Goal: Information Seeking & Learning: Understand process/instructions

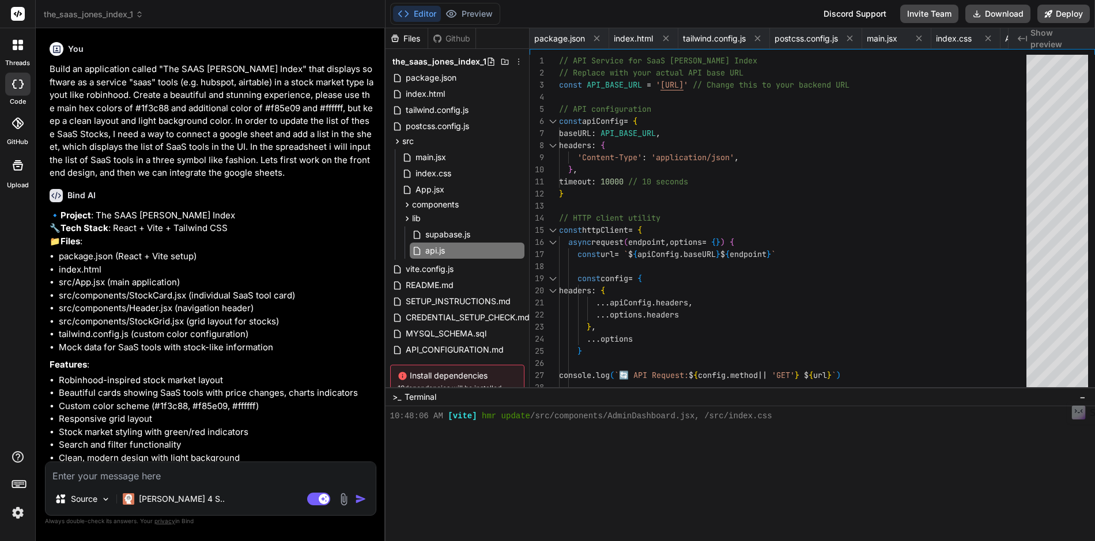
scroll to position [3306, 0]
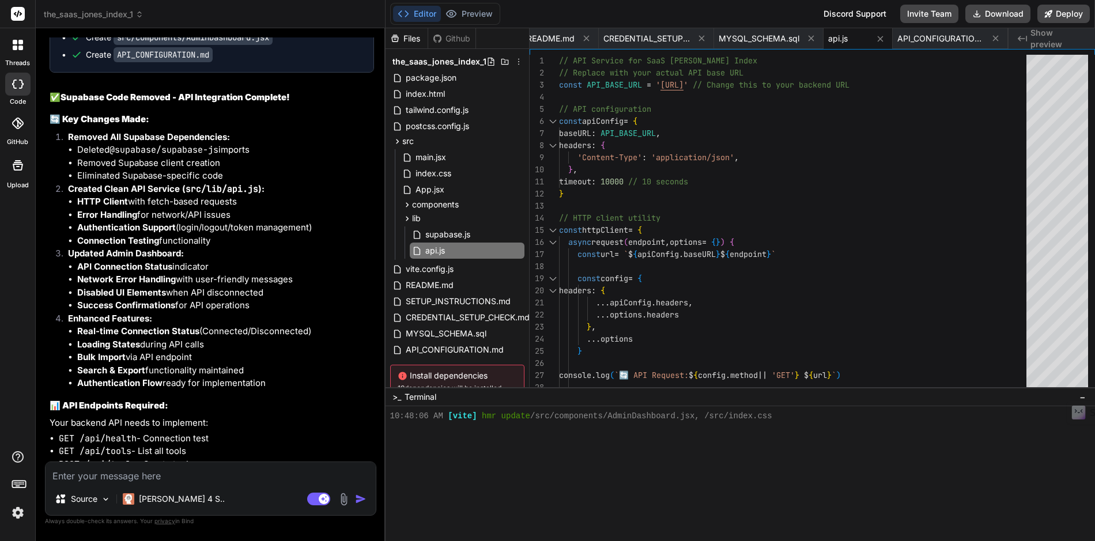
click at [126, 475] on textarea at bounding box center [211, 472] width 330 height 21
type textarea "call"
type textarea "x"
type textarea "call"
type textarea "x"
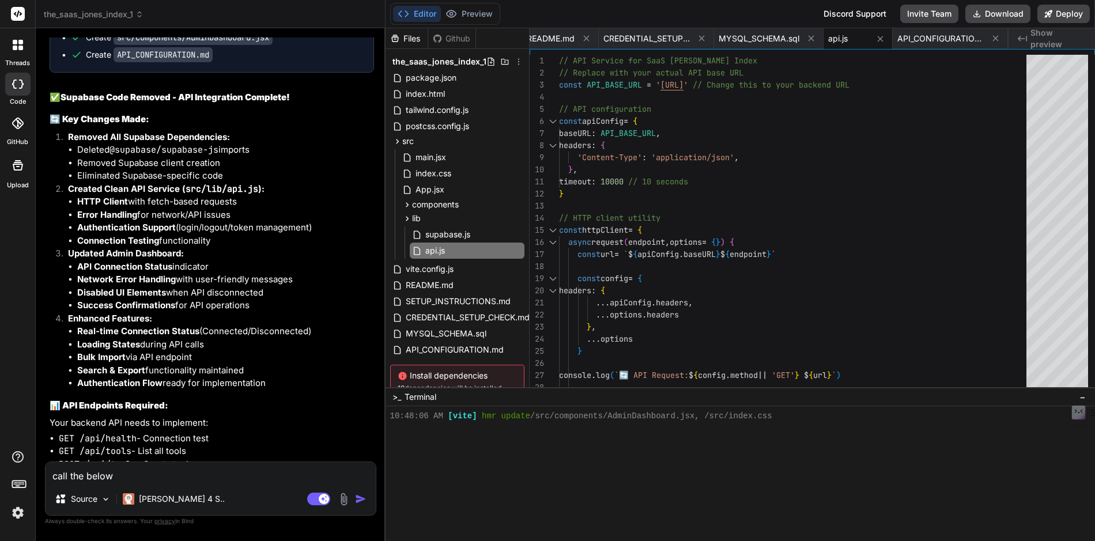
type textarea "call the below c"
type textarea "x"
type textarea "call the below curl"
type textarea "x"
type textarea "call the below curl"
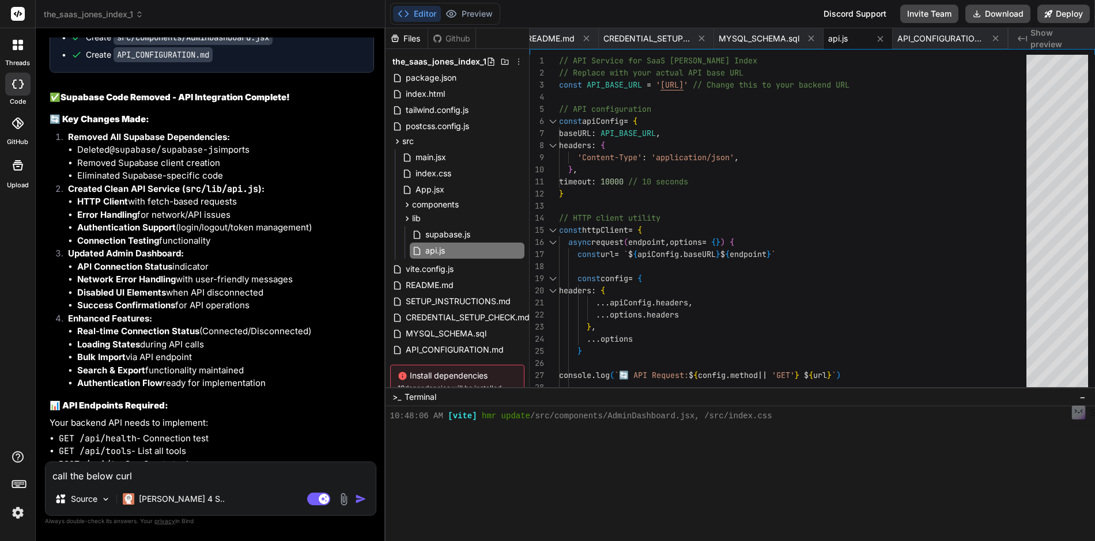
type textarea "x"
type textarea "call the below curl com"
type textarea "x"
type textarea "call the below curl comme"
type textarea "x"
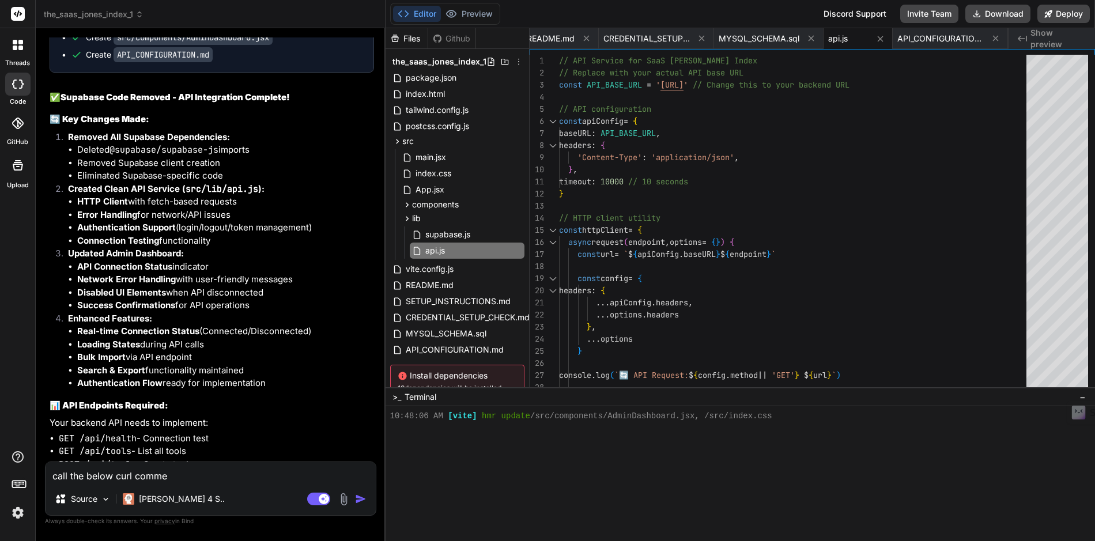
type textarea "call the below curl commen"
type textarea "x"
type textarea "call the below curl commend"
type textarea "x"
type textarea "call the below curl commend"
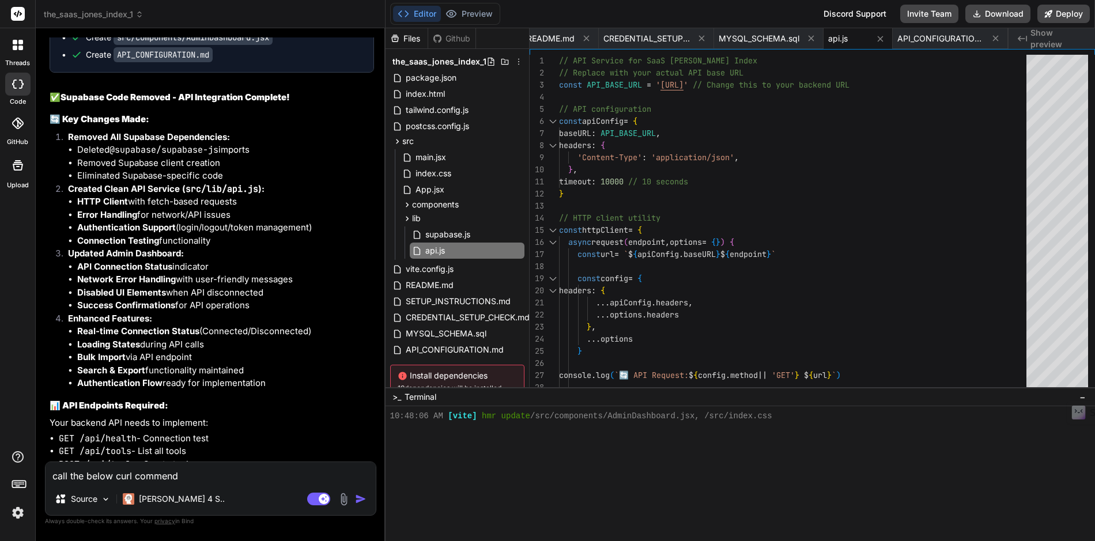
type textarea "x"
type textarea "call the below curl commend"
type textarea "x"
type textarea "call the below curl commen"
type textarea "x"
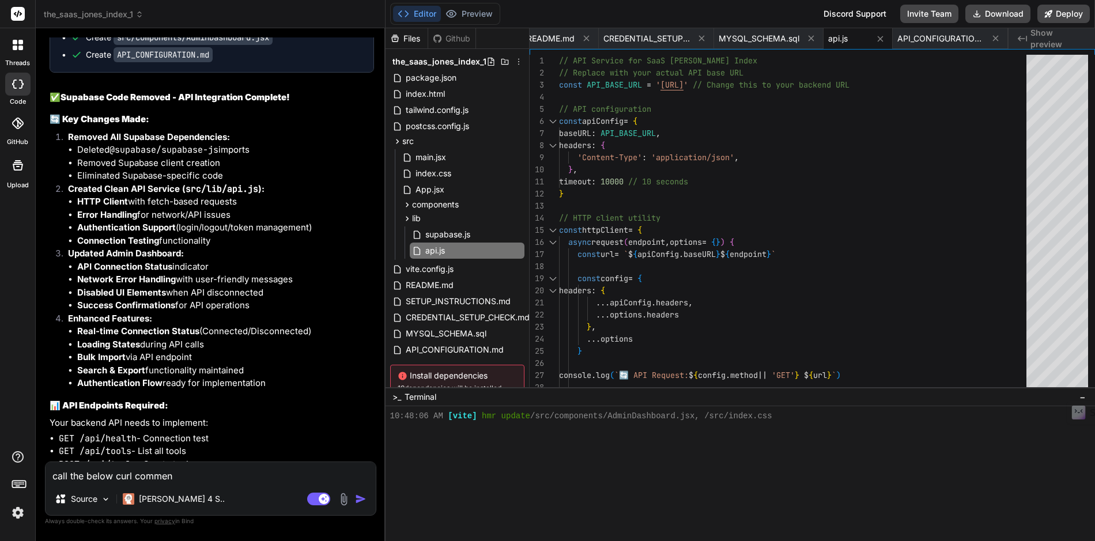
type textarea "call the below curl comme"
type textarea "x"
type textarea "call the below curl comm"
type textarea "x"
type textarea "call the below curl comma"
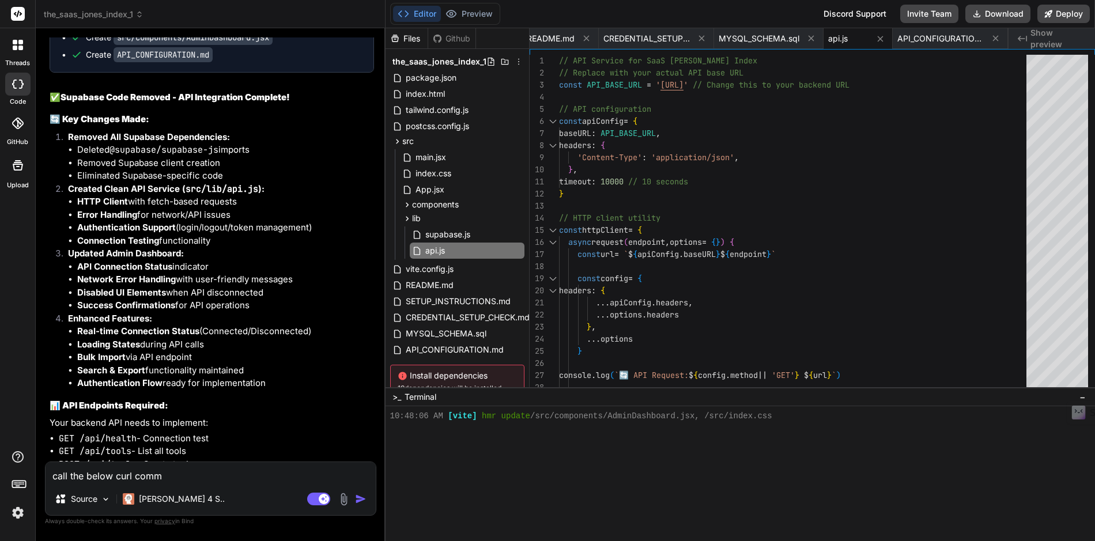
type textarea "x"
type textarea "call the below curl comman"
type textarea "x"
type textarea "call the below curl command"
type textarea "x"
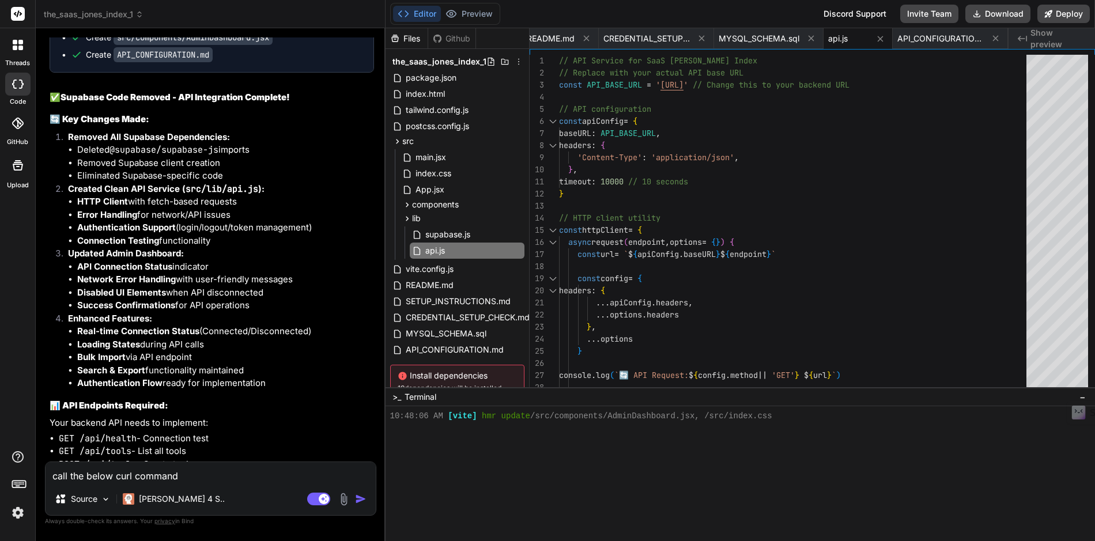
type textarea "call the below curl command"
type textarea "x"
type textarea "call the below curl command w"
type textarea "x"
type textarea "call the below curl command wh"
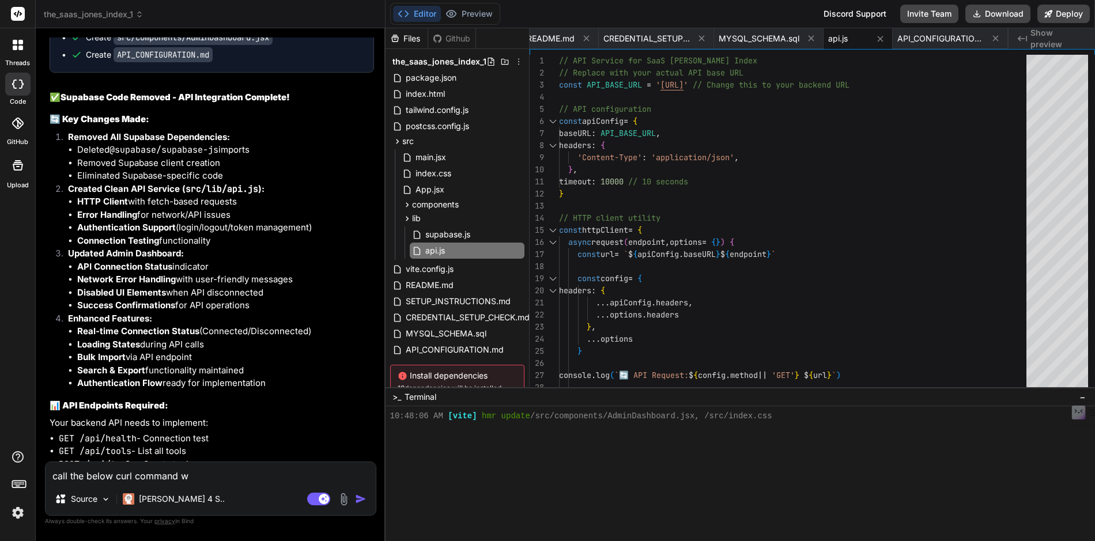
type textarea "x"
type textarea "call the below curl command whe"
type textarea "x"
type textarea "call the below curl command when"
type textarea "x"
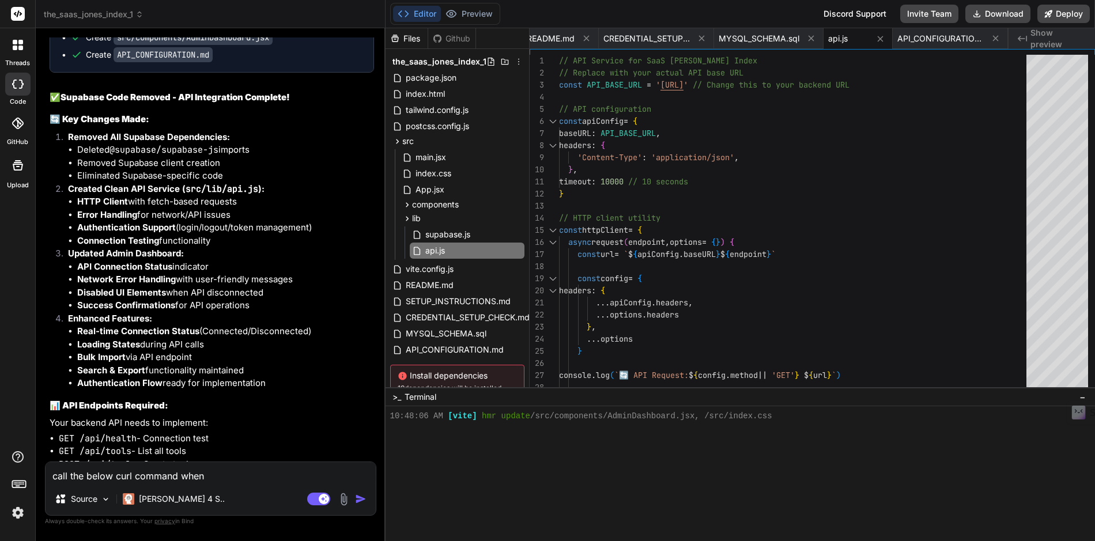
type textarea "call the below curl command when"
type textarea "x"
type textarea "call the below curl command when a"
type textarea "x"
type textarea "call the below curl command when a"
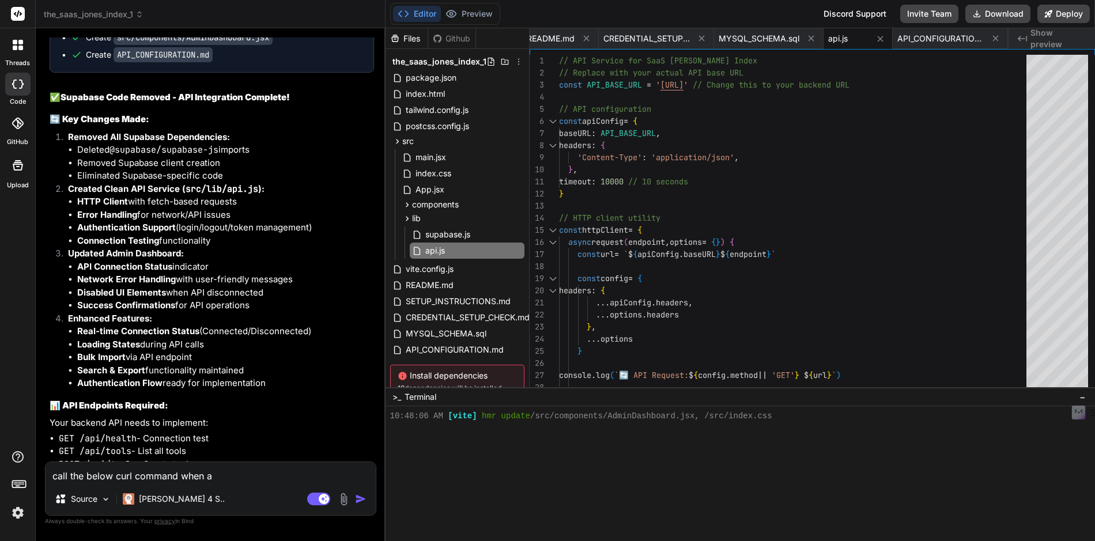
type textarea "x"
type textarea "call the below curl command when a u"
type textarea "x"
type textarea "call the below curl command when a us"
type textarea "x"
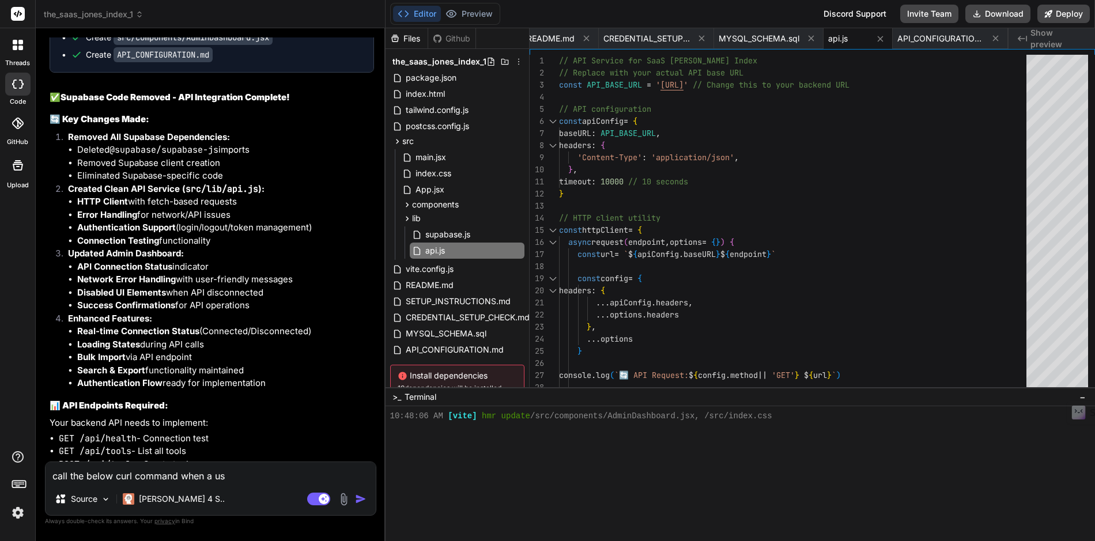
type textarea "call the below curl command when a usw"
type textarea "x"
type textarea "call the below curl command when a uswe"
type textarea "x"
type textarea "call the below curl command when a uswer"
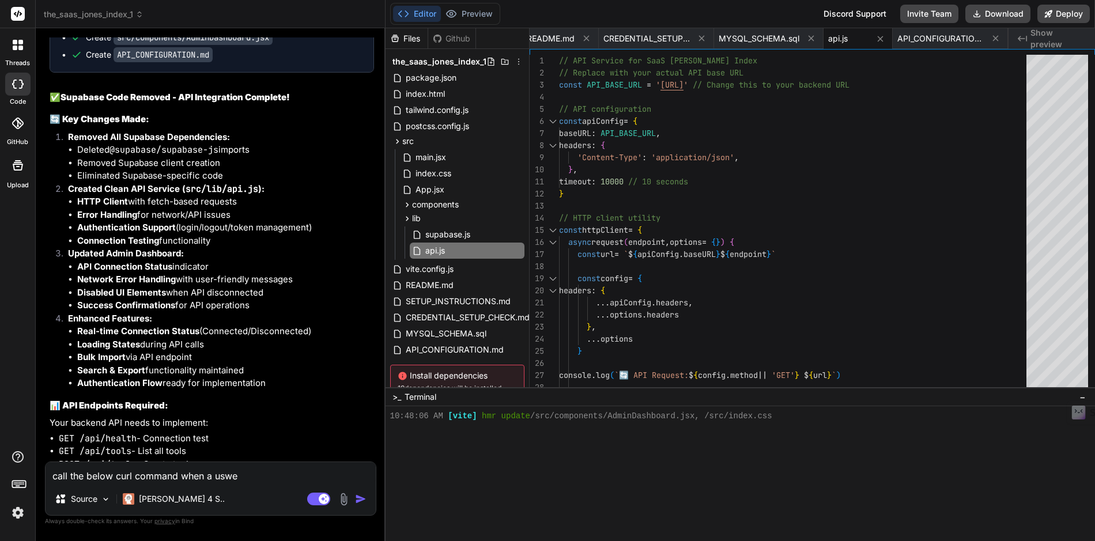
type textarea "x"
type textarea "call the below curl command when a uswe"
type textarea "x"
type textarea "call the below curl command when a usw"
type textarea "x"
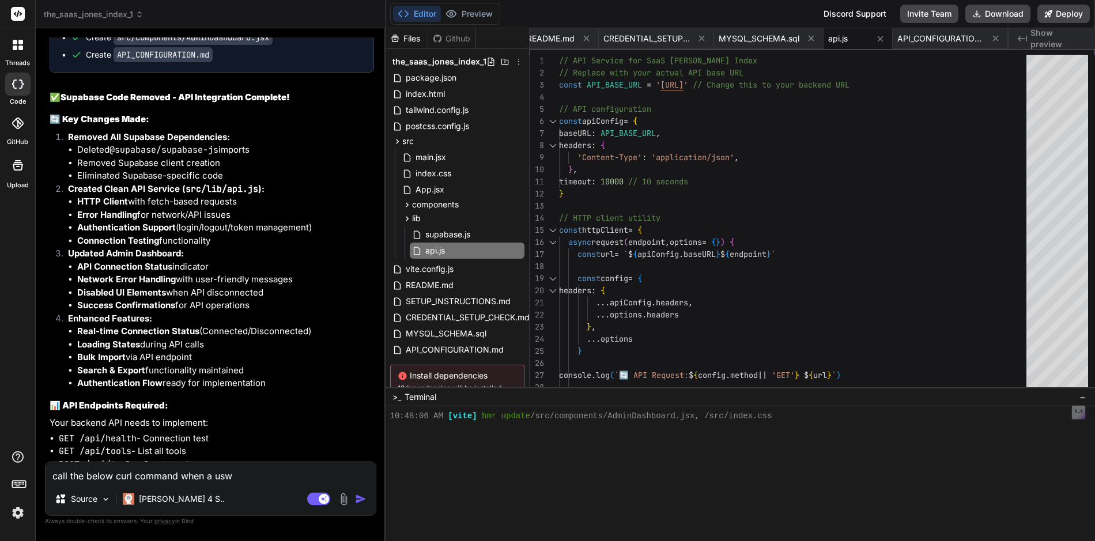
type textarea "call the below curl command when a us"
type textarea "x"
type textarea "call the below curl command when a uss"
type textarea "x"
type textarea "call the below curl command when a usse"
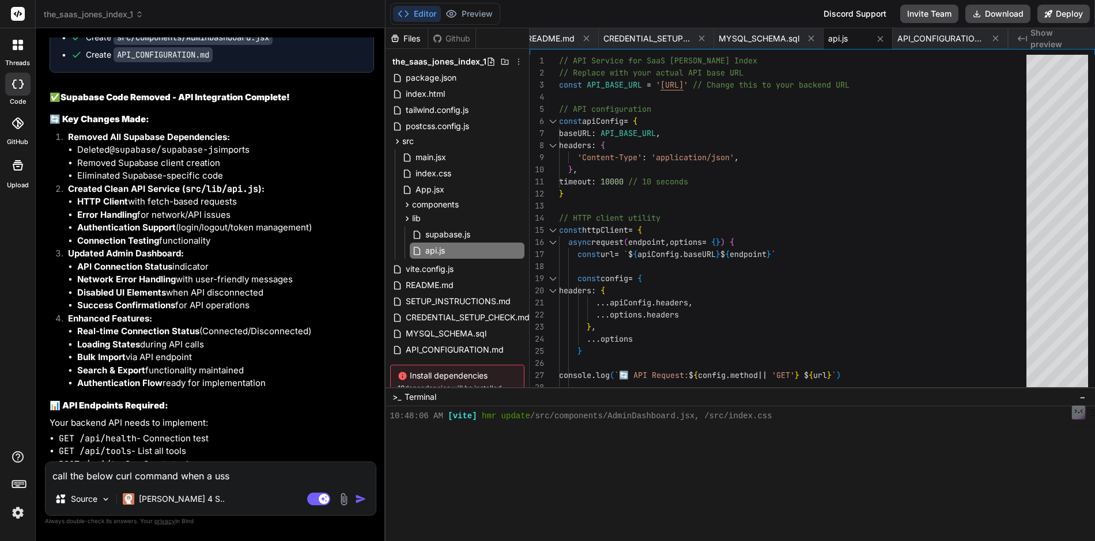
type textarea "x"
type textarea "call the below curl command when a usser"
type textarea "x"
type textarea "call the below curl command when a usse"
type textarea "x"
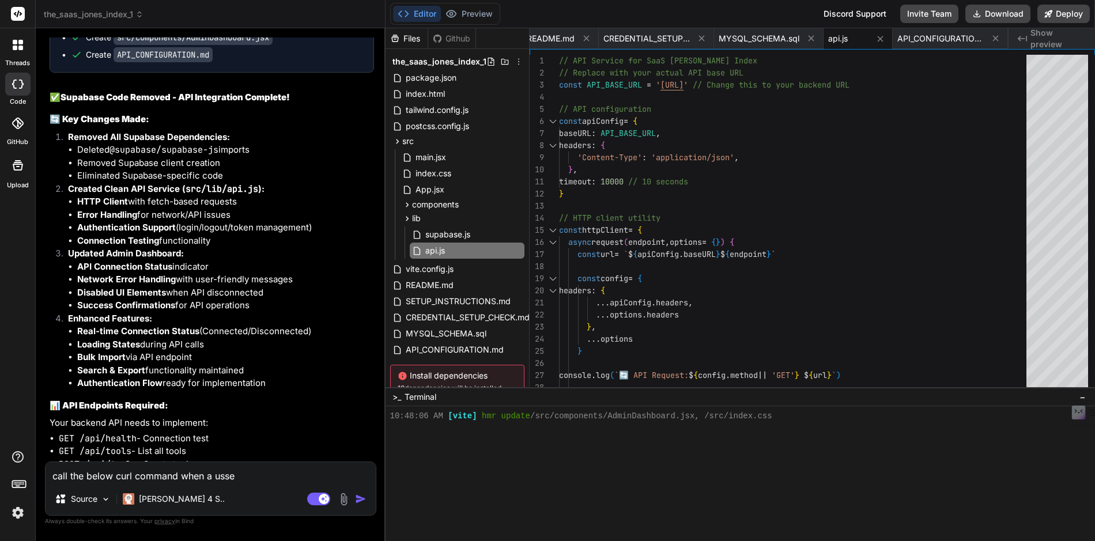
type textarea "call the below curl command when a uss"
type textarea "x"
type textarea "call the below curl command when a us"
type textarea "x"
type textarea "call the below curl command when a use"
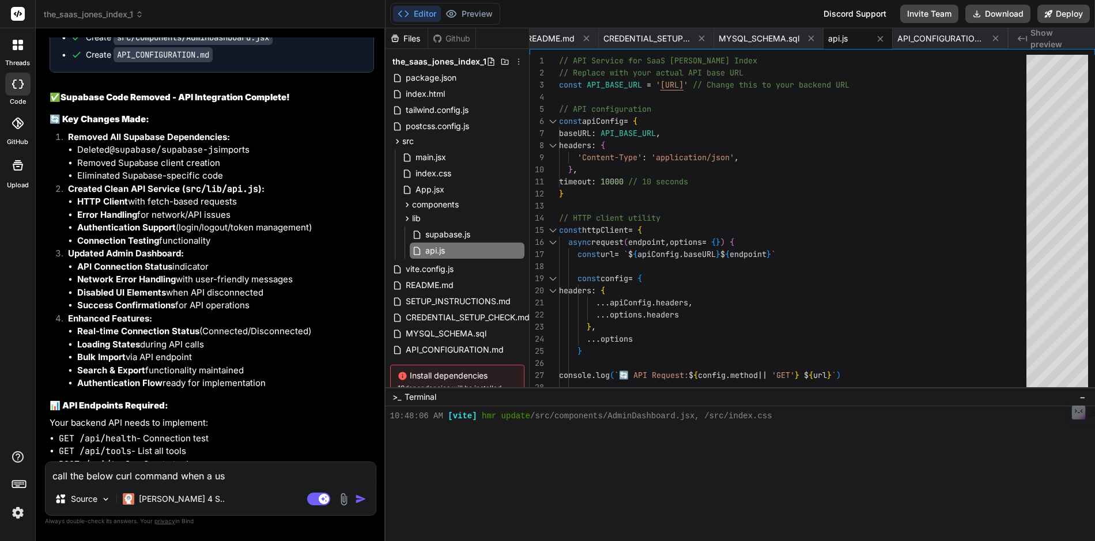
type textarea "x"
type textarea "call the below curl command when a user"
type textarea "x"
type textarea "call the below curl command when a user"
type textarea "x"
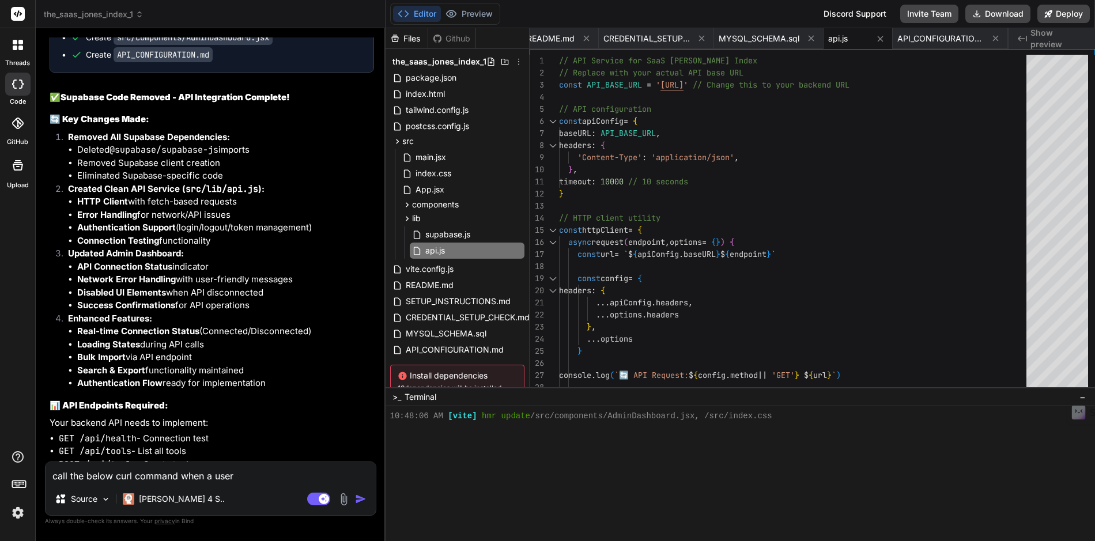
type textarea "call the below curl command when a user r"
type textarea "x"
type textarea "call the below curl command when a user re"
type textarea "x"
type textarea "call the below curl command when a user reg"
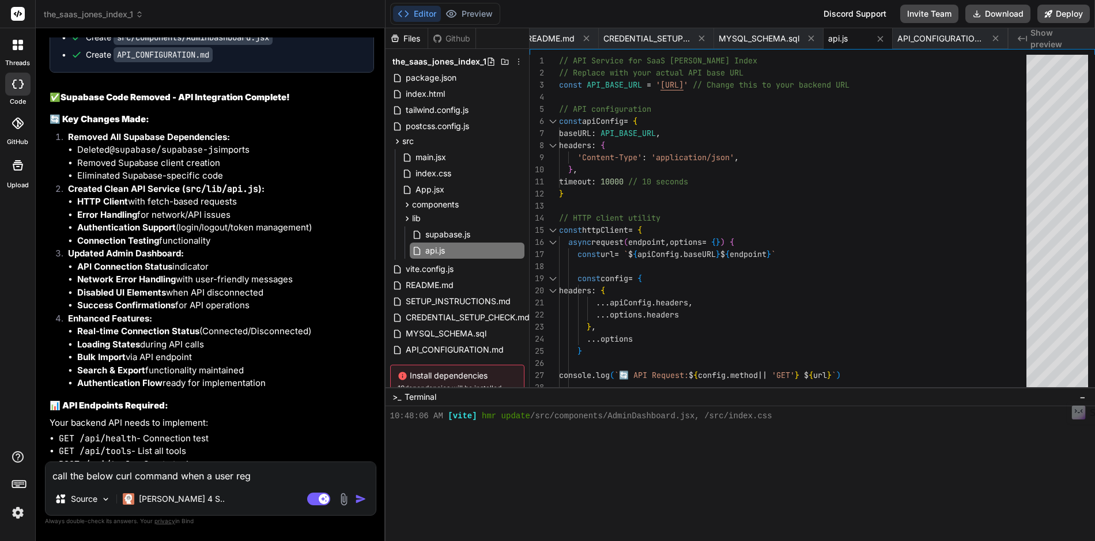
type textarea "x"
type textarea "call the below curl command when a user regi"
type textarea "x"
type textarea "call the below curl command when a user [PERSON_NAME]"
type textarea "x"
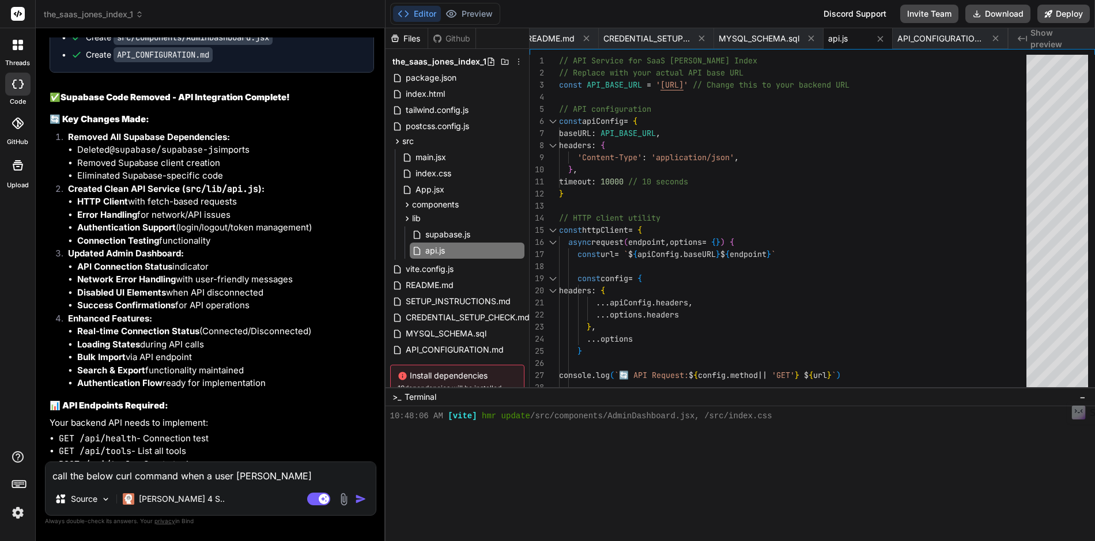
type textarea "call the below curl command when a user regist"
type textarea "x"
type textarea "call the below curl command when a user registe"
type textarea "x"
type textarea "call the below curl command when a user register"
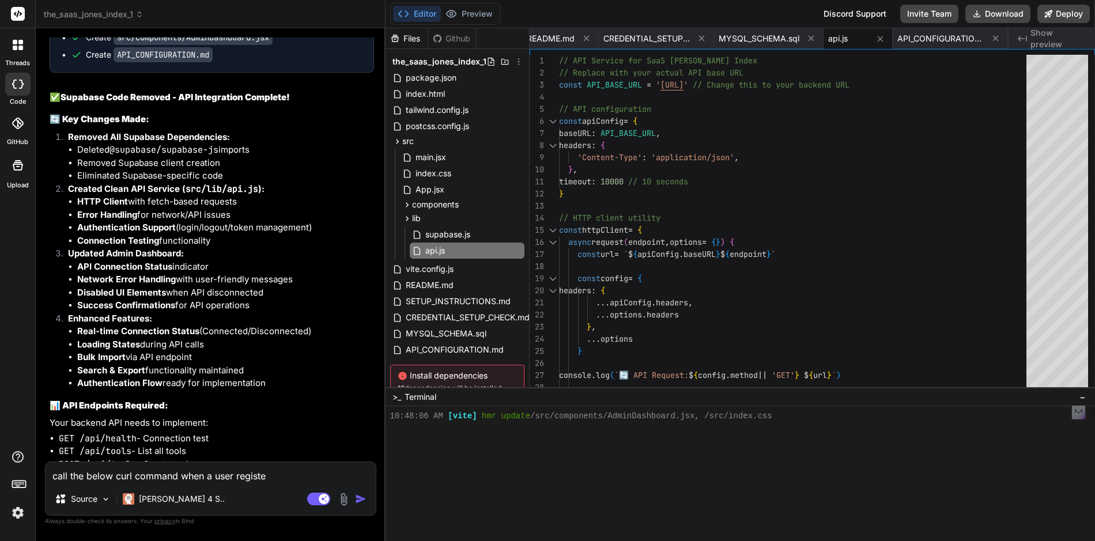
type textarea "x"
type textarea "call the below curl command when a user registers"
type textarea "x"
type textarea "call the below curl command when a user registers"
type textarea "x"
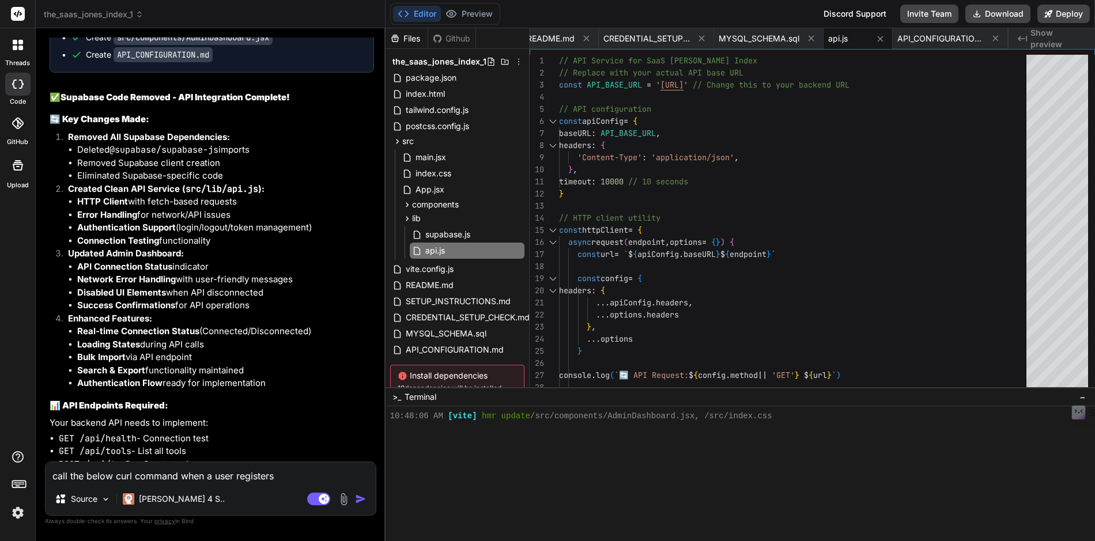
type textarea "call the below curl command when a user registers f"
type textarea "x"
type textarea "call the below curl command when a user registers fo"
type textarea "x"
type textarea "call the below curl command when a user registers for"
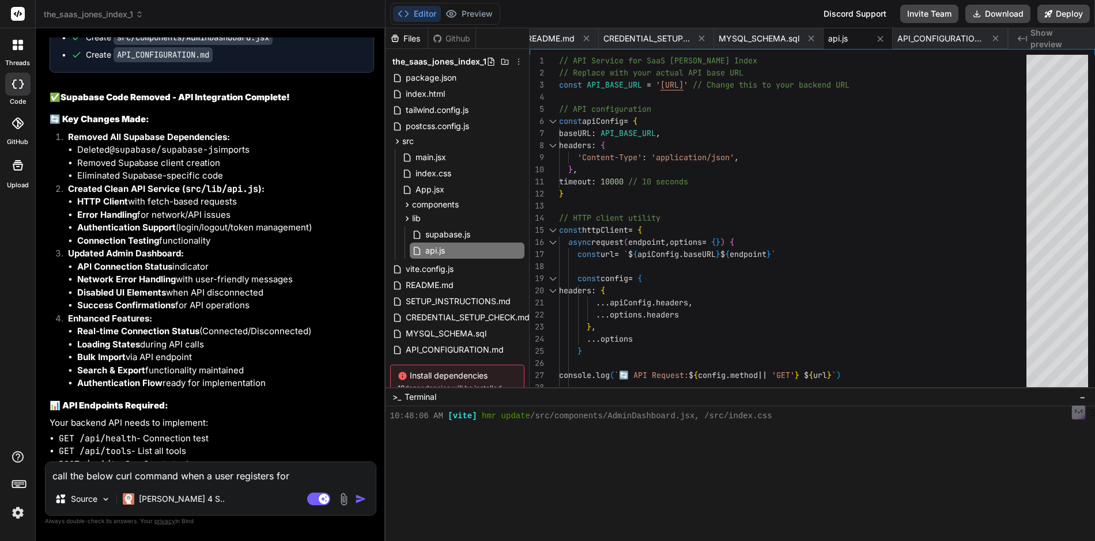
type textarea "x"
type textarea "call the below curl command when a user registers for"
type textarea "x"
type textarea "call the below curl command when a user registers for t"
type textarea "x"
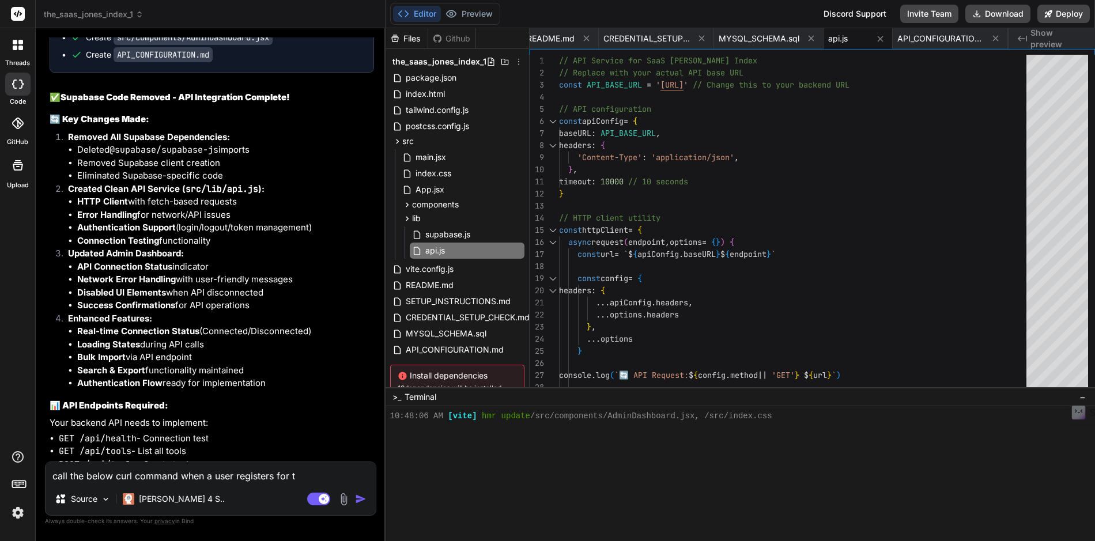
type textarea "call the below curl command when a user registers for th"
type textarea "x"
type textarea "call the below curl command when a user registers for the"
type textarea "x"
type textarea "call the below curl command when a user registers for the"
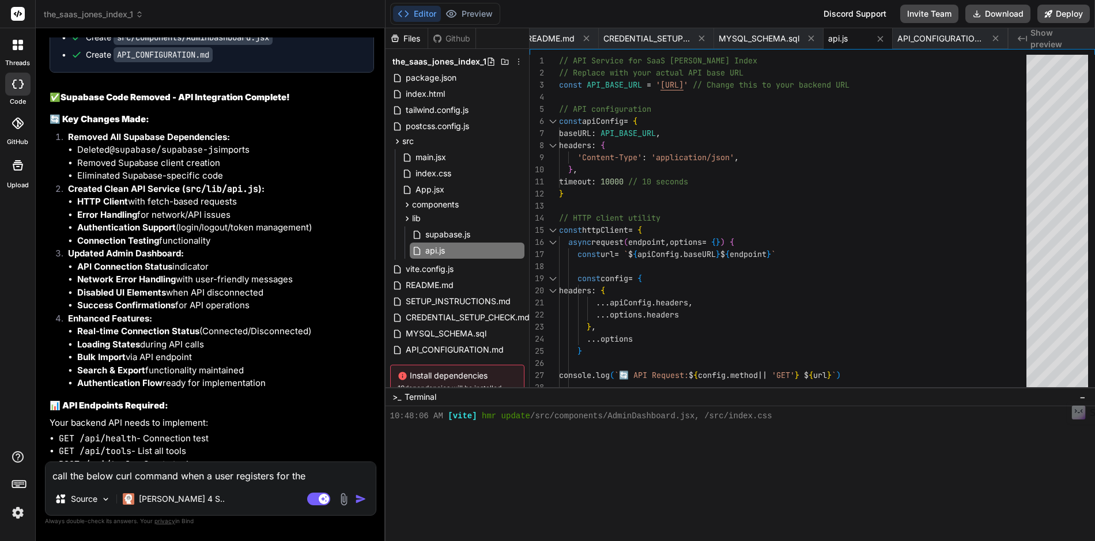
type textarea "x"
type textarea "call the below curl command when a user registers for the b"
type textarea "x"
type textarea "call the below curl command when a user registers for the ba"
type textarea "x"
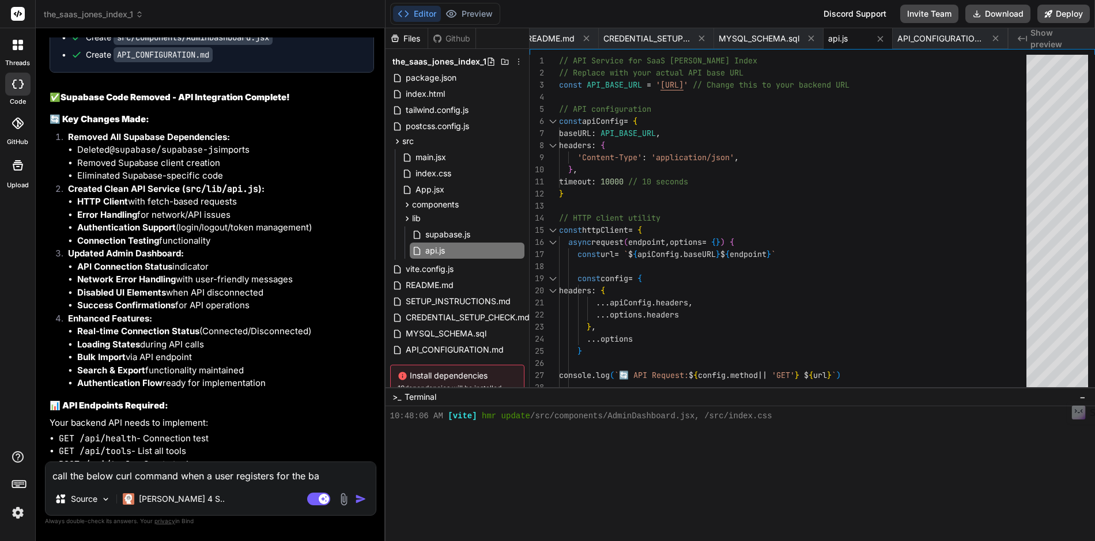
type textarea "call the below curl command when a user registers for the bac"
type textarea "x"
type textarea "call the below curl command when a user registers for the back"
type textarea "x"
type textarea "call the below curl command when a user registers for the [PERSON_NAME]"
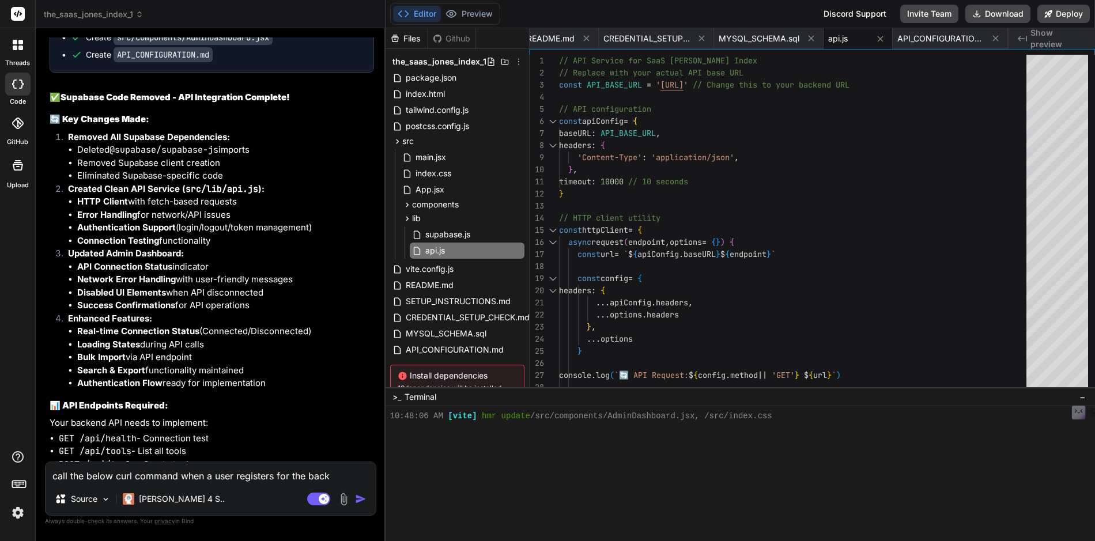
type textarea "x"
type textarea "call the below curl command when a user registers for the [PERSON_NAME]"
type textarea "x"
type textarea "call the below curl command when a user registers for the backend"
type textarea "x"
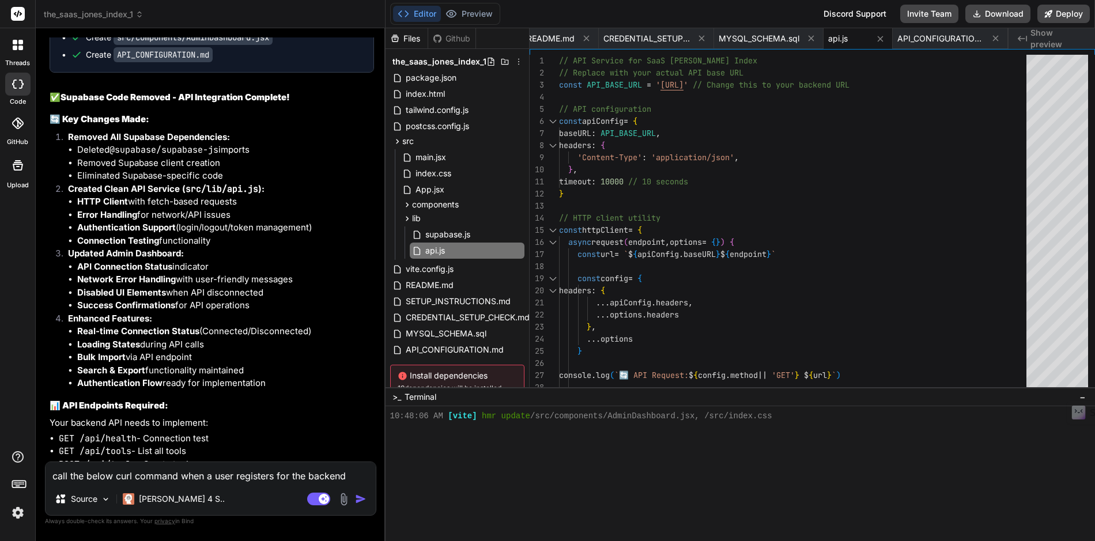
type textarea "call the below curl command when a user registers for the backend"
type textarea "x"
type textarea "call the below curl command when a user registers for the backend a"
type textarea "x"
type textarea "call the below curl command when a user registers for the backend ad"
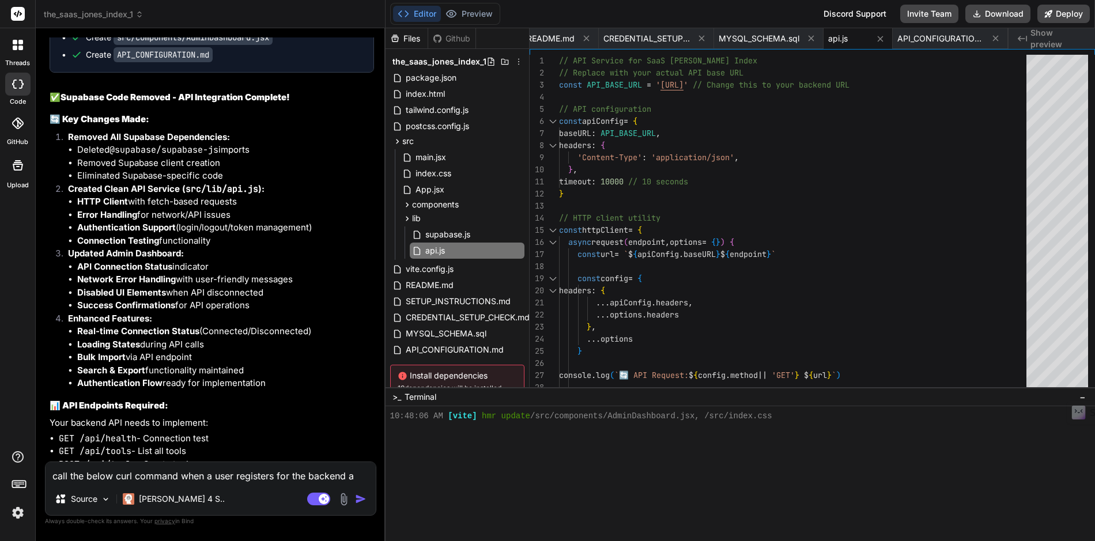
type textarea "x"
type textarea "call the below curl command when a user registers for the backend adm"
type textarea "x"
type textarea "call the below curl command when a user registers for the backend admi"
type textarea "x"
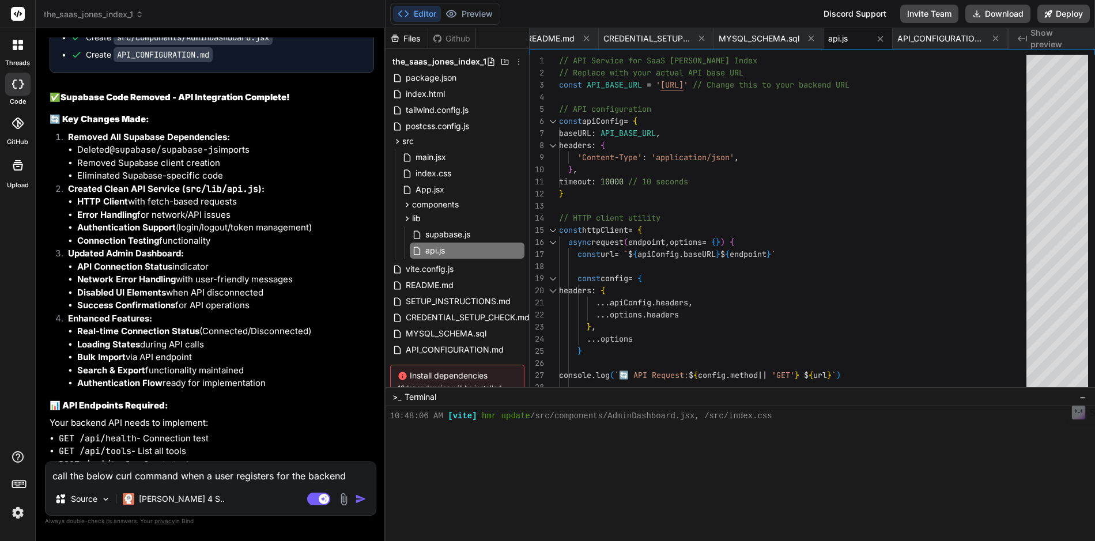
type textarea "call the below curl command when a user registers for the backend admin"
type textarea "x"
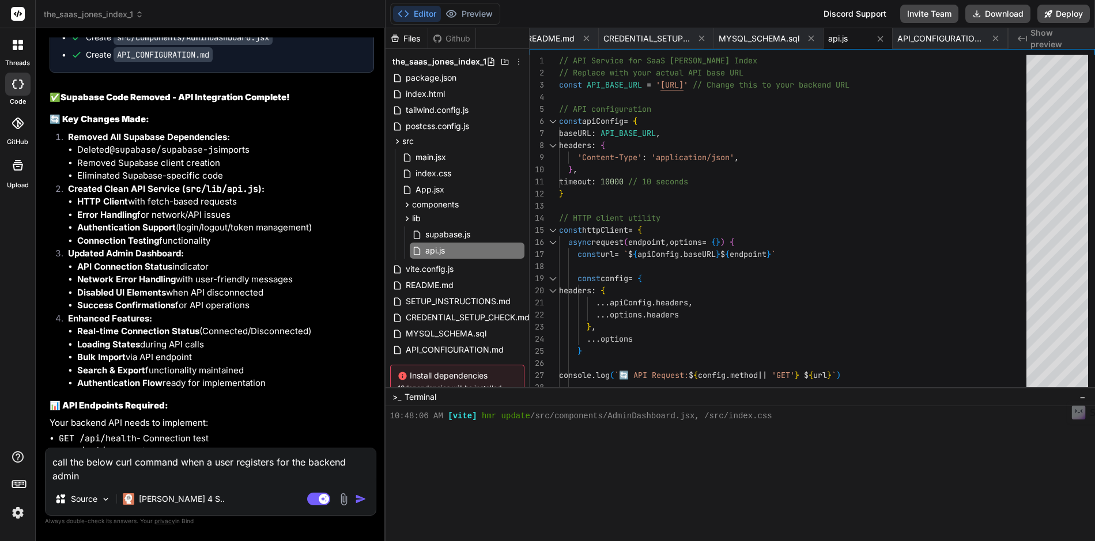
type textarea "call the below curl command when a user registers for the backend admin"
type textarea "x"
type textarea "call the below curl command when a user registers for the backend admin p"
type textarea "x"
type textarea "call the below curl command when a user registers for the backend admin pa"
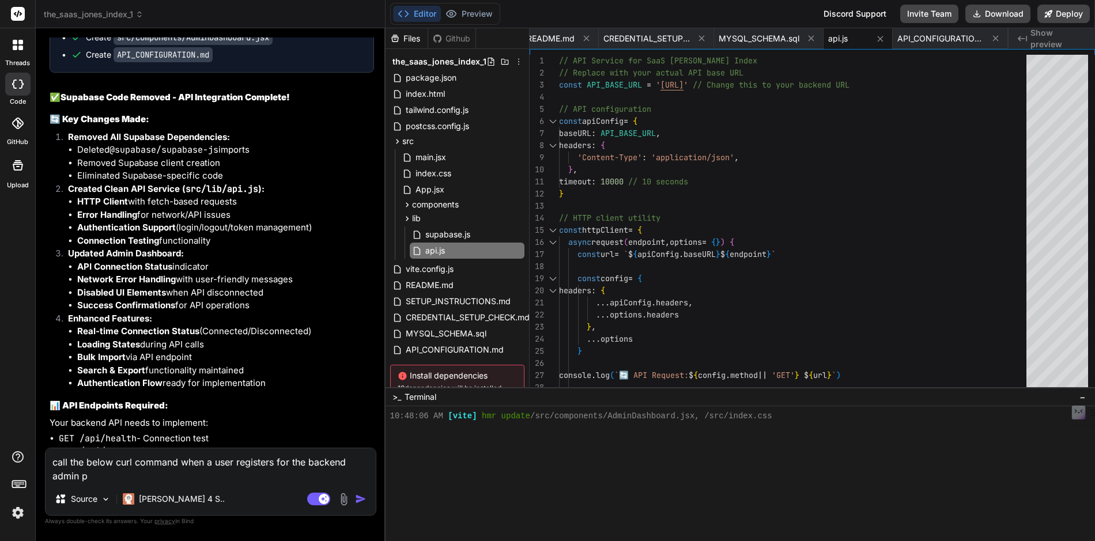
type textarea "x"
type textarea "call the below curl command when a user registers for the backend admin pan"
type textarea "x"
type textarea "call the below curl command when a user registers for the backend admin pane"
type textarea "x"
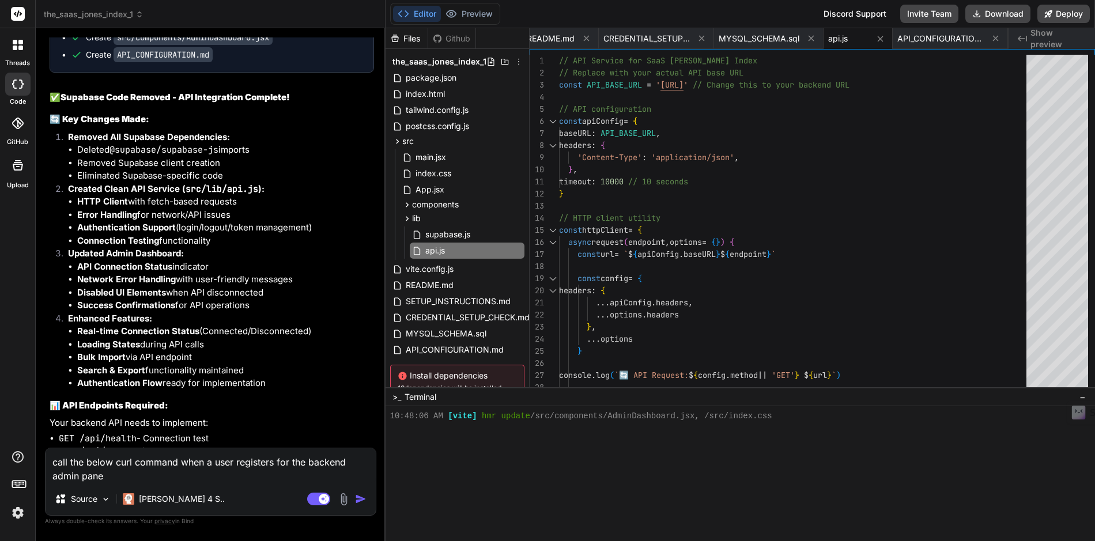
type textarea "call the below curl command when a user registers for the backend admin panel"
type textarea "x"
type textarea "call the below curl command when a user registers for the backend admin panel"
type textarea "x"
type textarea "call the below curl command when a user registers for the backend admin panel ,"
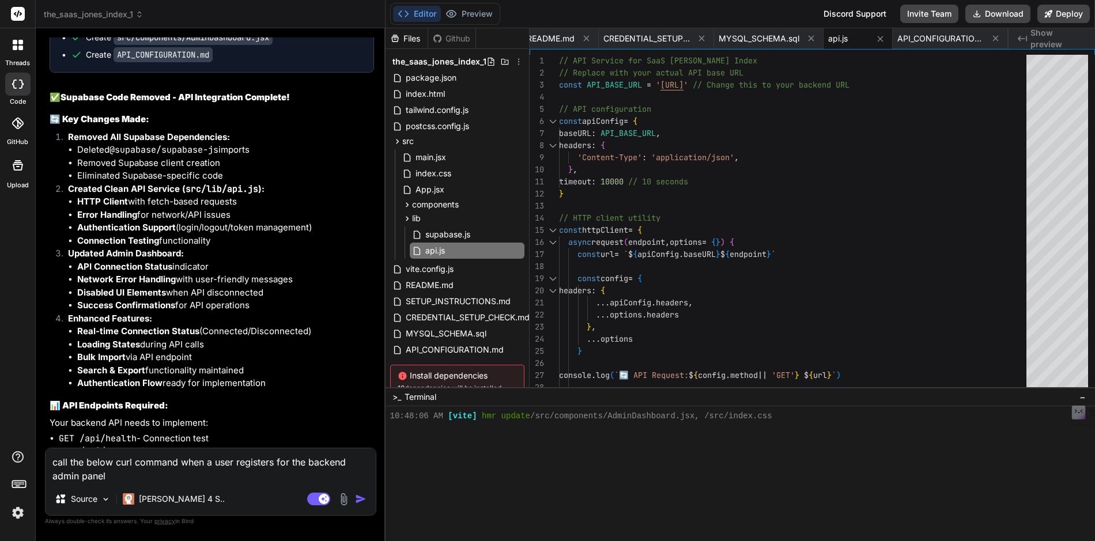
type textarea "x"
type textarea "call the below curl command when a user registers for the backend admin panel ,"
type textarea "x"
paste textarea "curl -X 'POST' \ '[URL][DOMAIN_NAME]' \ -H 'accept: application/json' \ -H 'Con…"
type textarea "call the below curl command when a user registers for the backend admin panel ,…"
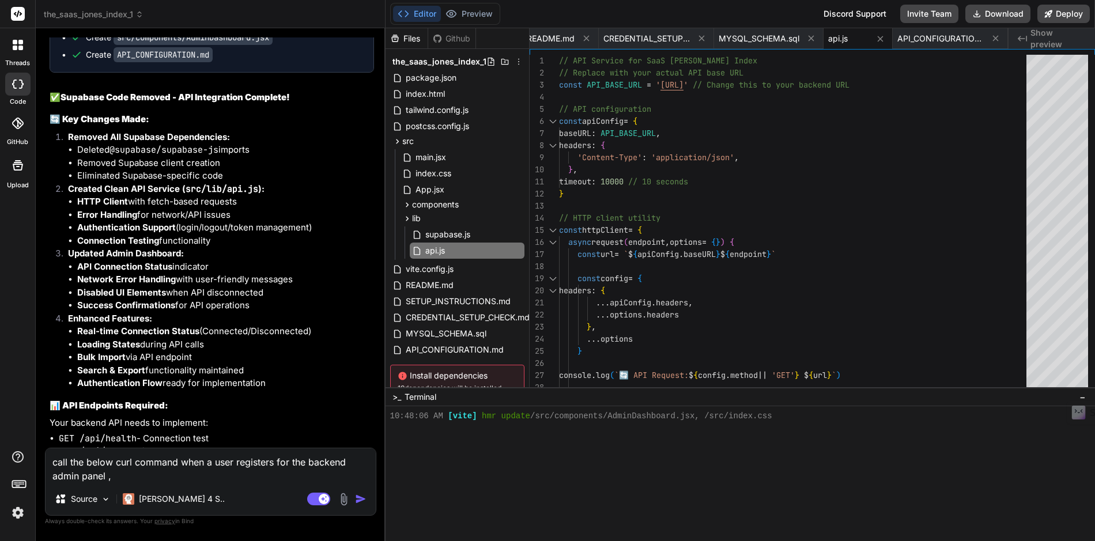
type textarea "x"
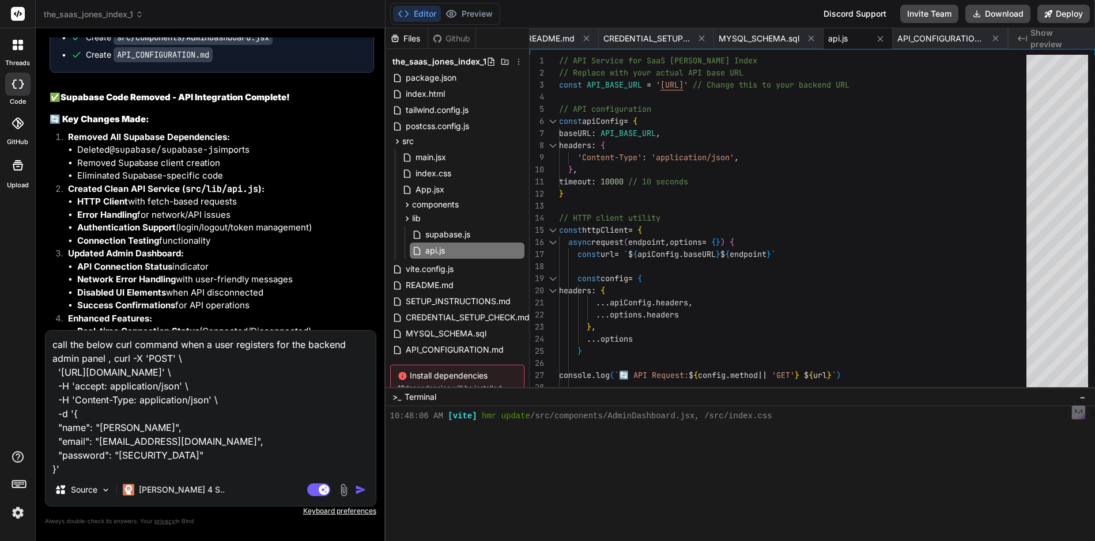
scroll to position [15, 0]
type textarea "call the below curl command when a user registers for the backend admin panel ,…"
type textarea "x"
type textarea "call the below curl command when a user registers for the backend admin panel ,…"
type textarea "x"
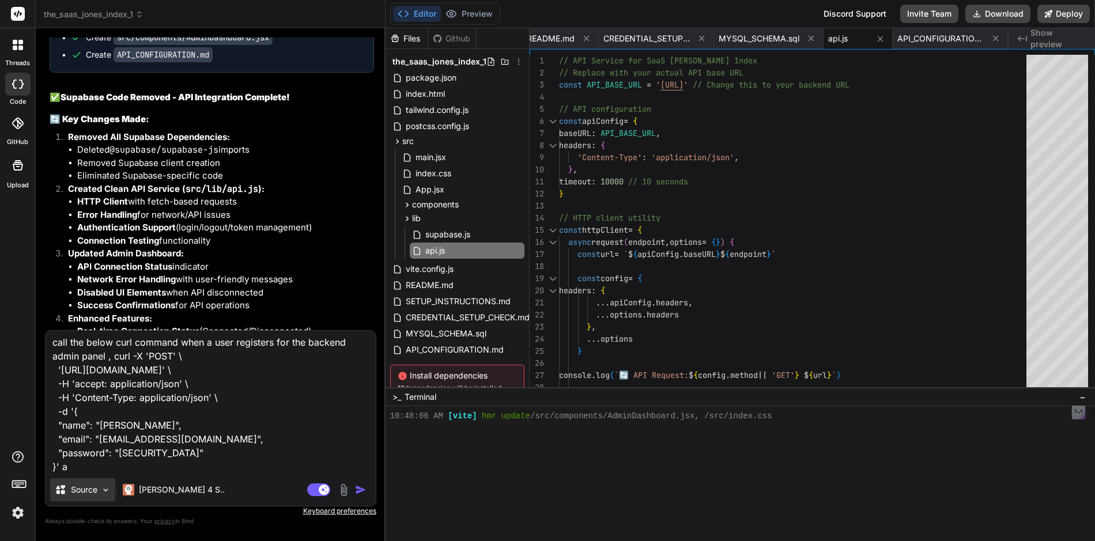
type textarea "call the below curl command when a user registers for the backend admin panel ,…"
type textarea "x"
type textarea "call the below curl command when a user registers for the backend admin panel ,…"
type textarea "x"
type textarea "call the below curl command when a user registers for the backend admin panel ,…"
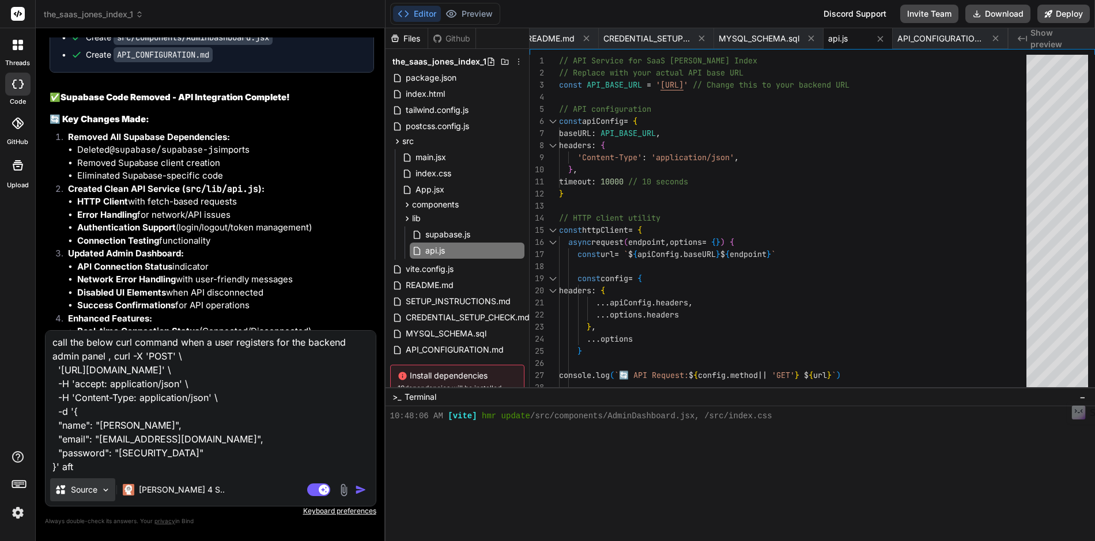
type textarea "x"
type textarea "call the below curl command when a user registers for the backend admin panel ,…"
type textarea "x"
type textarea "call the below curl command when a user registers for the backend admin panel ,…"
type textarea "x"
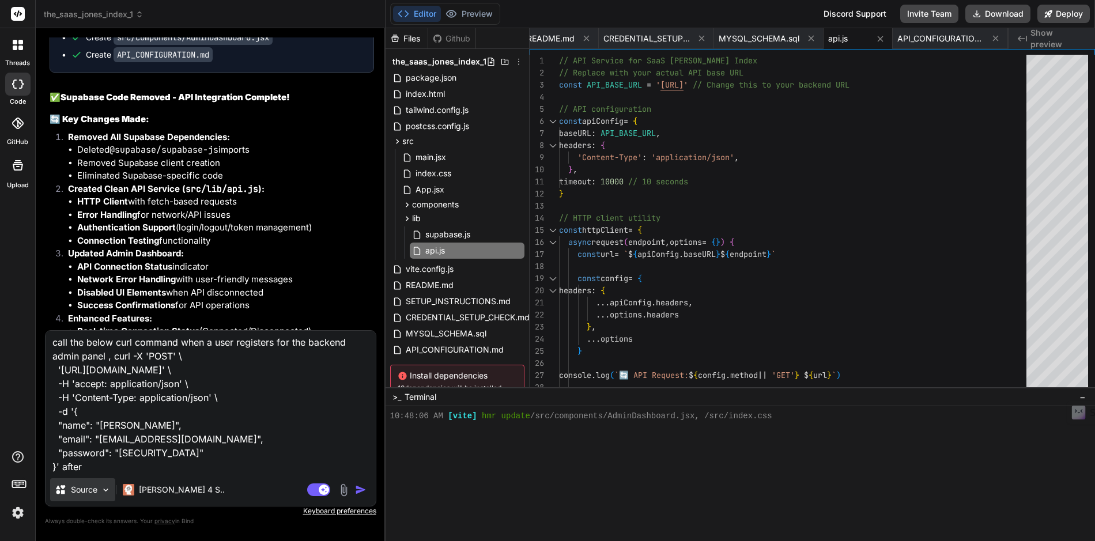
type textarea "call the below curl command when a user registers for the backend admin panel ,…"
type textarea "x"
type textarea "call the below curl command when a user registers for the backend admin panel ,…"
type textarea "x"
type textarea "call the below curl command when a user registers for the backend admin panel ,…"
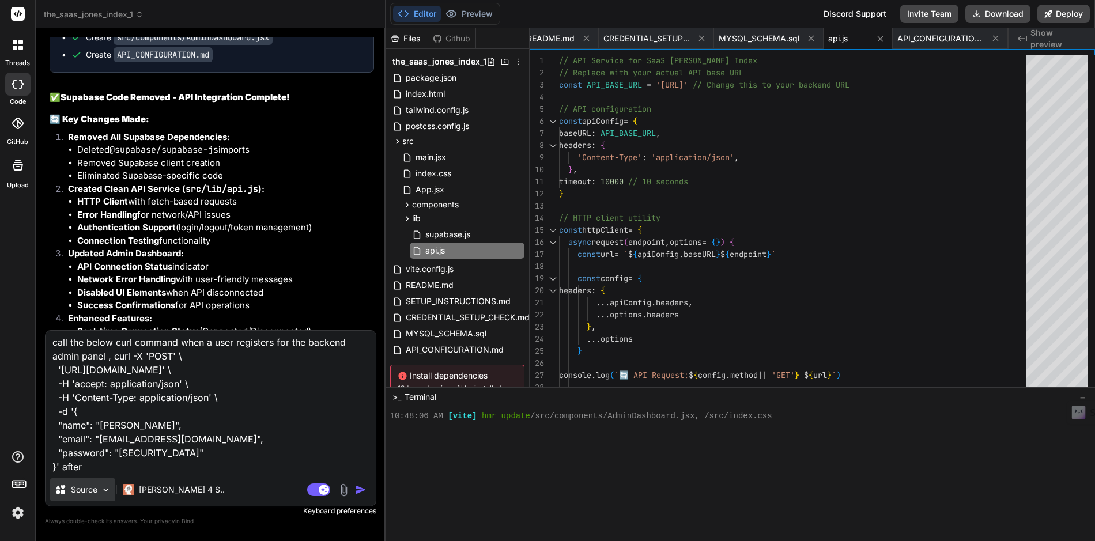
type textarea "x"
type textarea "call the below curl command when a user registers for the backend admin panel ,…"
type textarea "x"
type textarea "call the below curl command when a user registers for the backend admin panel ,…"
type textarea "x"
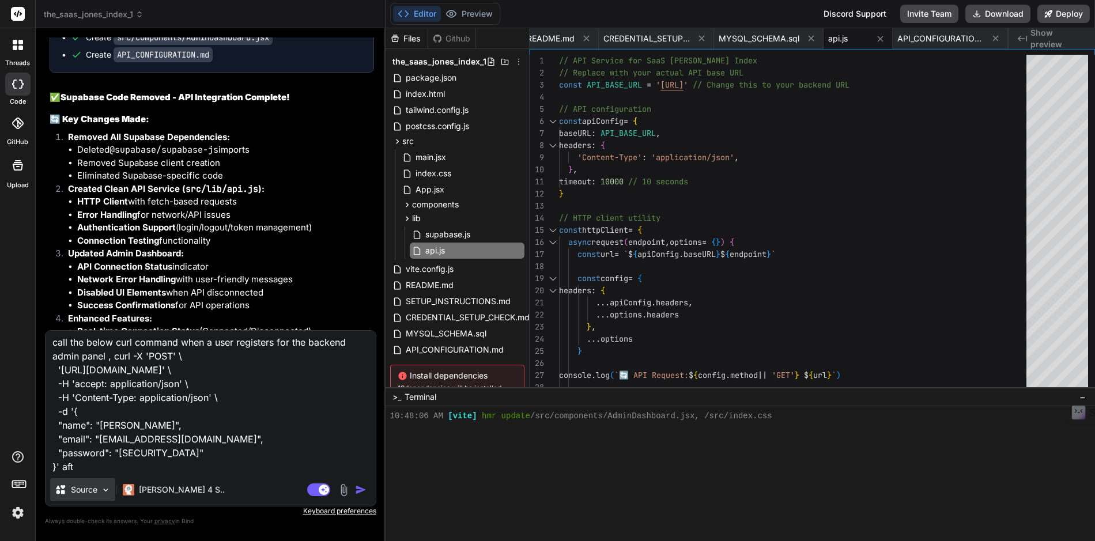
type textarea "call the below curl command when a user registers for the backend admin panel ,…"
type textarea "x"
type textarea "call the below curl command when a user registers for the backend admin panel ,…"
type textarea "x"
type textarea "call the below curl command when a user registers for the backend admin panel ,…"
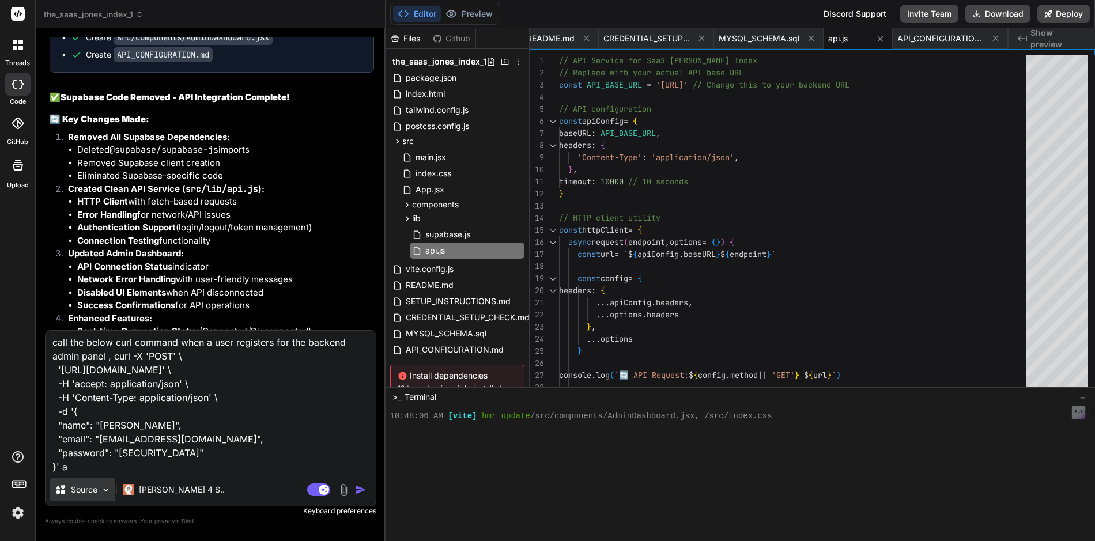
type textarea "x"
type textarea "call the below curl command when a user registers for the backend admin panel ,…"
type textarea "x"
type textarea "call the below curl command when a user registers for the backend admin panel ,…"
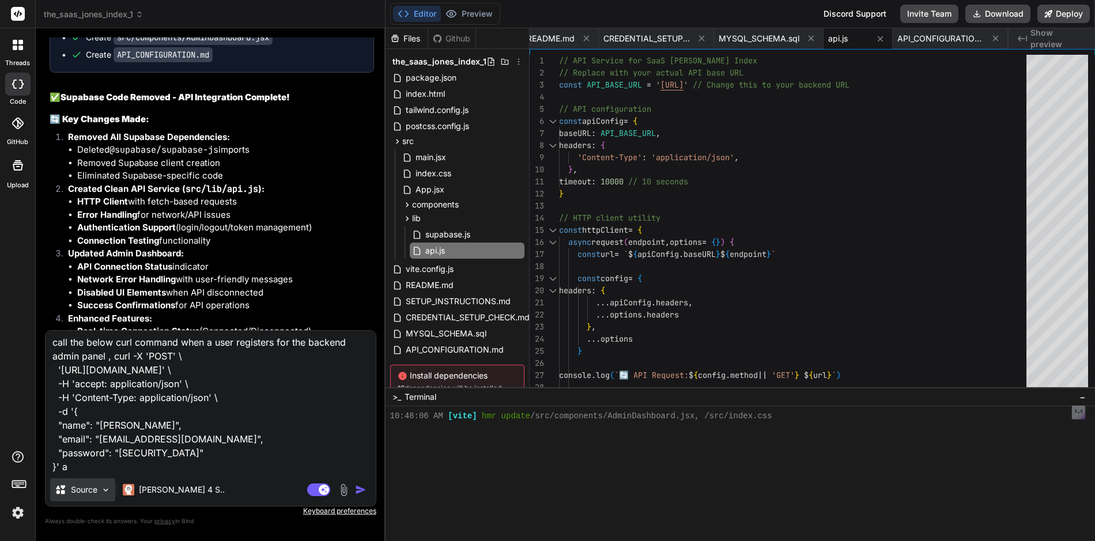
type textarea "x"
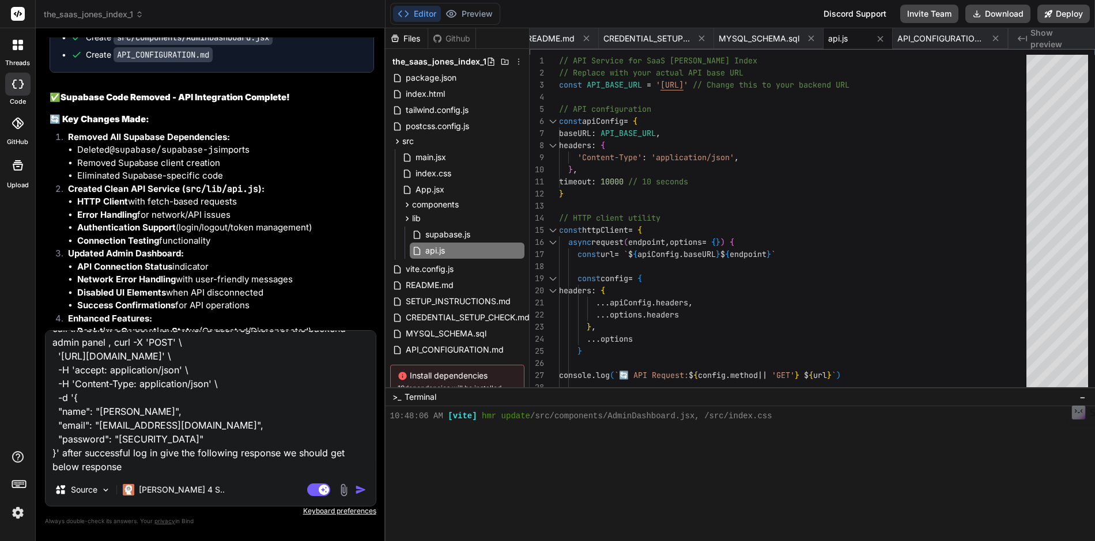
paste textarea "{ "status": "success", "message": "Record created successfully", "id": 0 }"
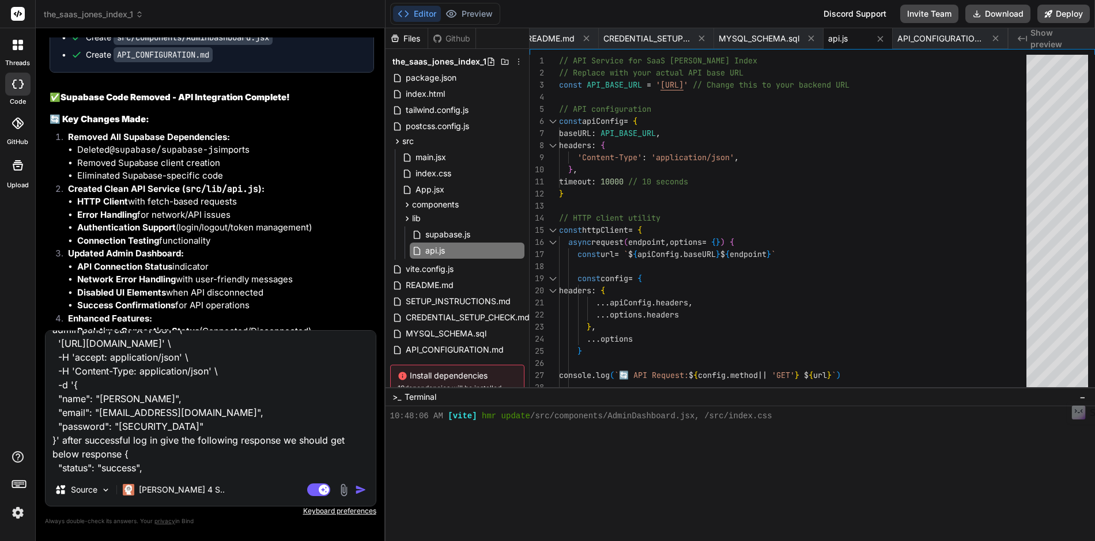
scroll to position [84, 0]
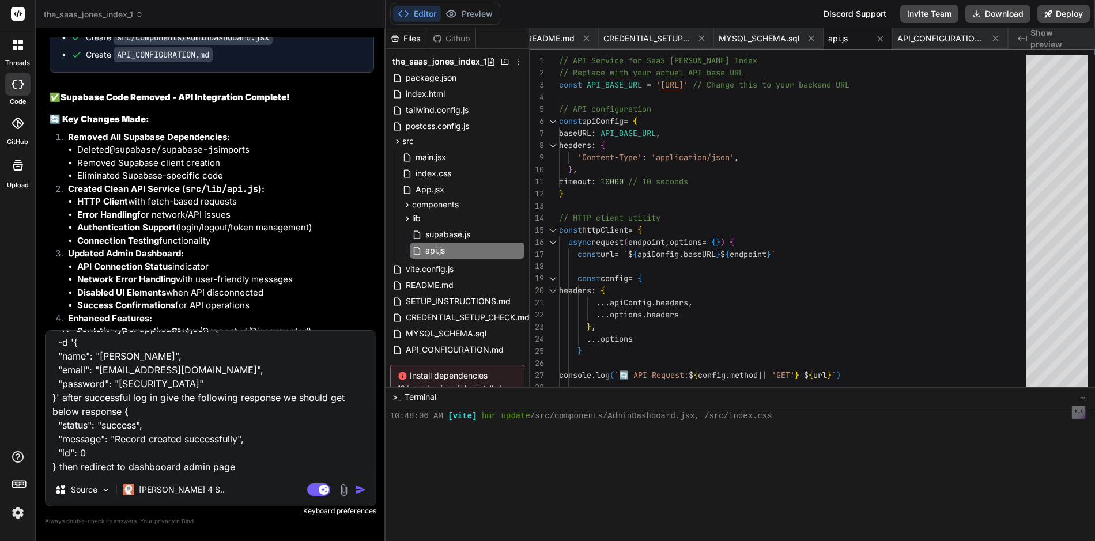
click at [363, 491] on img "button" at bounding box center [361, 490] width 12 height 12
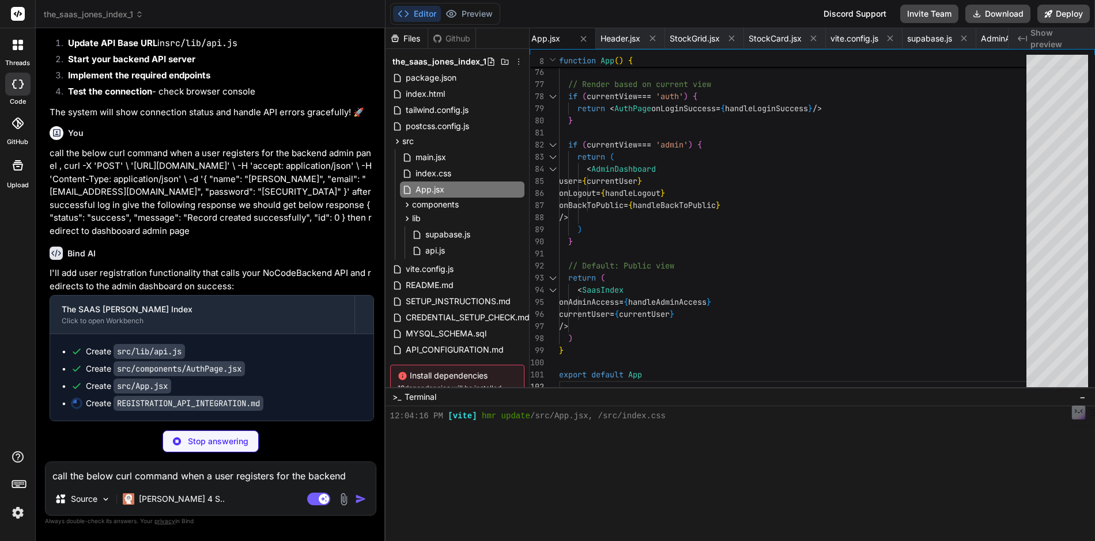
scroll to position [12506, 0]
click at [482, 18] on button "Preview" at bounding box center [469, 14] width 56 height 16
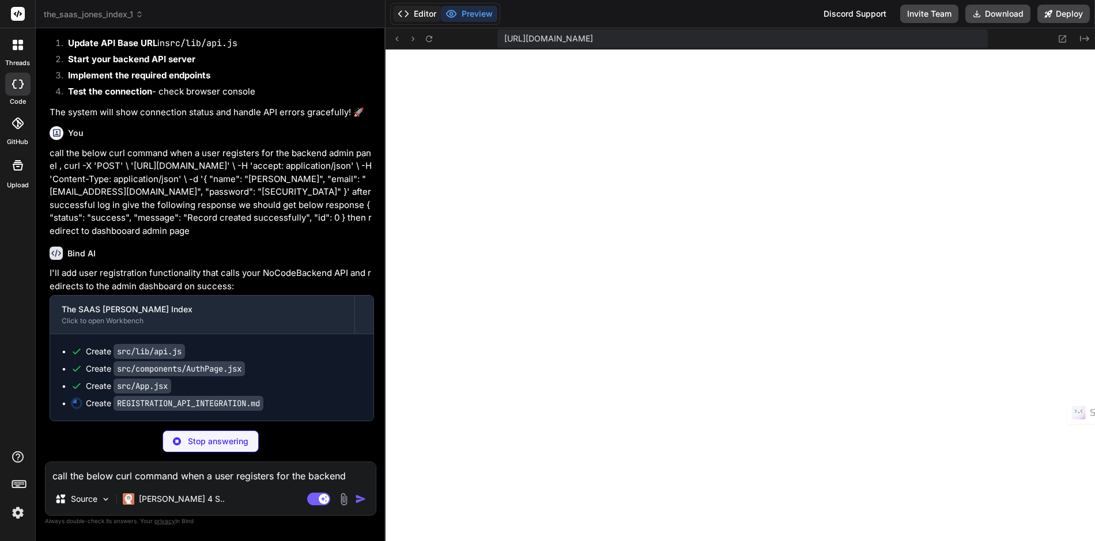
click at [422, 15] on button "Editor" at bounding box center [417, 14] width 48 height 16
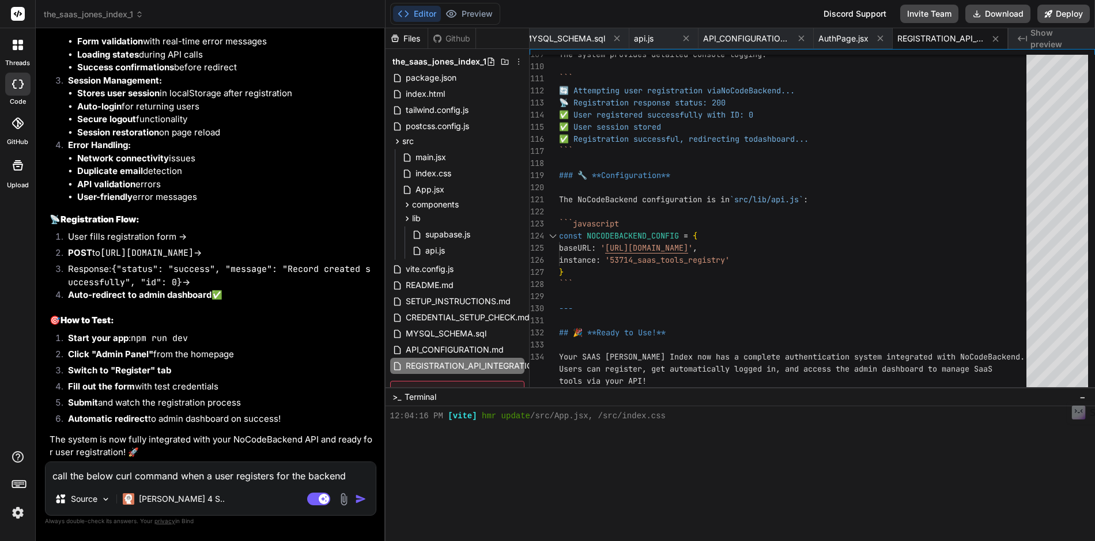
scroll to position [13064, 0]
click at [478, 16] on button "Preview" at bounding box center [469, 14] width 56 height 16
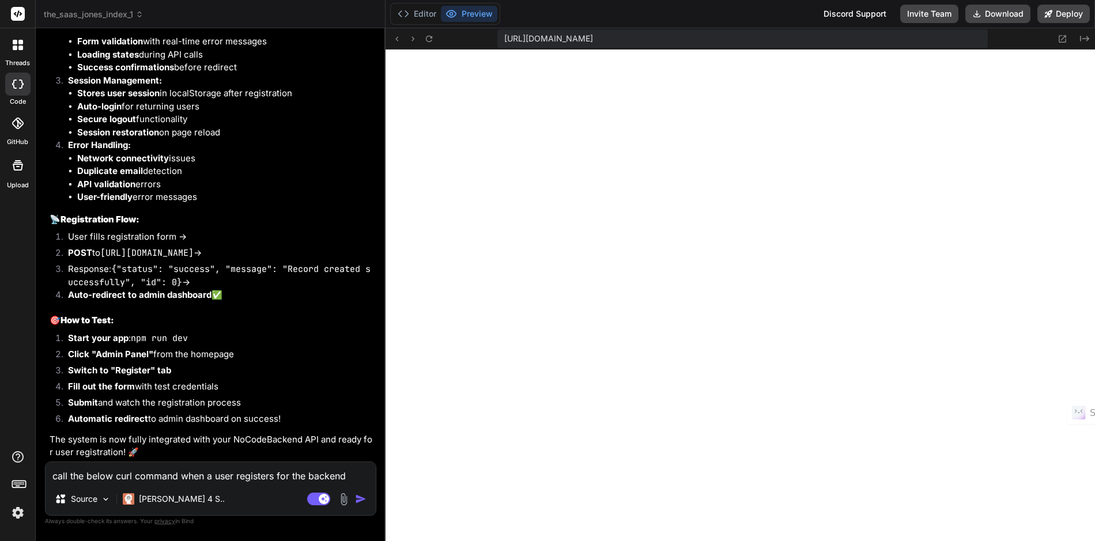
scroll to position [3459, 0]
click at [119, 478] on textarea "call the below curl command when a user registers for the backend admin panel ,…" at bounding box center [211, 472] width 330 height 21
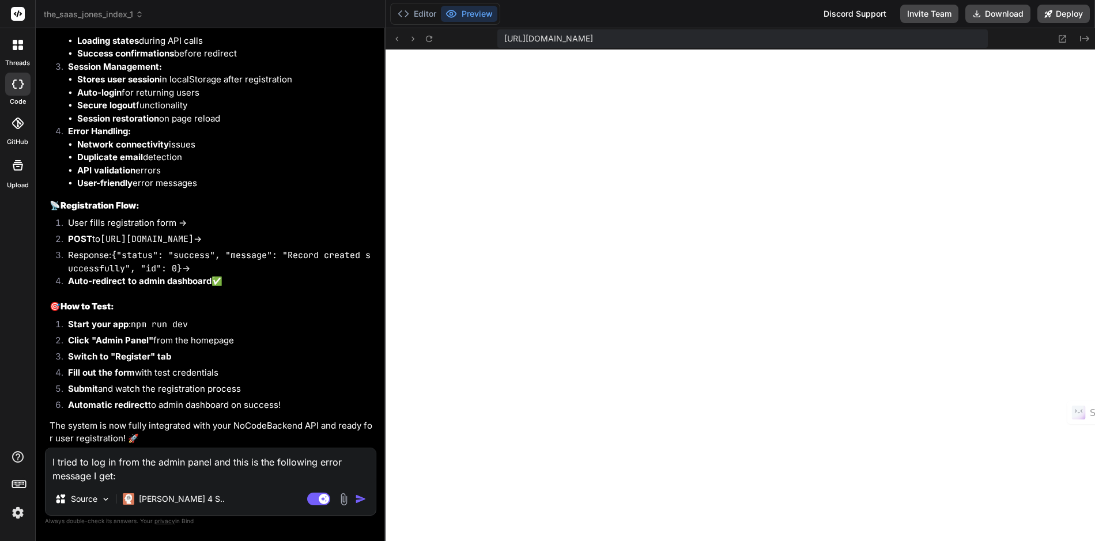
paste textarea "[plugin:vite:import-analysis] Failed to resolve import "./components/SaasIndex"…"
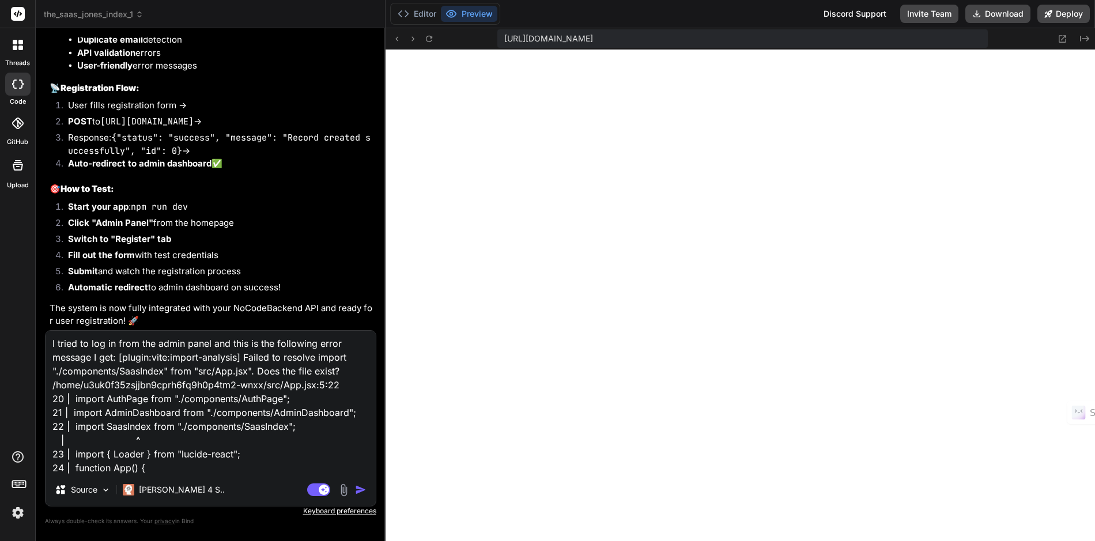
click at [365, 489] on img "button" at bounding box center [361, 490] width 12 height 12
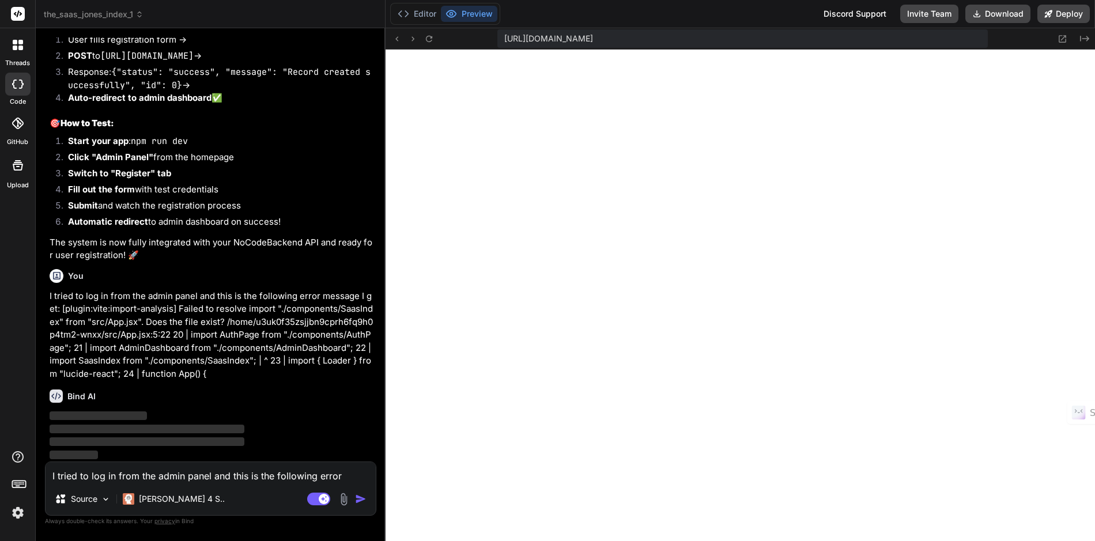
scroll to position [13261, 0]
click at [423, 14] on button "Editor" at bounding box center [417, 14] width 48 height 16
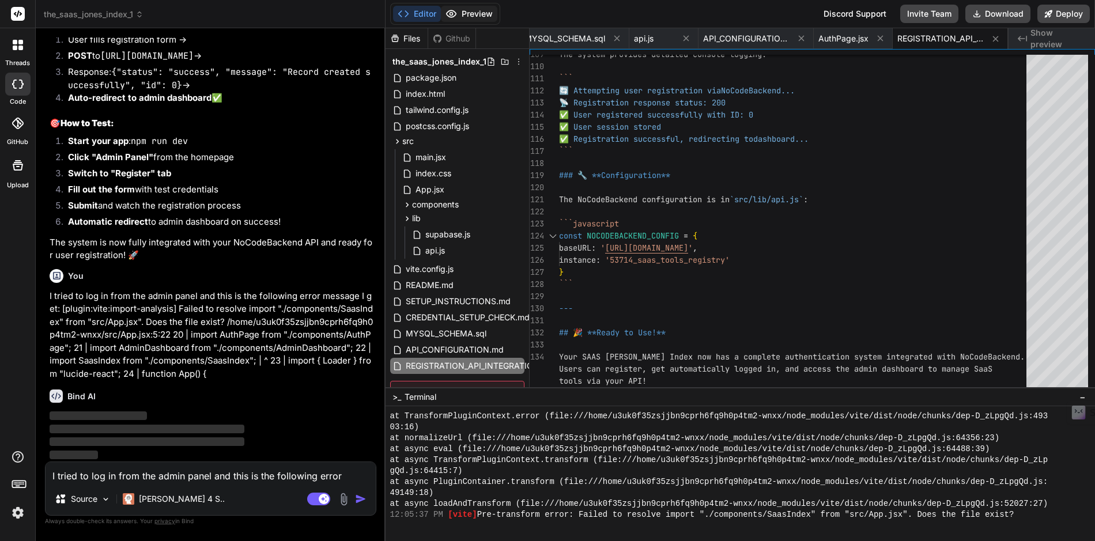
click at [466, 17] on button "Preview" at bounding box center [469, 14] width 56 height 16
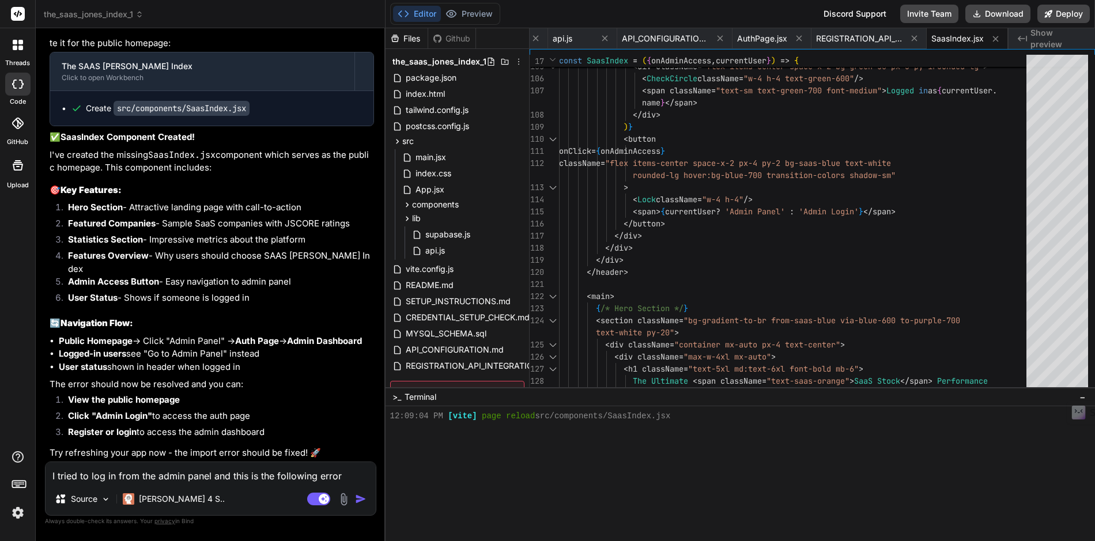
scroll to position [13637, 0]
click at [474, 14] on button "Preview" at bounding box center [469, 14] width 56 height 16
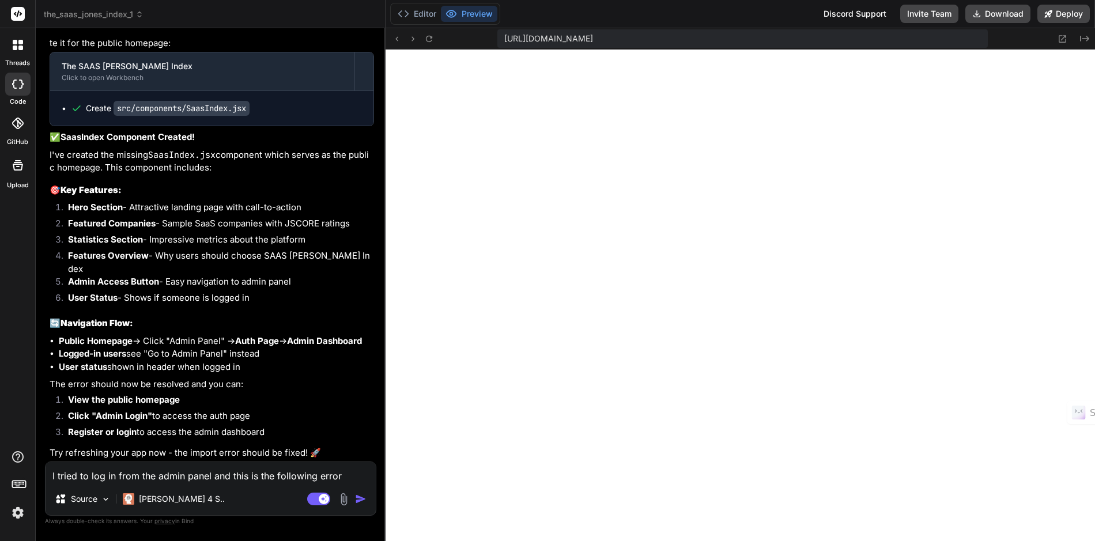
click at [138, 474] on textarea "I tried to log in from the admin panel and this is the following error message …" at bounding box center [211, 472] width 330 height 21
click at [52, 474] on textarea "registration failed: 400 Bad Request when signing in" at bounding box center [211, 472] width 330 height 21
click at [303, 475] on textarea "I get registration failed: 400 Bad Request when signing in" at bounding box center [211, 472] width 330 height 21
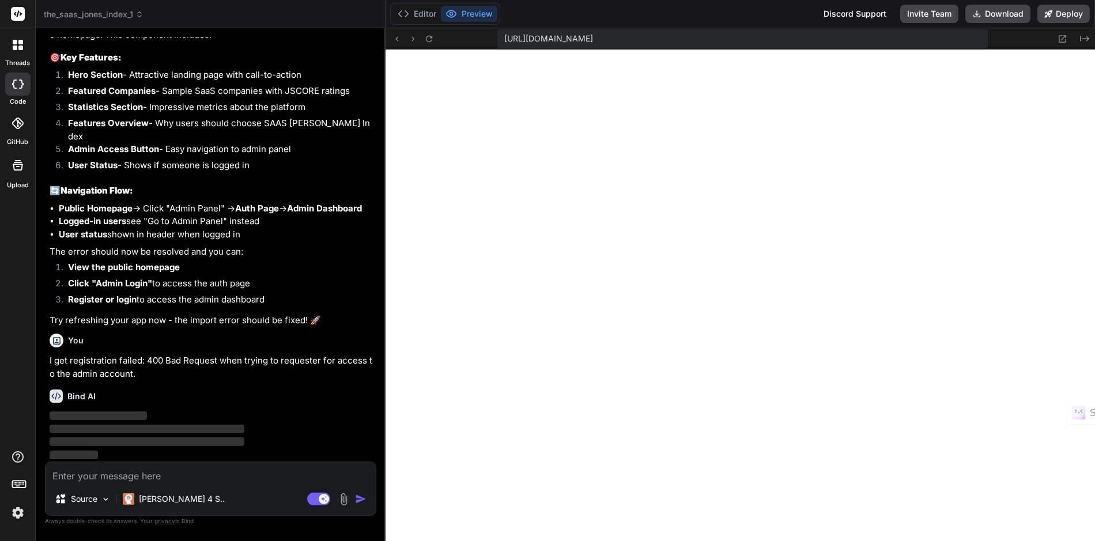
scroll to position [13770, 0]
click at [423, 18] on button "Editor" at bounding box center [417, 14] width 48 height 16
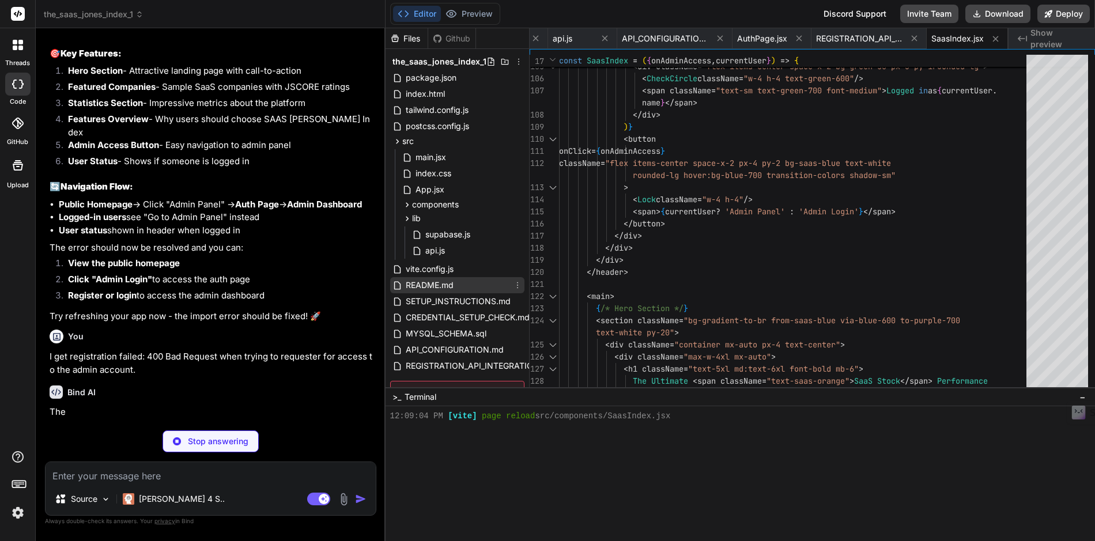
click at [428, 283] on span "README.md" at bounding box center [429, 285] width 50 height 14
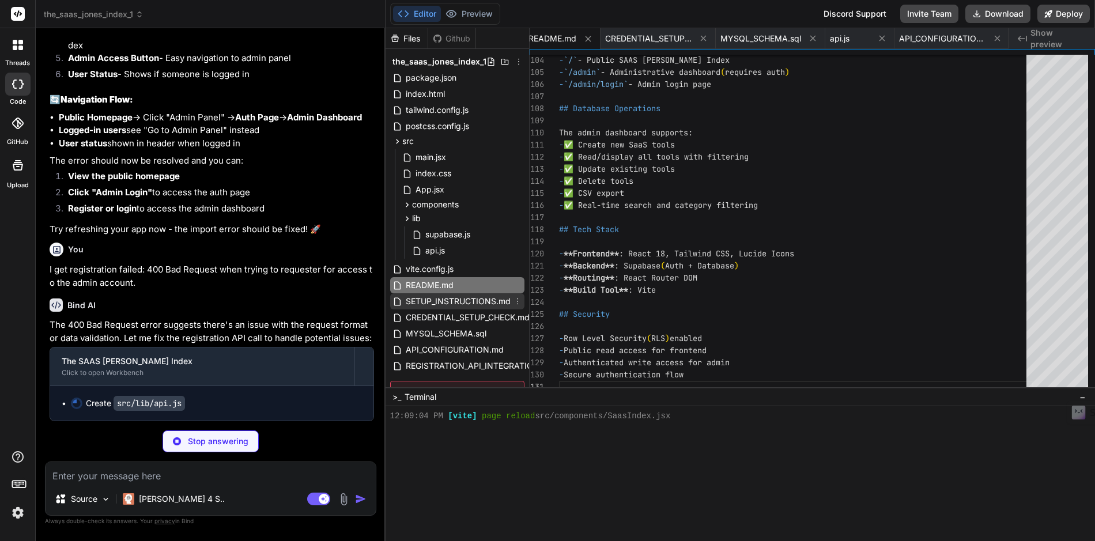
click at [445, 302] on span "SETUP_INSTRUCTIONS.md" at bounding box center [457, 301] width 107 height 14
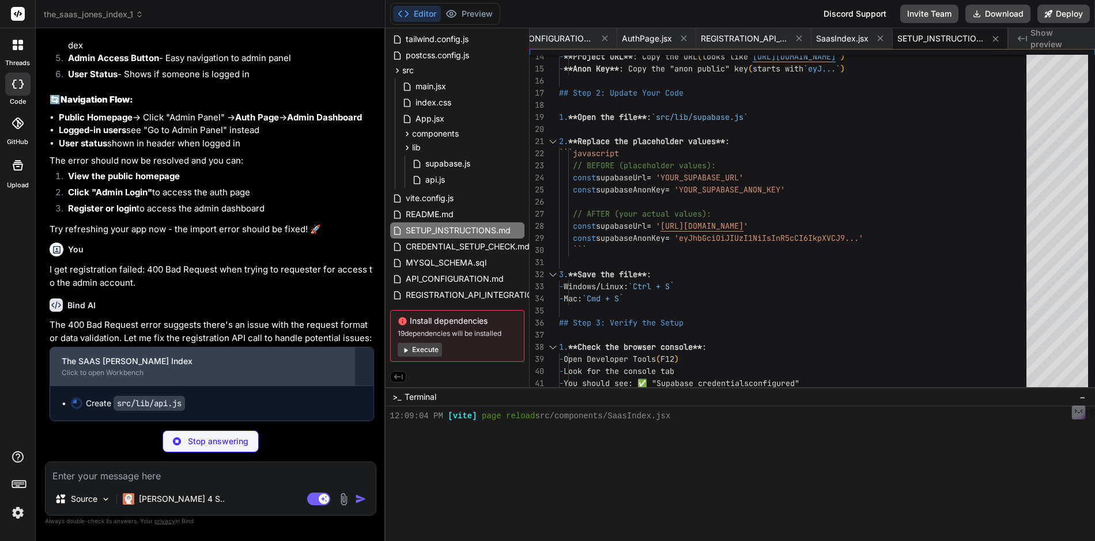
scroll to position [13861, 0]
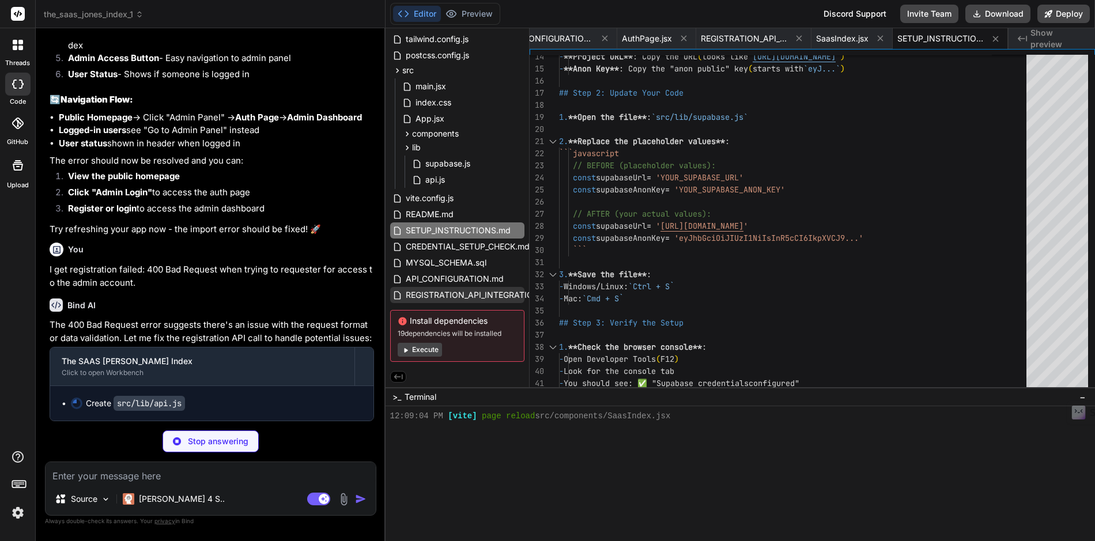
click at [449, 291] on span "REGISTRATION_API_INTEGRATION.md" at bounding box center [479, 295] width 150 height 14
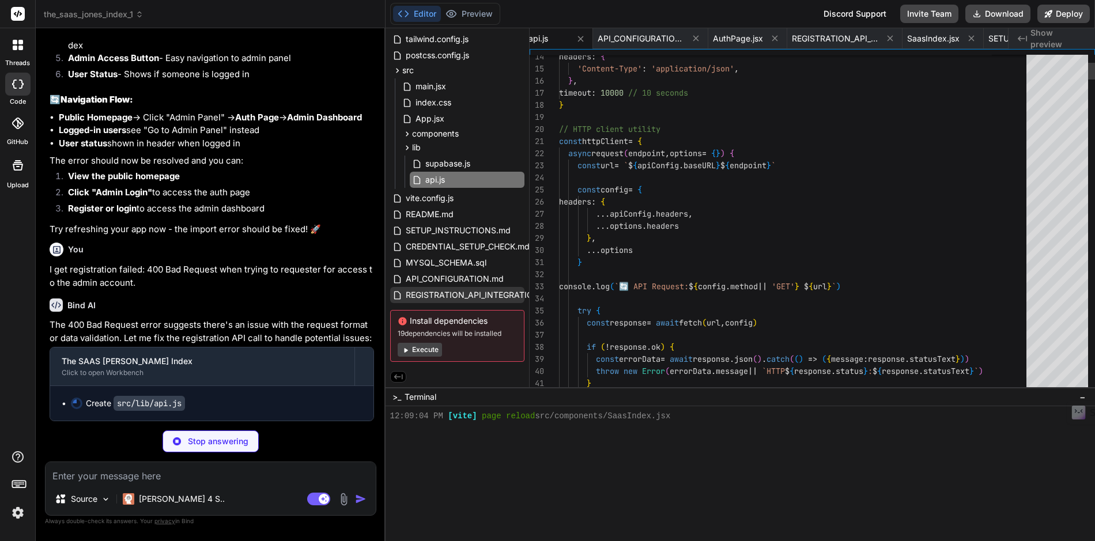
scroll to position [3580, 0]
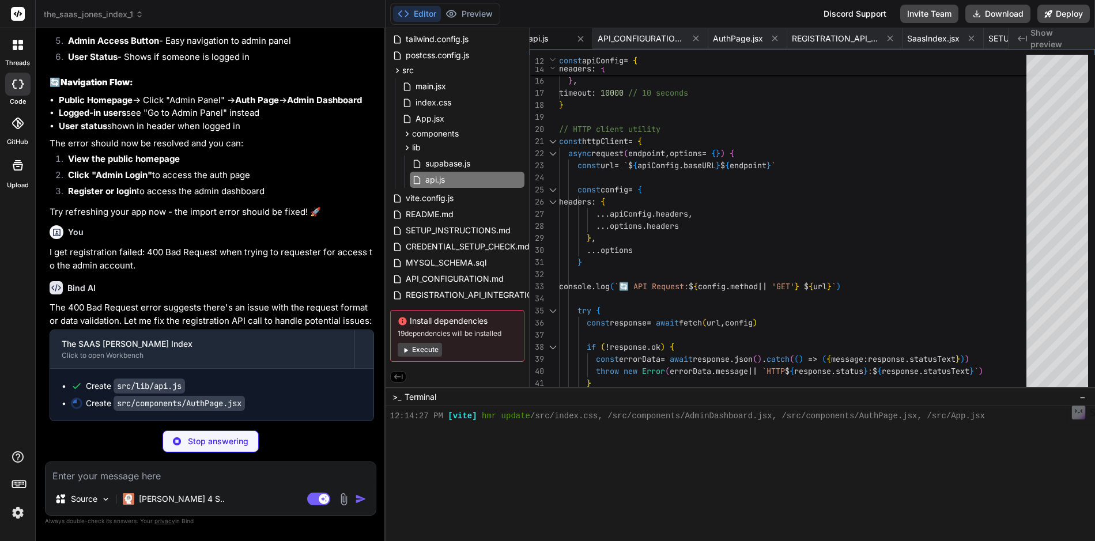
click at [470, 22] on div "Editor Preview" at bounding box center [445, 14] width 110 height 22
click at [471, 18] on button "Preview" at bounding box center [469, 14] width 56 height 16
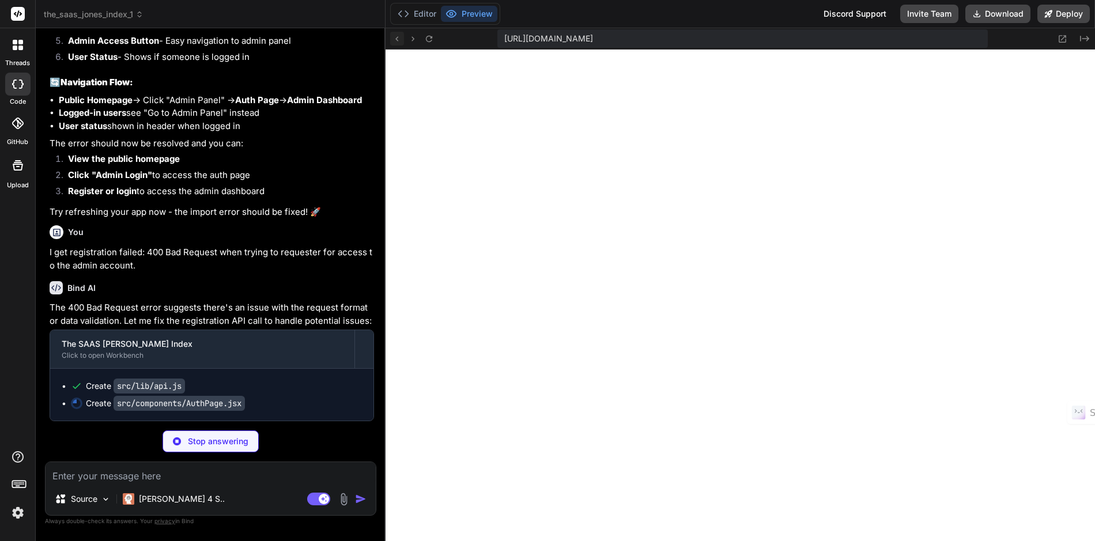
click at [396, 39] on icon at bounding box center [396, 38] width 3 height 5
click at [399, 40] on icon at bounding box center [397, 39] width 10 height 10
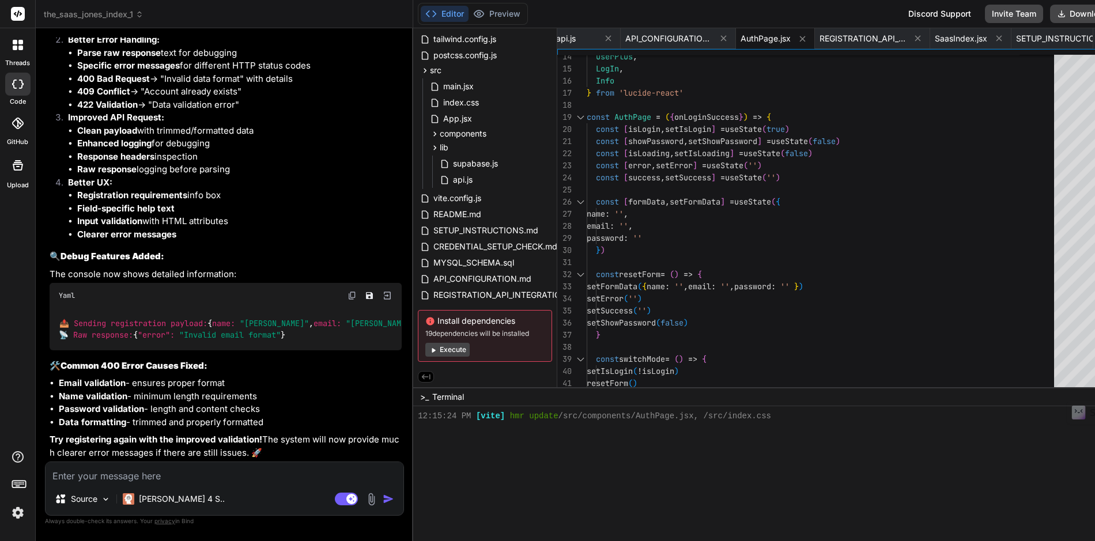
scroll to position [14422, 0]
click at [480, 11] on button "Preview" at bounding box center [496, 14] width 56 height 16
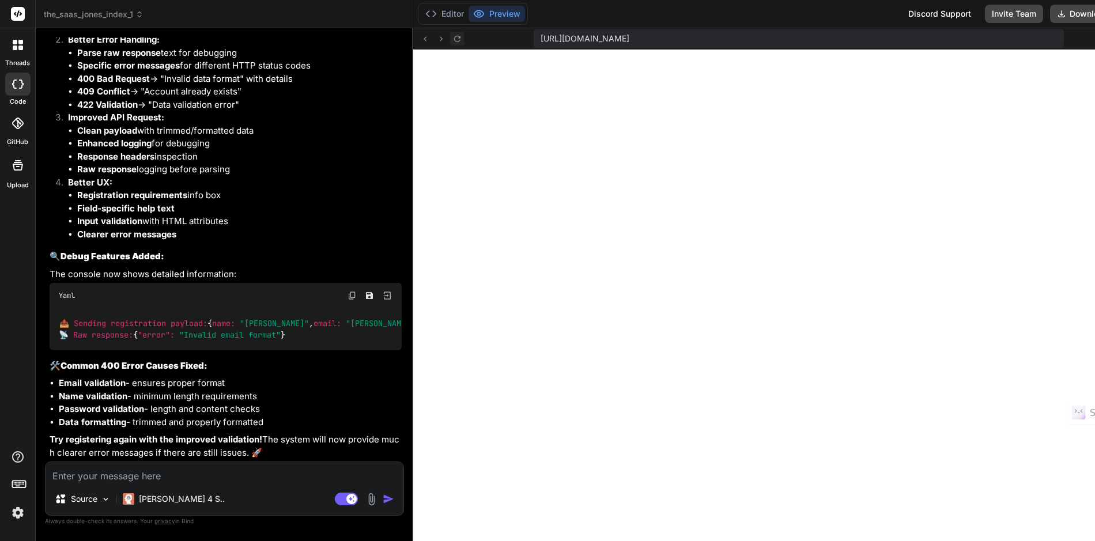
click at [452, 40] on icon at bounding box center [457, 39] width 10 height 10
click at [213, 474] on textarea at bounding box center [225, 472] width 358 height 21
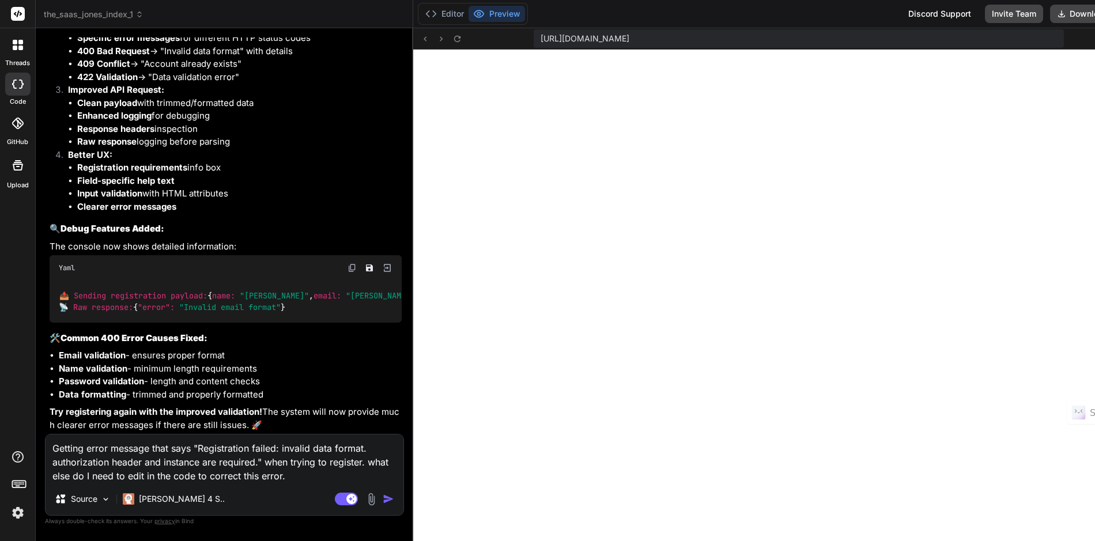
click at [383, 497] on img "button" at bounding box center [389, 499] width 12 height 12
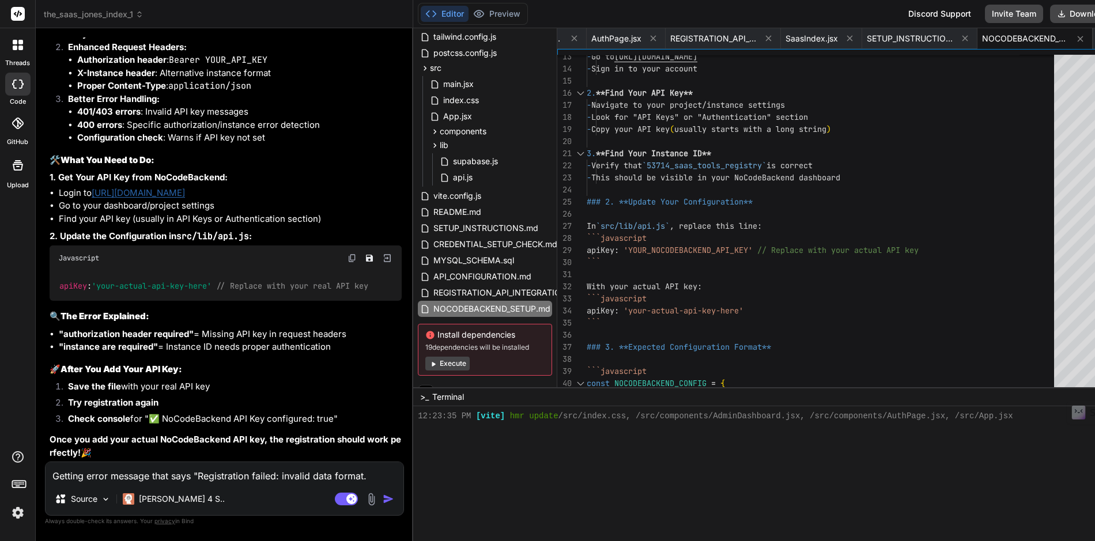
scroll to position [14898, 0]
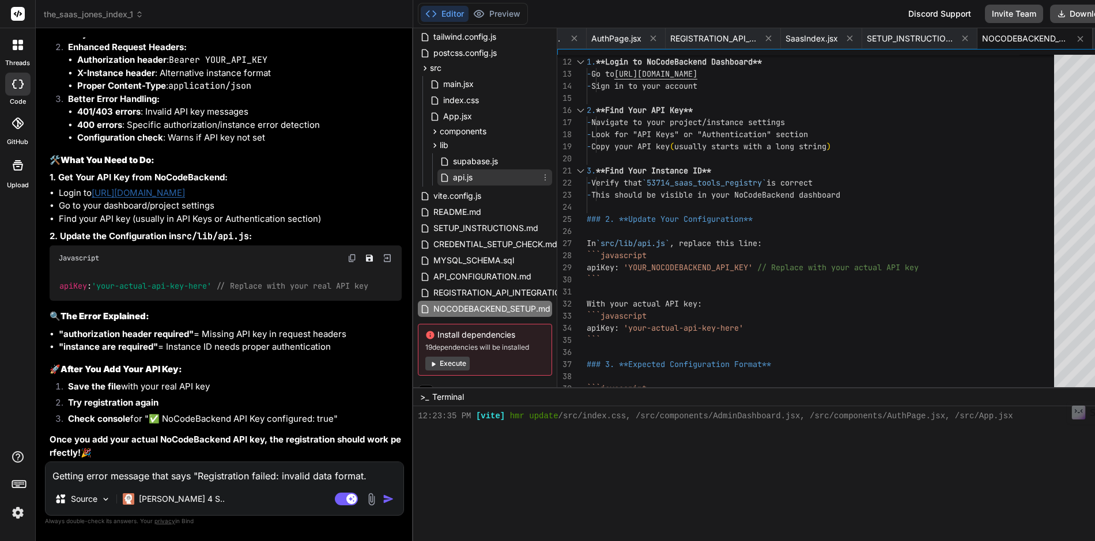
click at [452, 179] on span "api.js" at bounding box center [463, 178] width 22 height 14
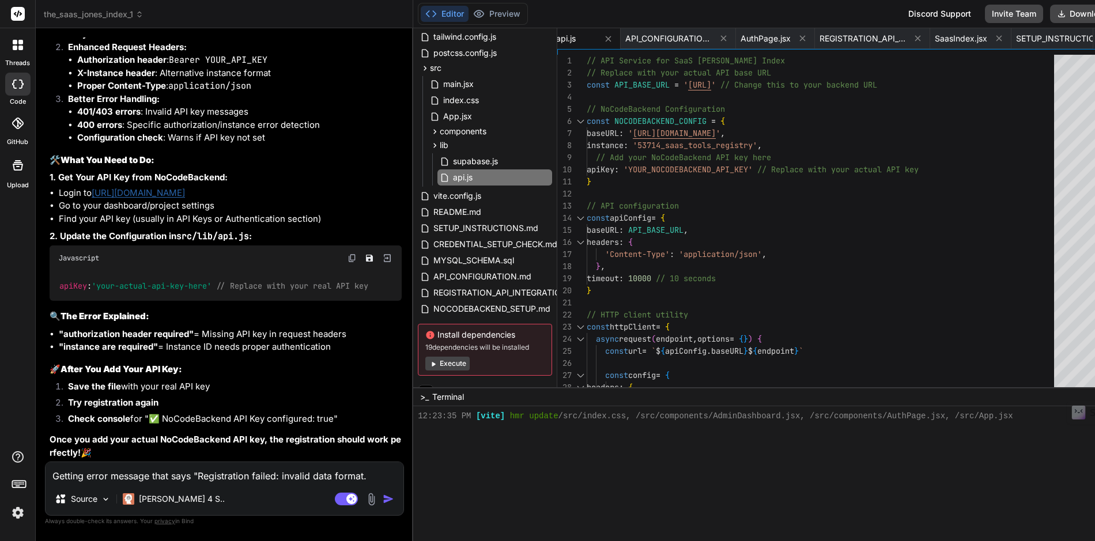
scroll to position [0, 0]
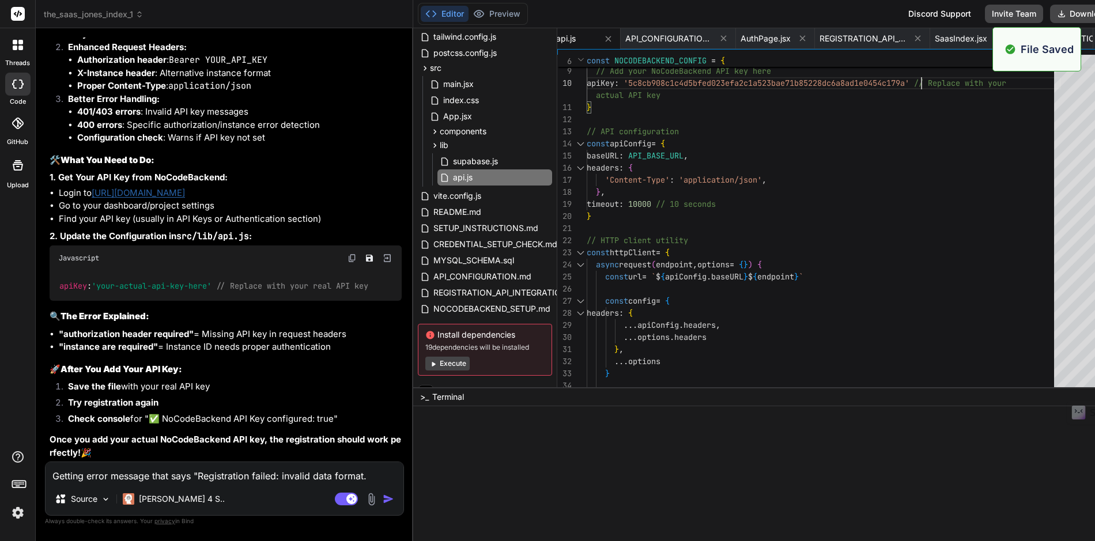
scroll to position [3612, 0]
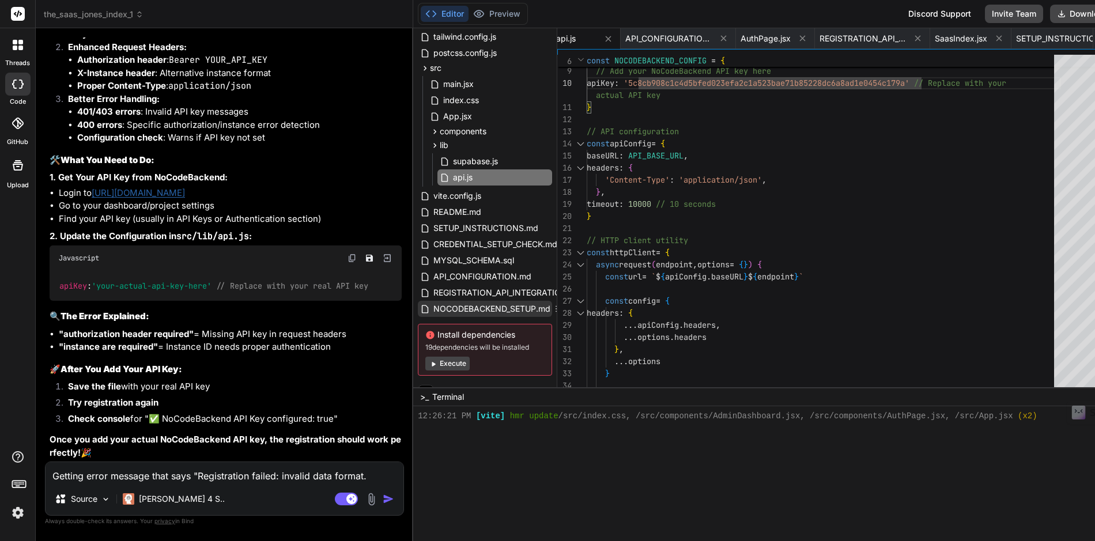
click at [472, 309] on span "NOCODEBACKEND_SETUP.md" at bounding box center [491, 309] width 119 height 14
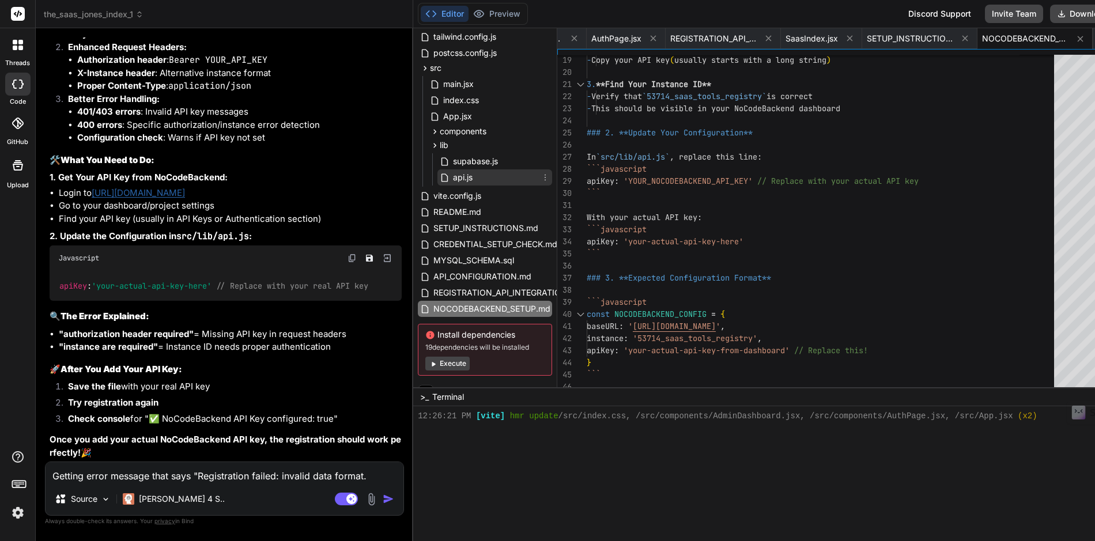
click at [452, 179] on span "api.js" at bounding box center [463, 178] width 22 height 14
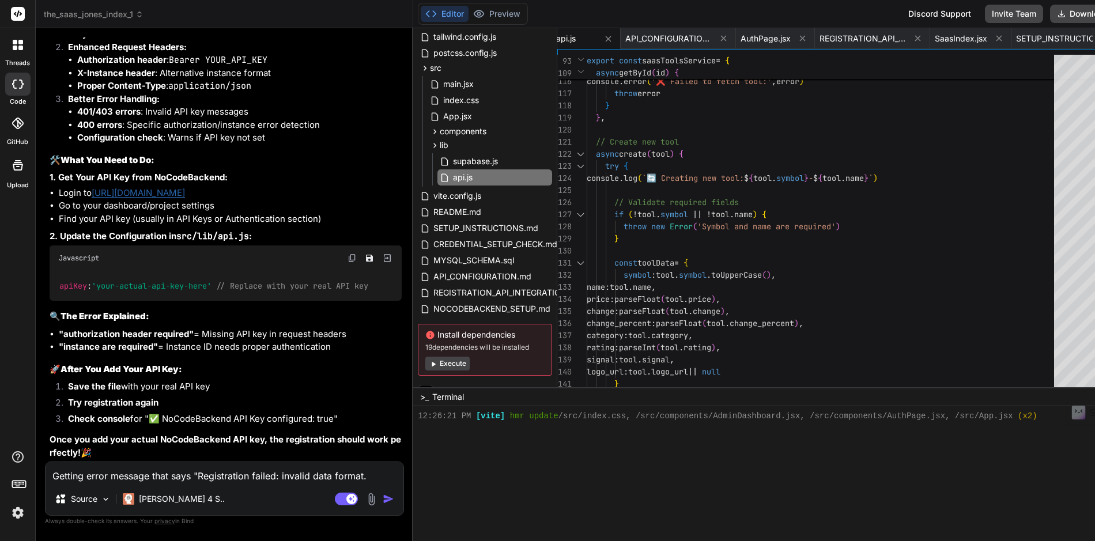
scroll to position [15175, 0]
click at [479, 14] on button "Preview" at bounding box center [496, 14] width 56 height 16
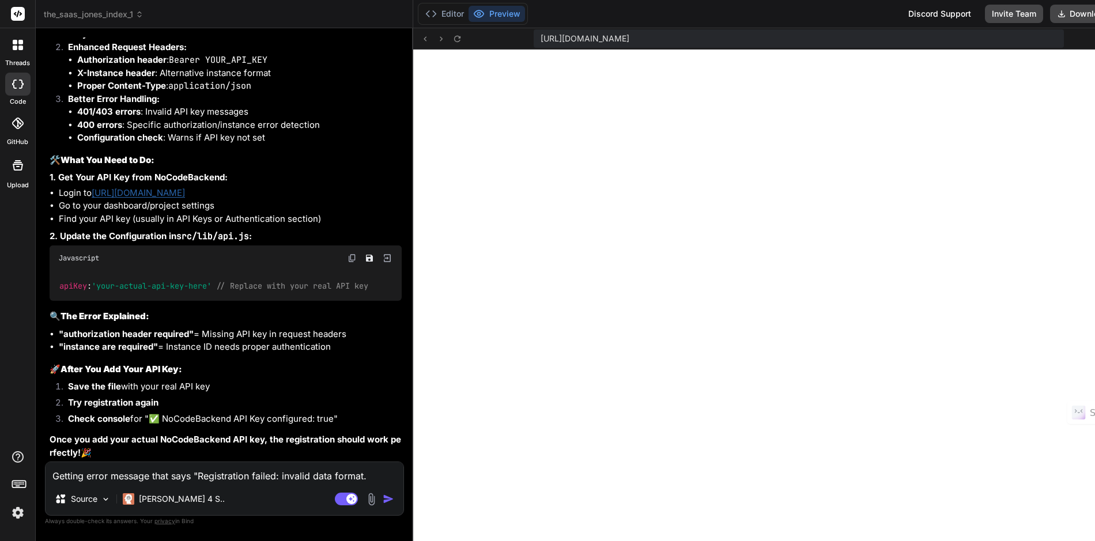
click at [165, 475] on textarea "Getting error message that says "Registration failed: invalid data format. auth…" at bounding box center [225, 472] width 358 height 21
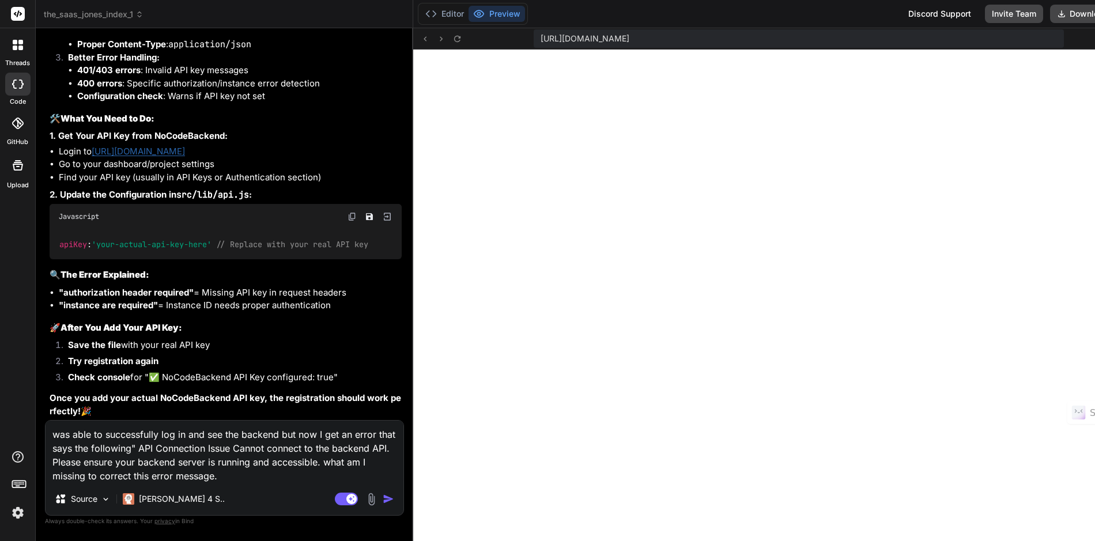
click at [383, 498] on img "button" at bounding box center [389, 499] width 12 height 12
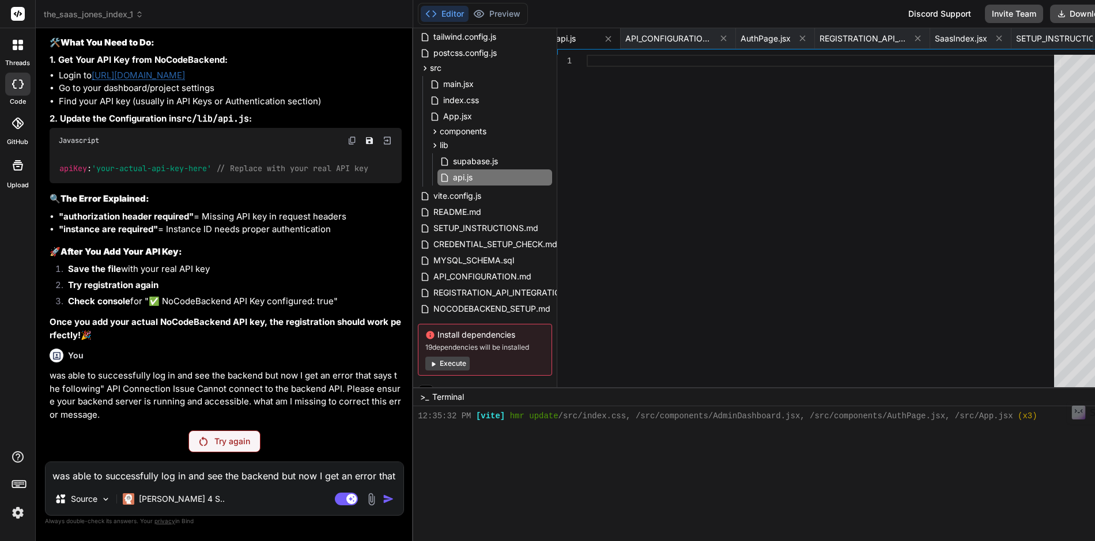
scroll to position [15293, 0]
click at [214, 440] on p "Try again" at bounding box center [232, 442] width 36 height 12
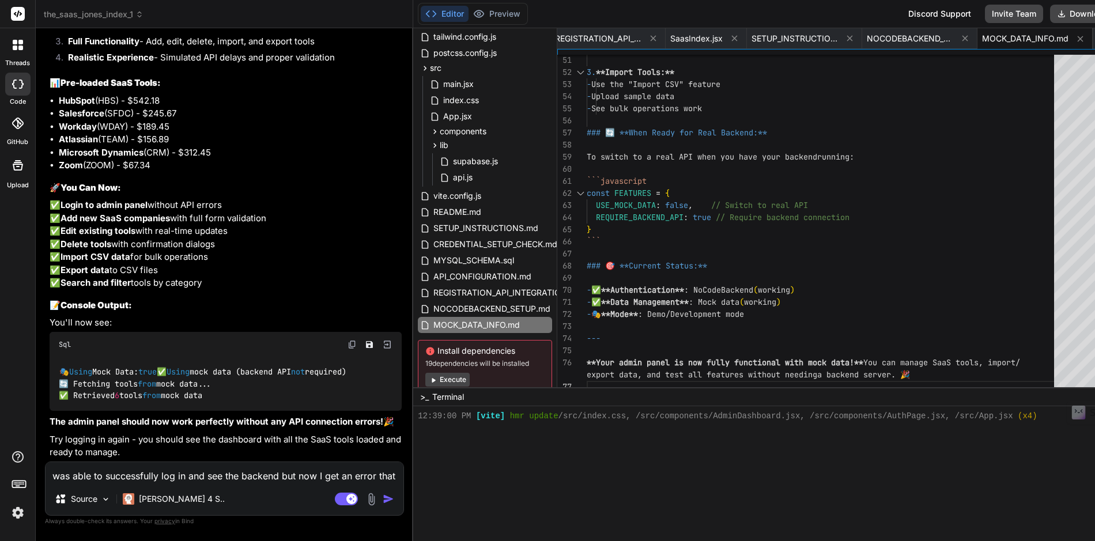
scroll to position [16151, 0]
click at [478, 15] on button "Preview" at bounding box center [496, 14] width 56 height 16
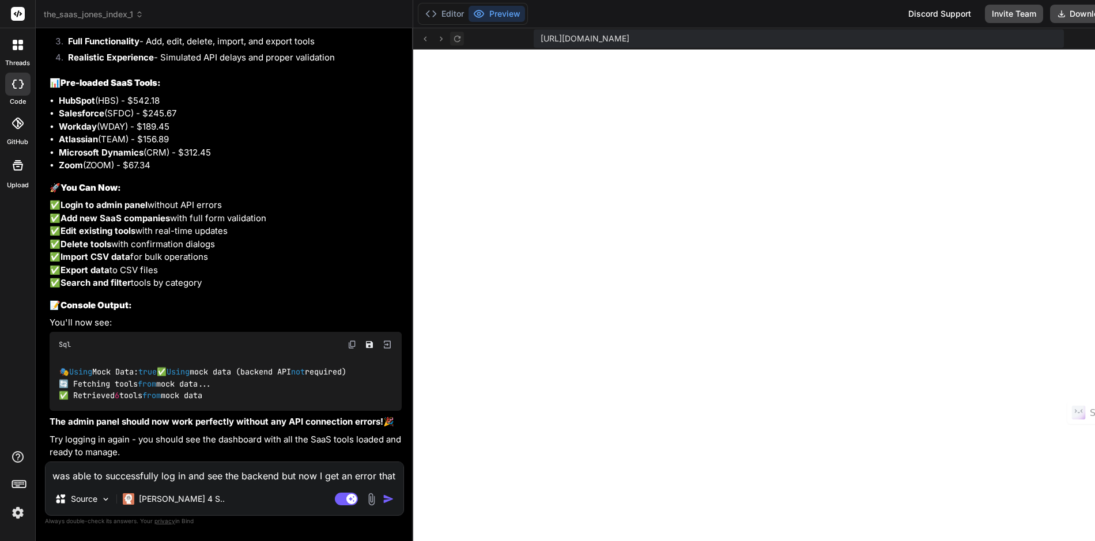
click at [452, 39] on icon at bounding box center [457, 39] width 10 height 10
click at [454, 39] on icon at bounding box center [457, 38] width 6 height 6
click at [422, 14] on button "Editor" at bounding box center [445, 14] width 48 height 16
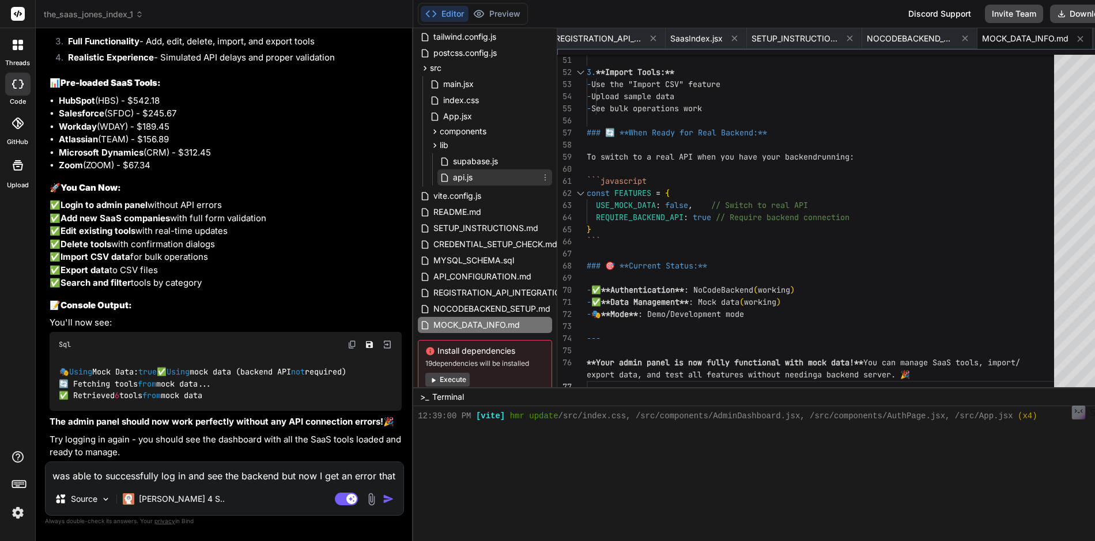
click at [452, 176] on span "api.js" at bounding box center [463, 178] width 22 height 14
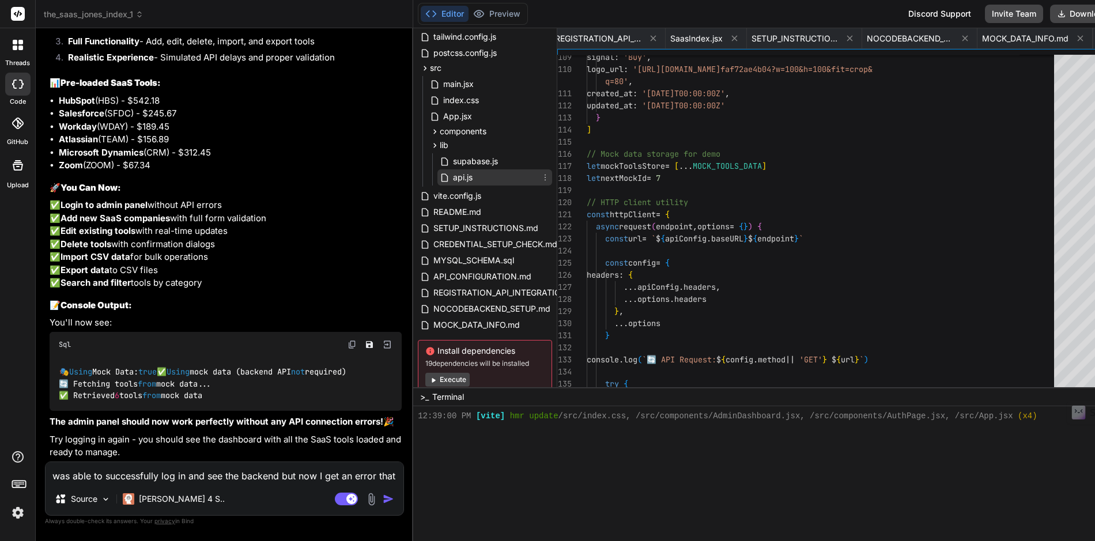
scroll to position [24, 0]
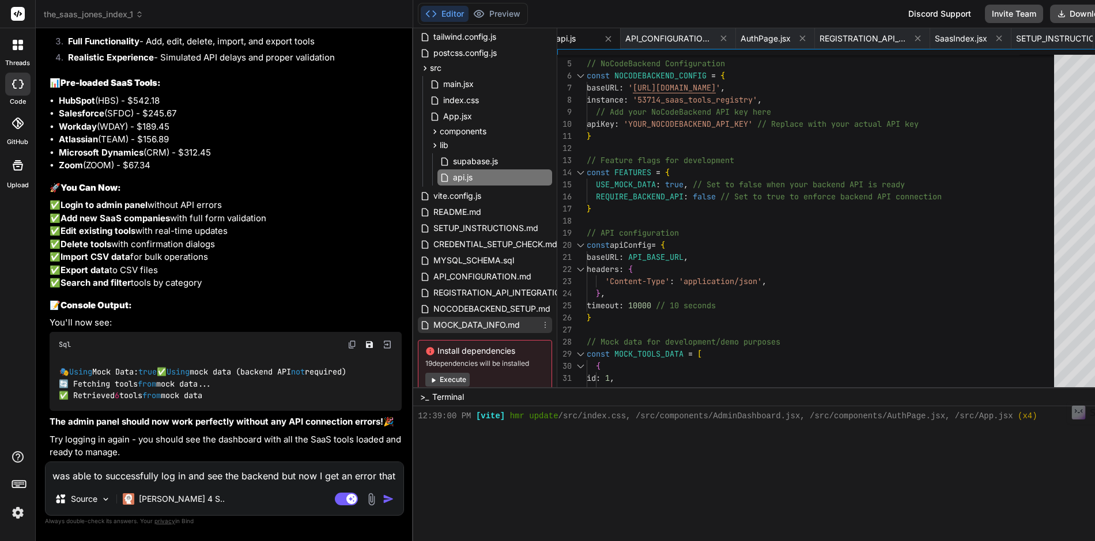
click at [432, 321] on span "MOCK_DATA_INFO.md" at bounding box center [476, 325] width 89 height 14
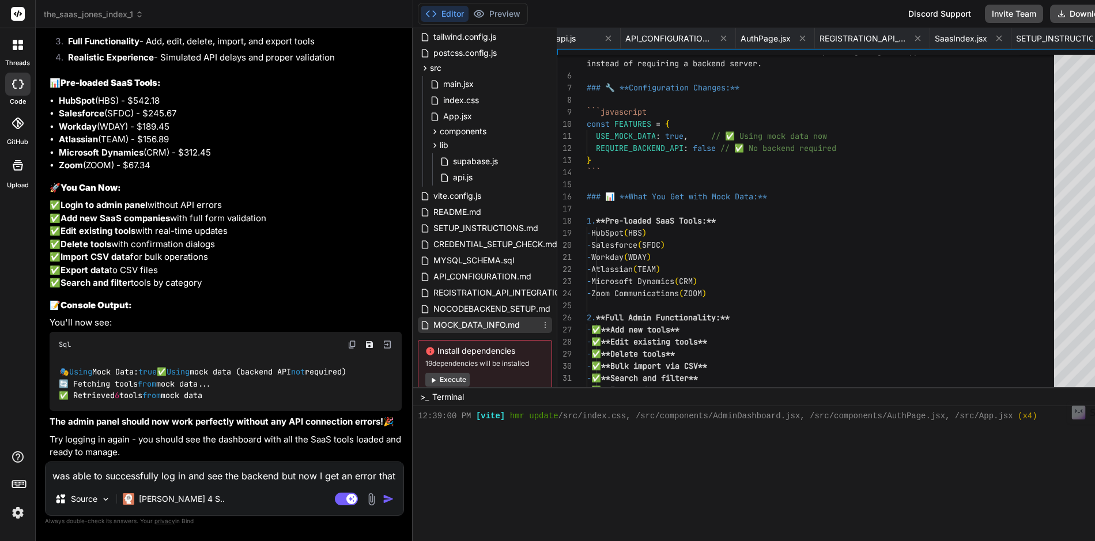
scroll to position [0, 1745]
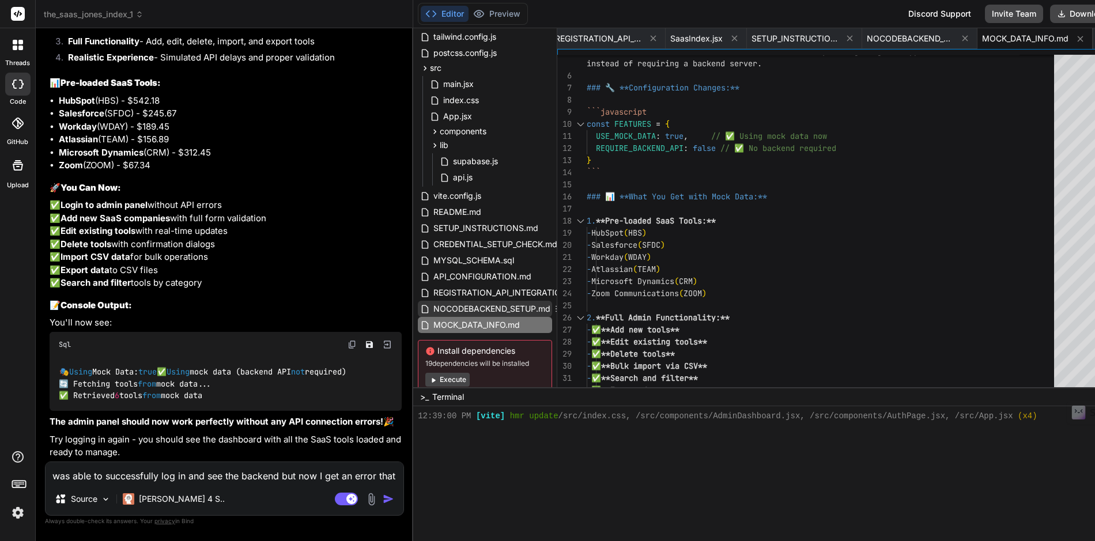
click at [435, 308] on span "NOCODEBACKEND_SETUP.md" at bounding box center [491, 309] width 119 height 14
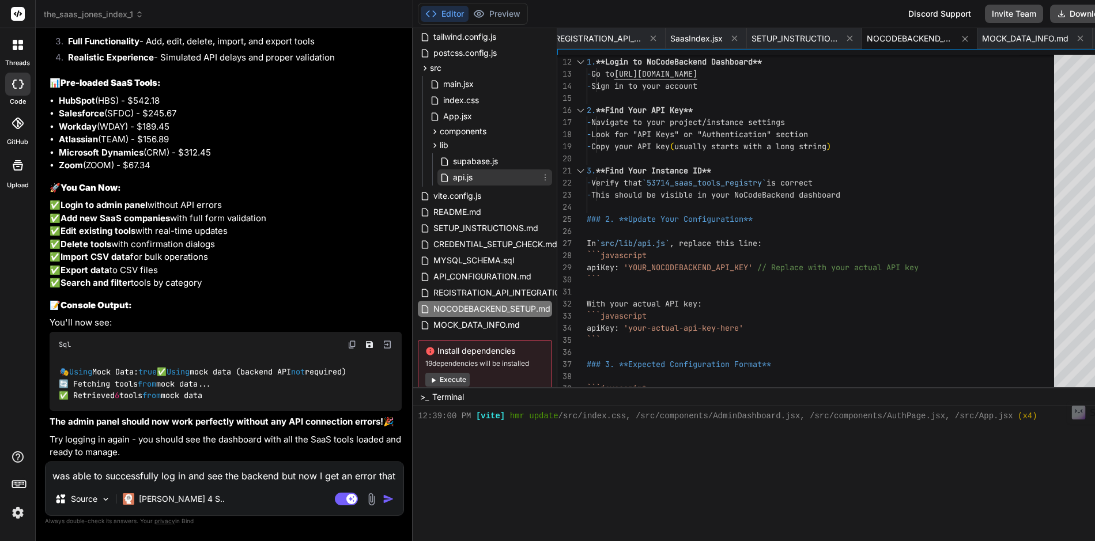
click at [452, 179] on span "api.js" at bounding box center [463, 178] width 22 height 14
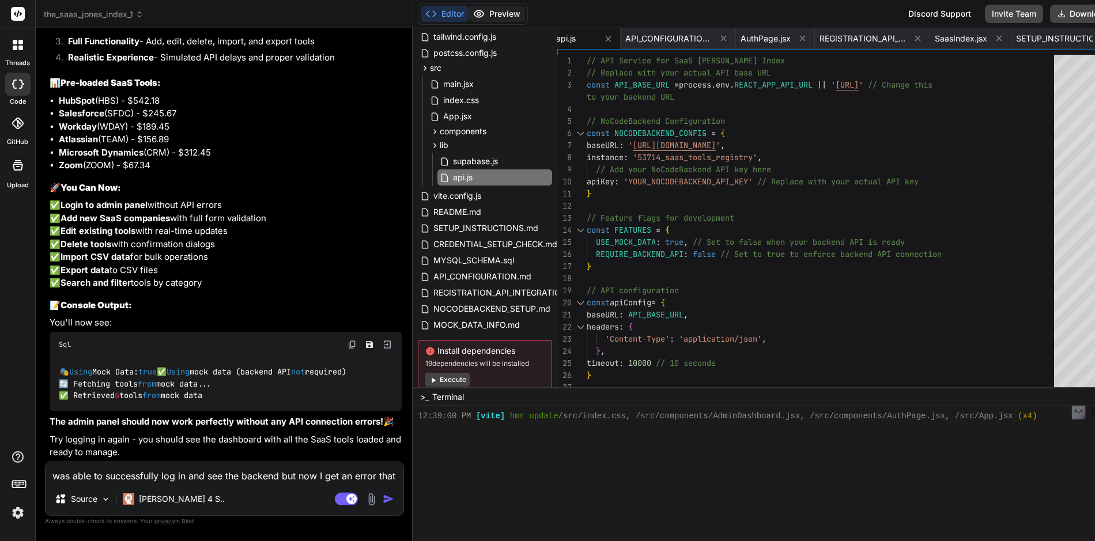
click at [473, 17] on button "Preview" at bounding box center [496, 14] width 56 height 16
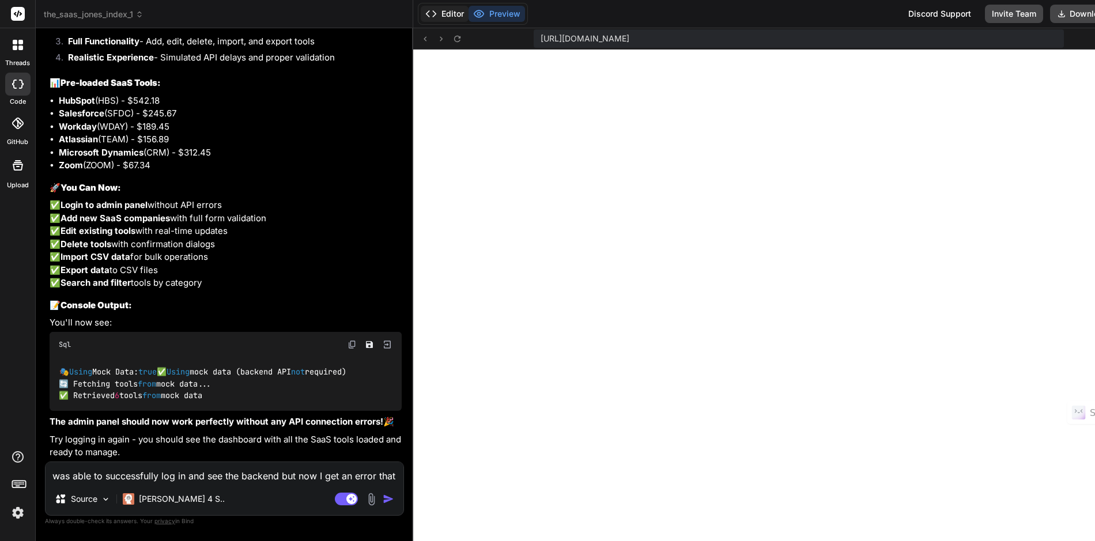
click at [421, 13] on button "Editor" at bounding box center [445, 14] width 48 height 16
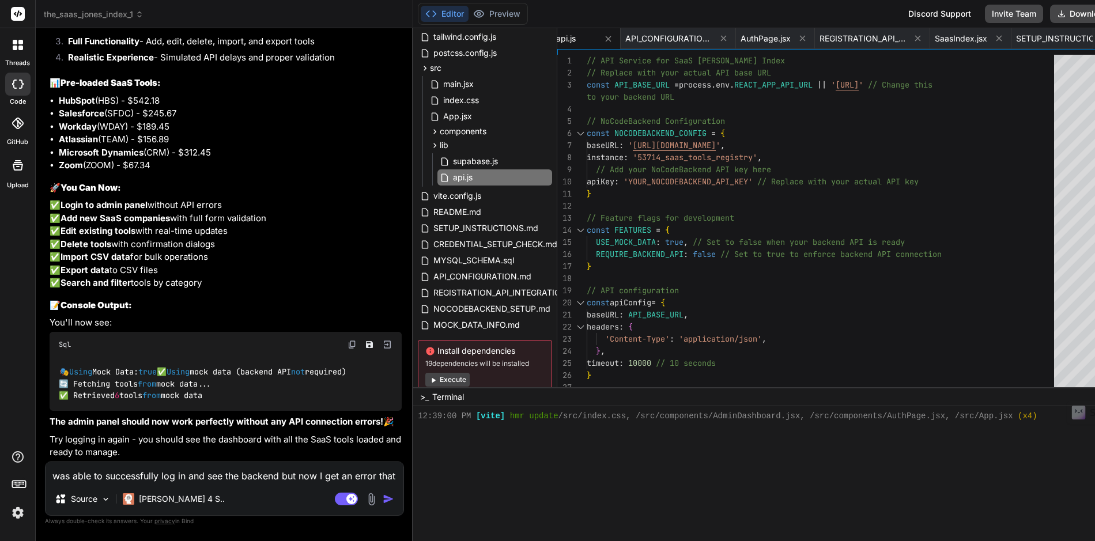
click at [248, 479] on textarea "was able to successfully log in and see the backend but now I get an error that…" at bounding box center [225, 472] width 358 height 21
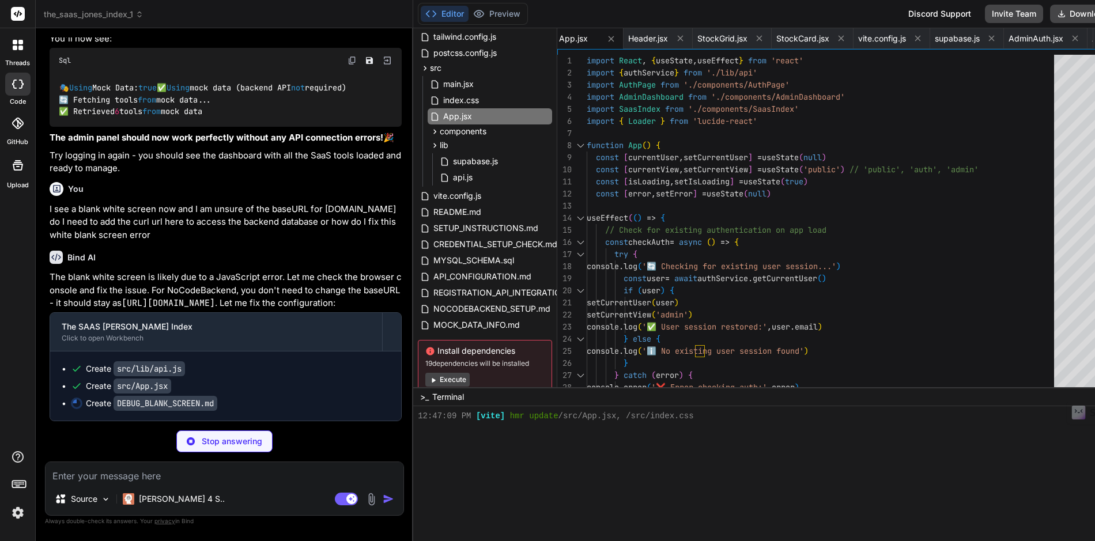
scroll to position [16448, 0]
click at [452, 176] on span "api.js" at bounding box center [463, 178] width 22 height 14
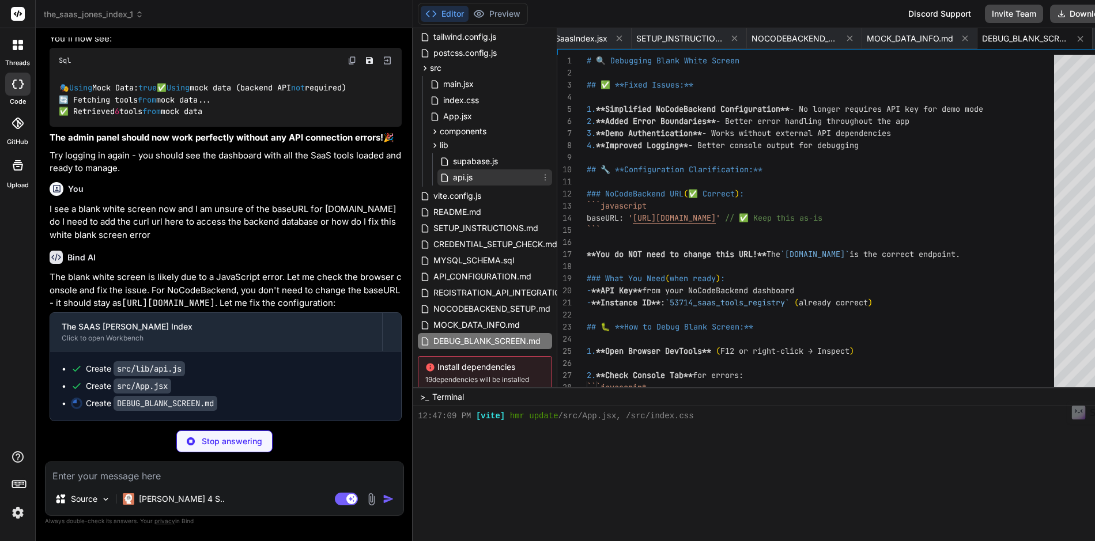
scroll to position [24, 0]
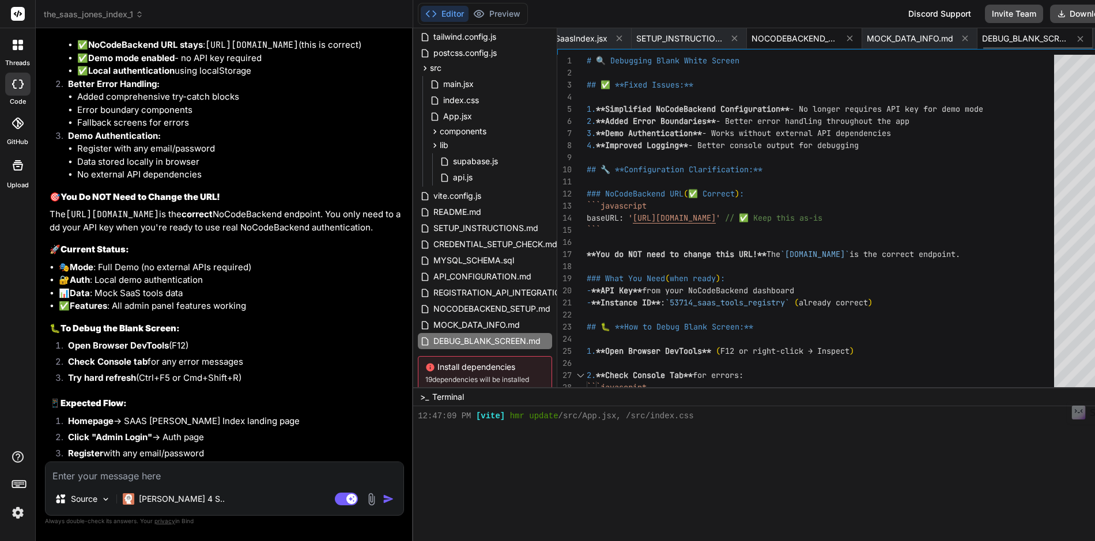
click at [751, 40] on span "NOCODEBACKEND_SETUP.md" at bounding box center [794, 39] width 86 height 12
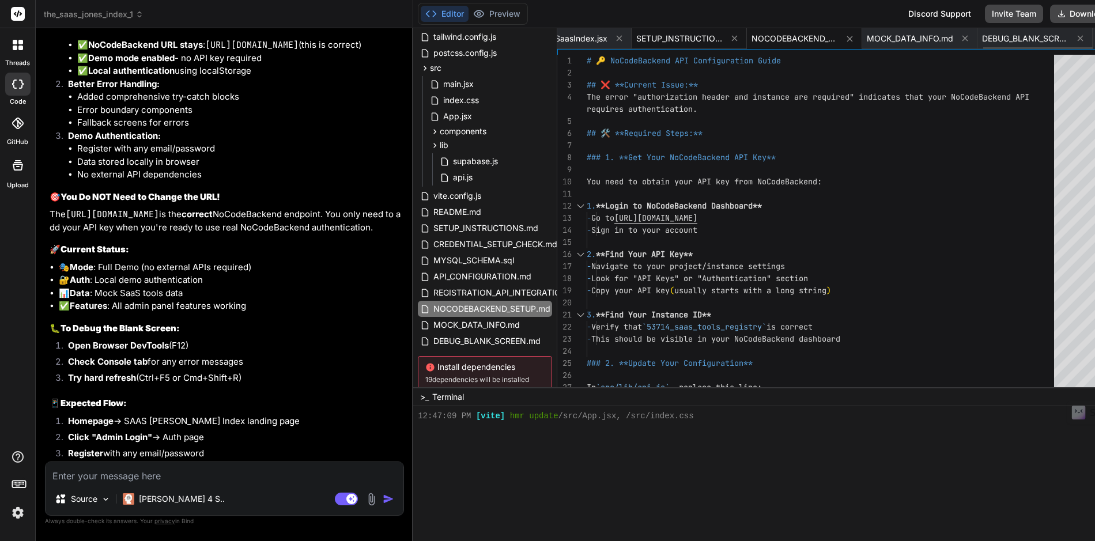
click at [636, 37] on span "SETUP_INSTRUCTIONS.md" at bounding box center [679, 39] width 86 height 12
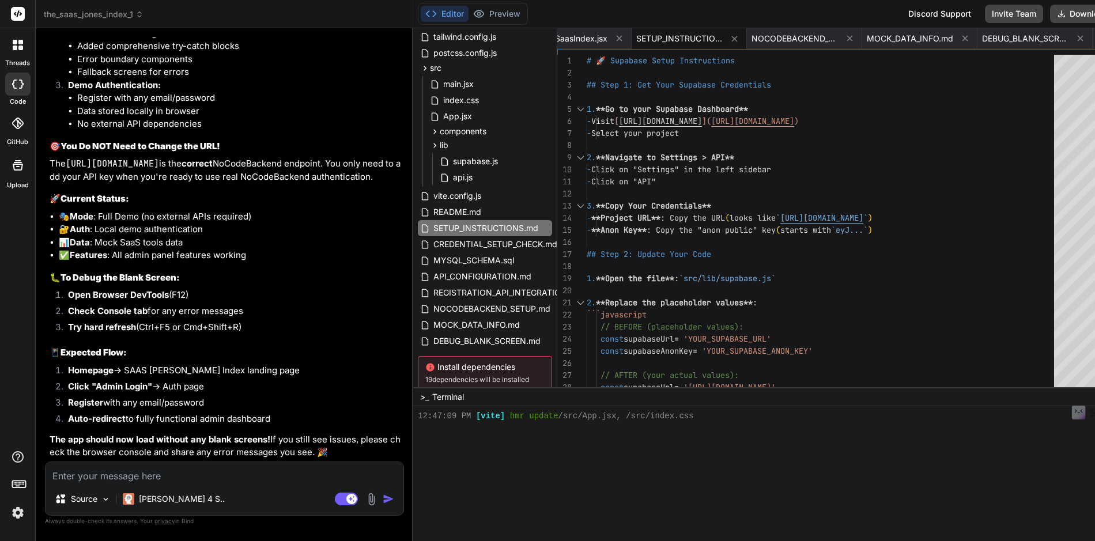
scroll to position [16978, 0]
click at [468, 14] on button "Preview" at bounding box center [496, 14] width 56 height 16
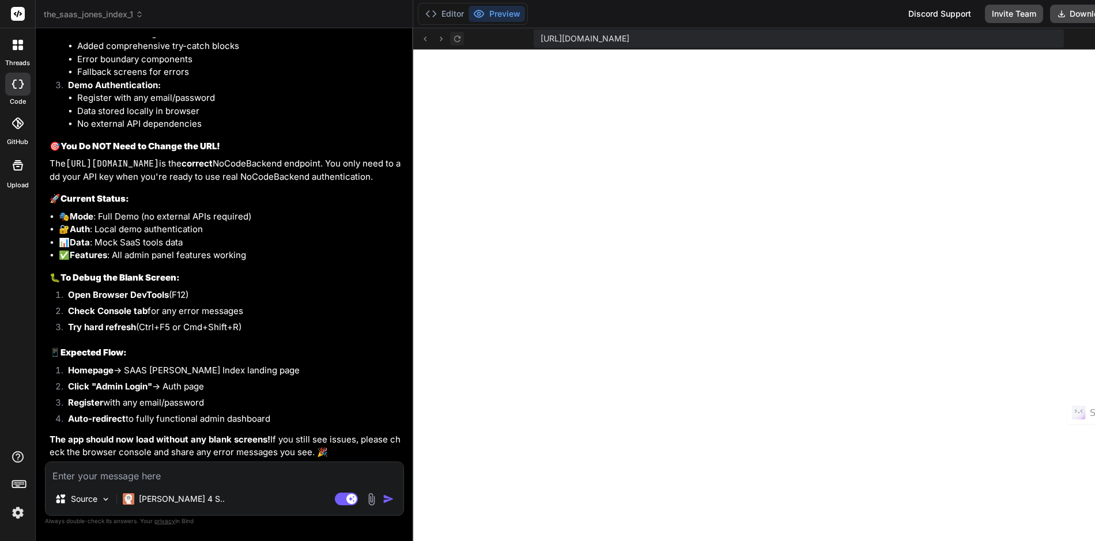
click at [452, 38] on icon at bounding box center [457, 39] width 10 height 10
click at [421, 14] on button "Editor" at bounding box center [445, 14] width 48 height 16
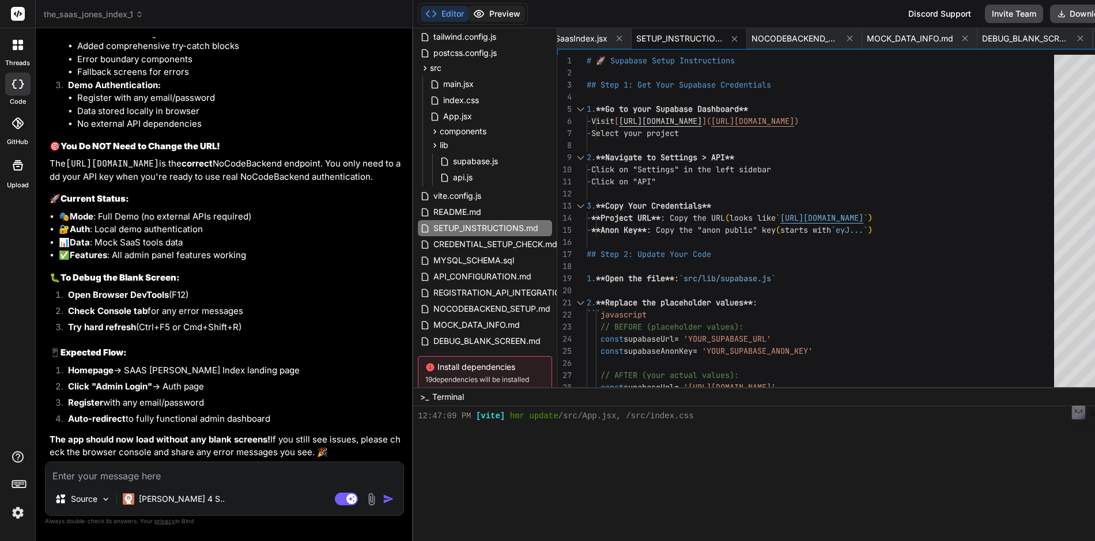
click at [469, 16] on button "Preview" at bounding box center [496, 14] width 56 height 16
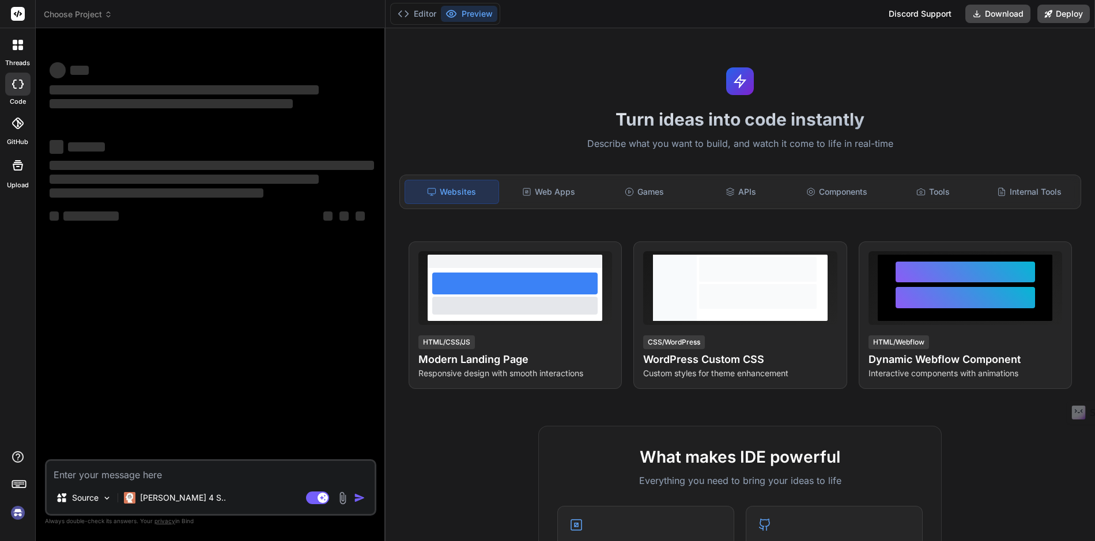
click at [110, 16] on icon at bounding box center [108, 17] width 3 height 2
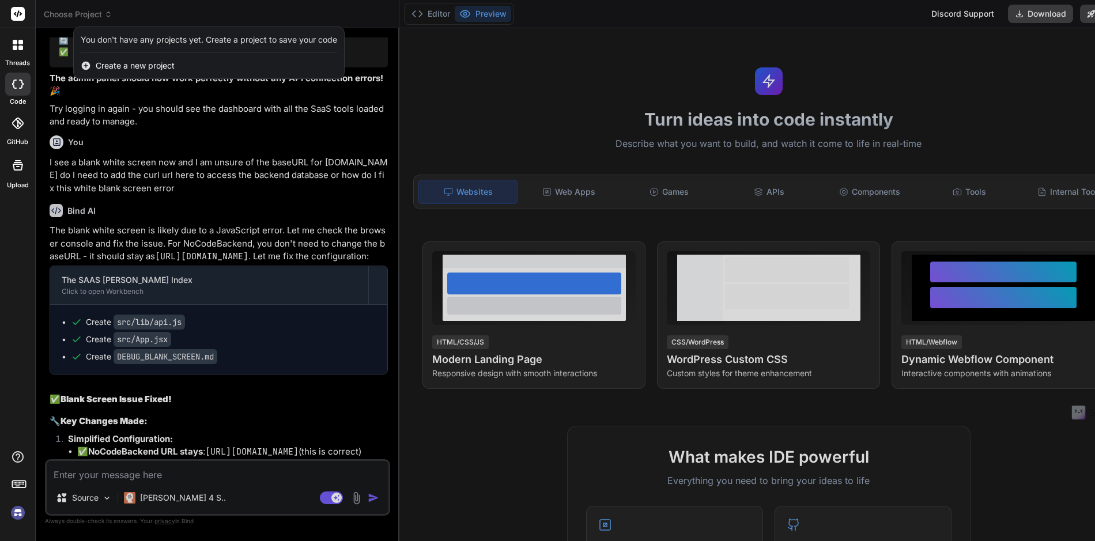
scroll to position [2414, 0]
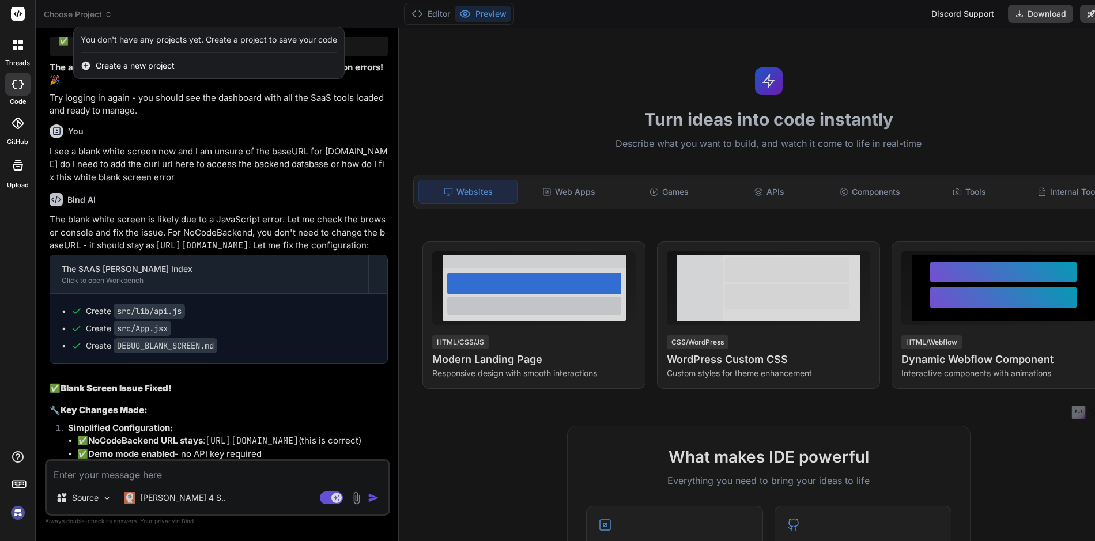
click at [145, 11] on div at bounding box center [547, 270] width 1095 height 541
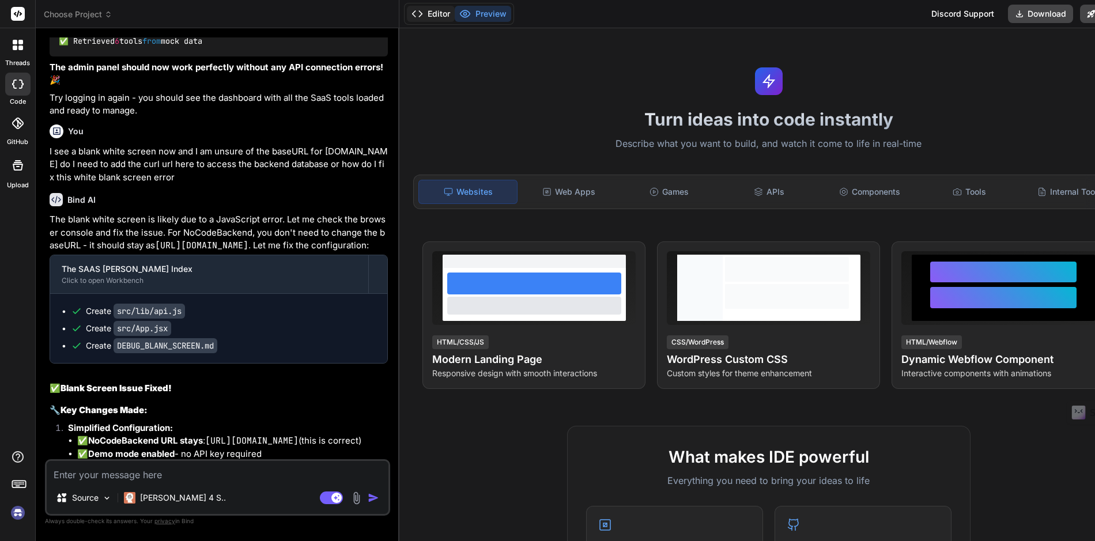
click at [423, 15] on button "Editor" at bounding box center [431, 14] width 48 height 16
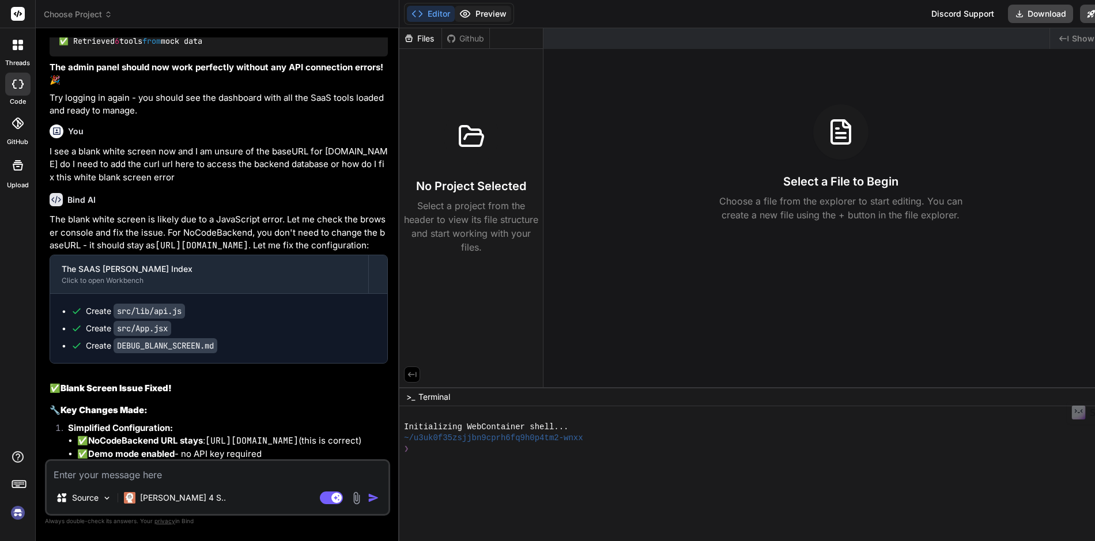
click at [466, 17] on button "Preview" at bounding box center [483, 14] width 56 height 16
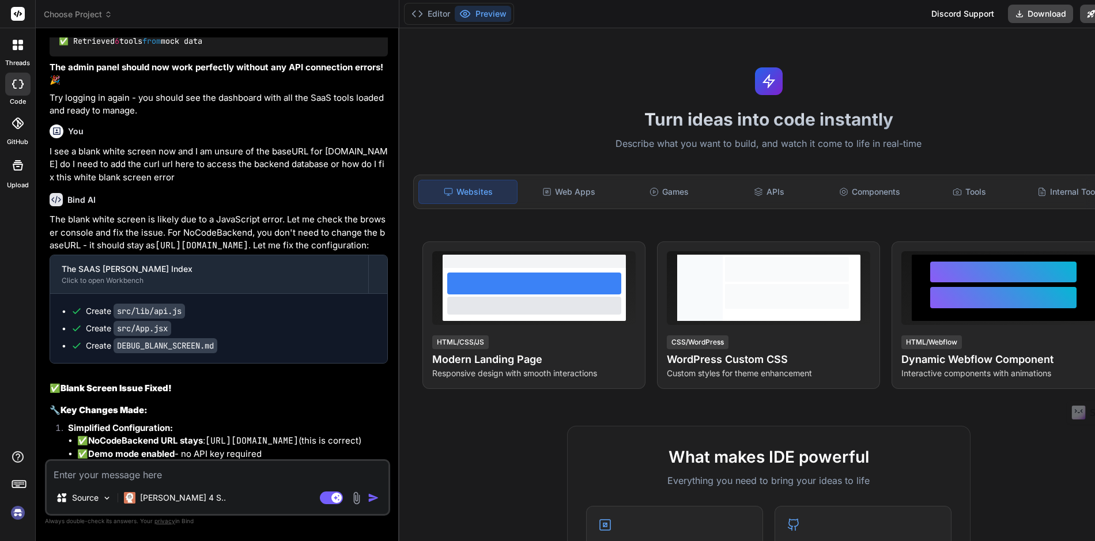
click at [108, 14] on icon at bounding box center [108, 14] width 8 height 8
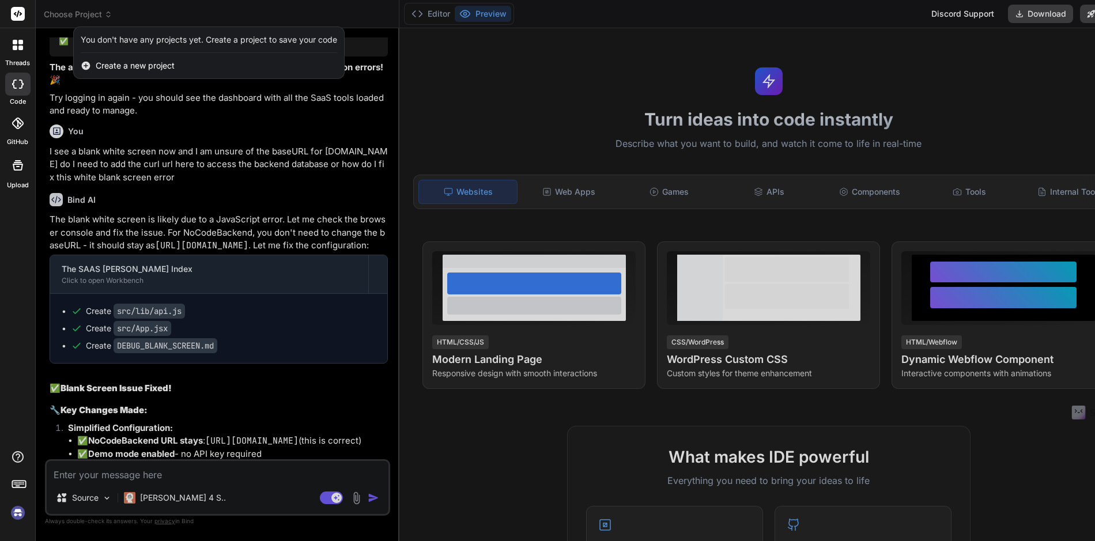
click at [19, 47] on icon at bounding box center [20, 48] width 5 height 5
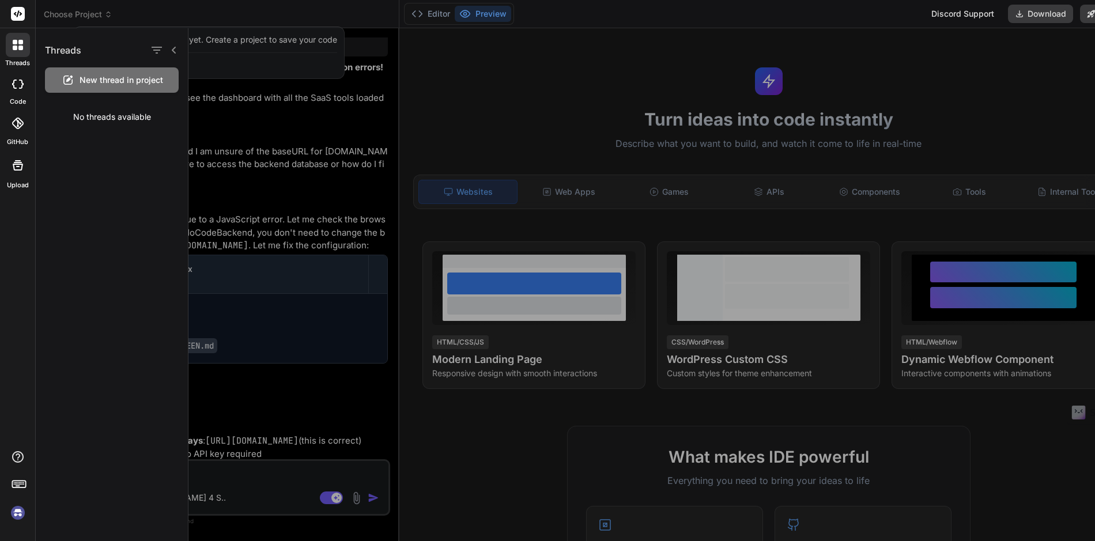
click at [17, 82] on icon at bounding box center [18, 84] width 12 height 9
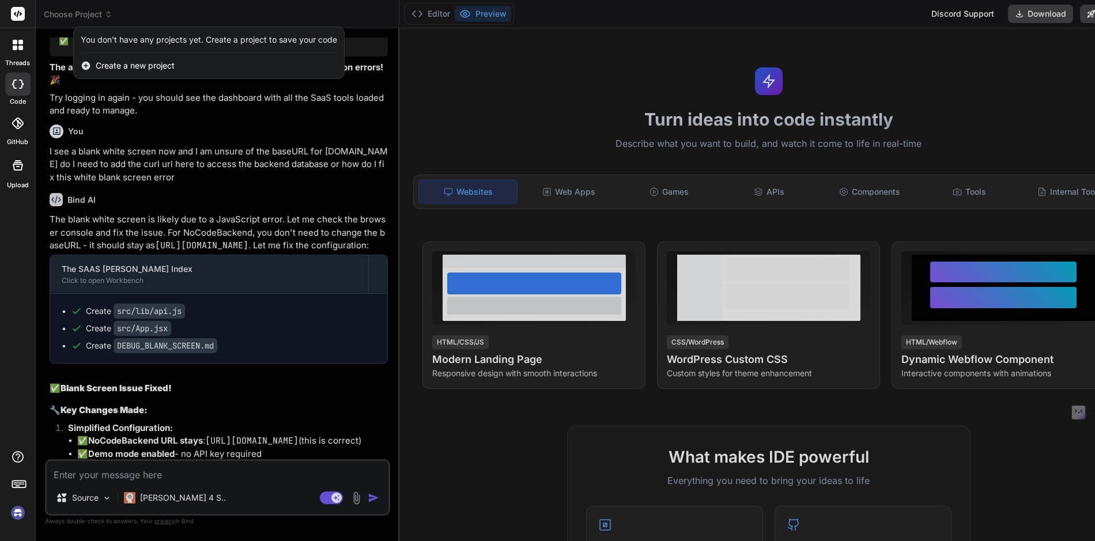
click at [551, 190] on div at bounding box center [547, 270] width 1095 height 541
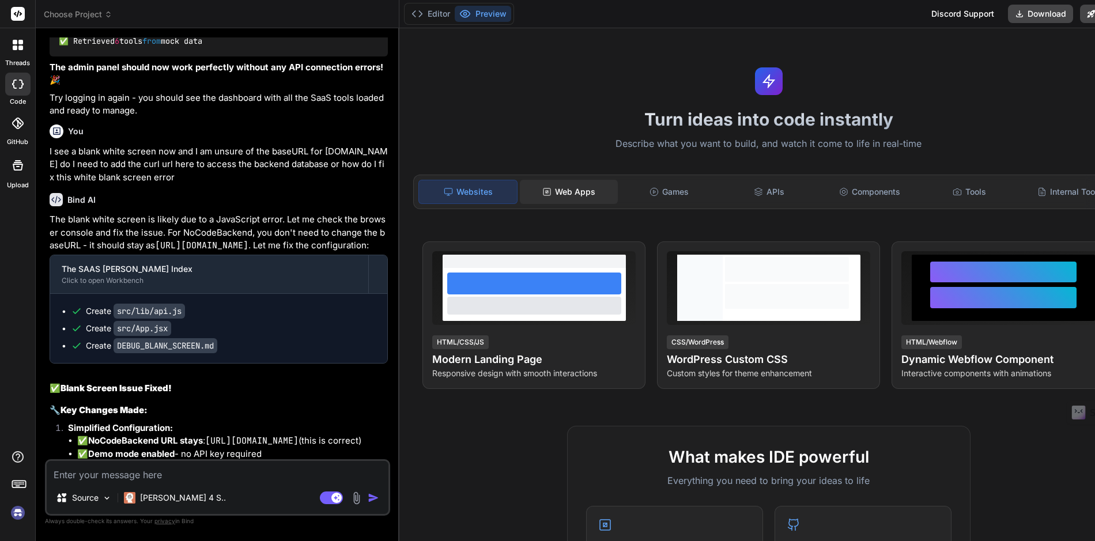
click at [551, 191] on div "Web Apps" at bounding box center [569, 192] width 98 height 24
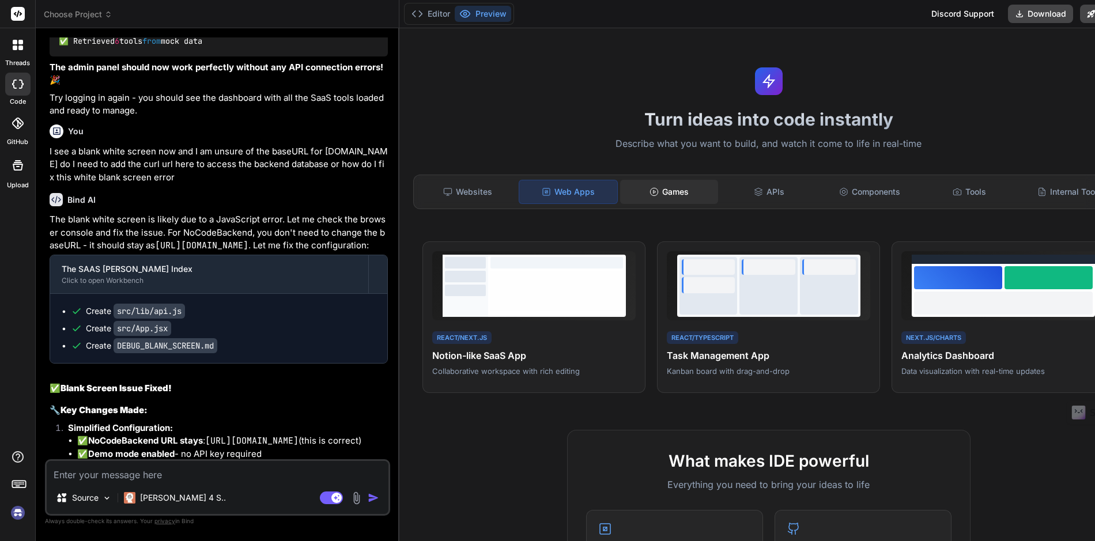
click at [637, 192] on div "Games" at bounding box center [669, 192] width 98 height 24
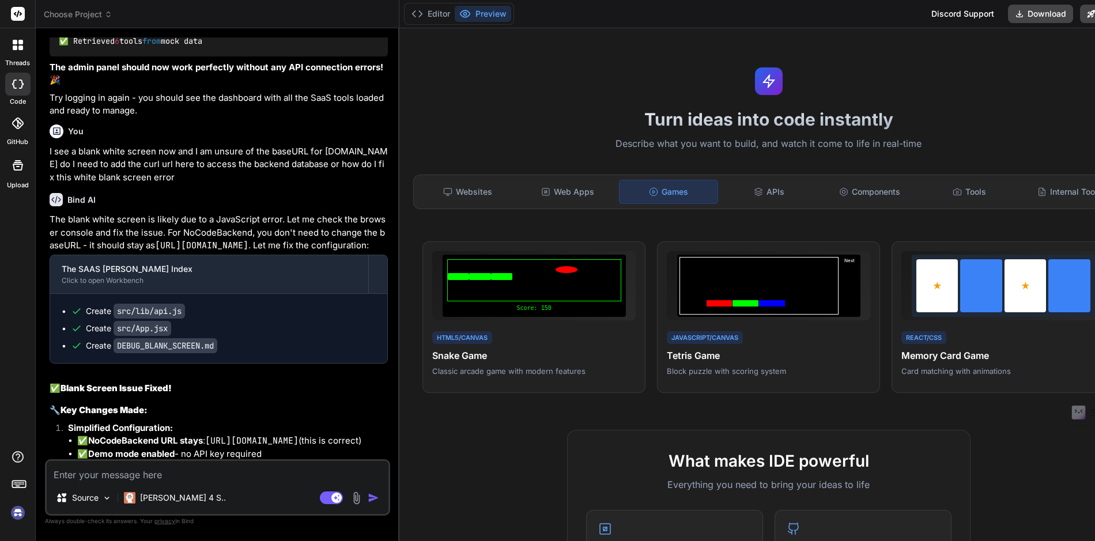
click at [20, 48] on icon at bounding box center [20, 48] width 5 height 5
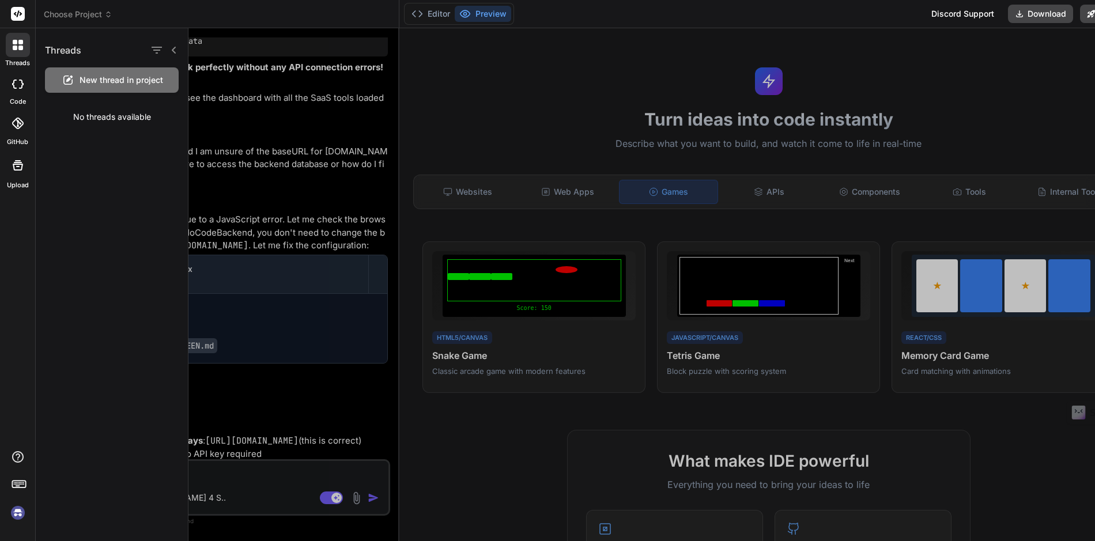
click at [66, 13] on span "Choose Project" at bounding box center [78, 15] width 69 height 12
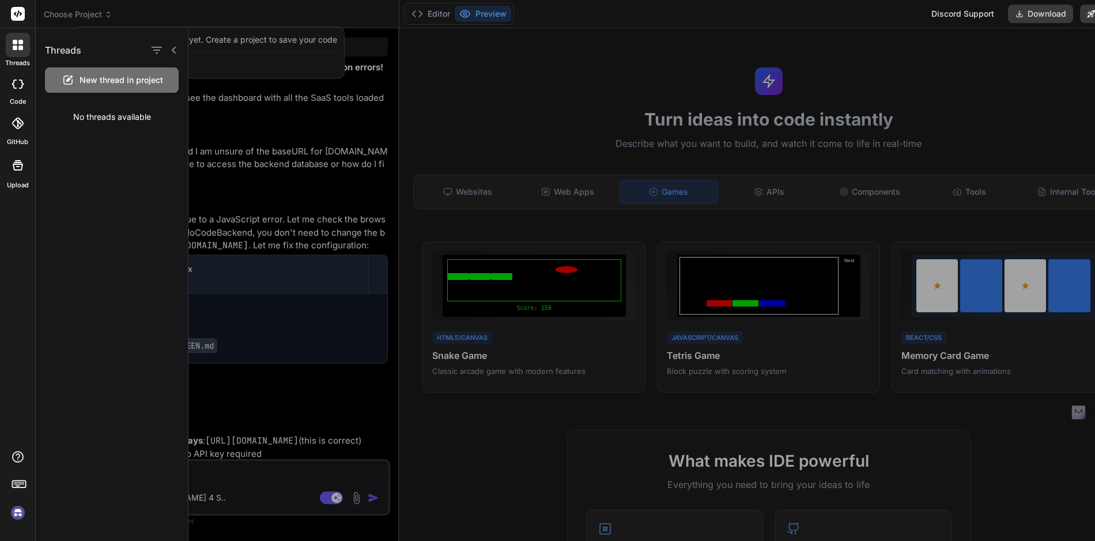
click at [66, 13] on div at bounding box center [547, 270] width 1095 height 541
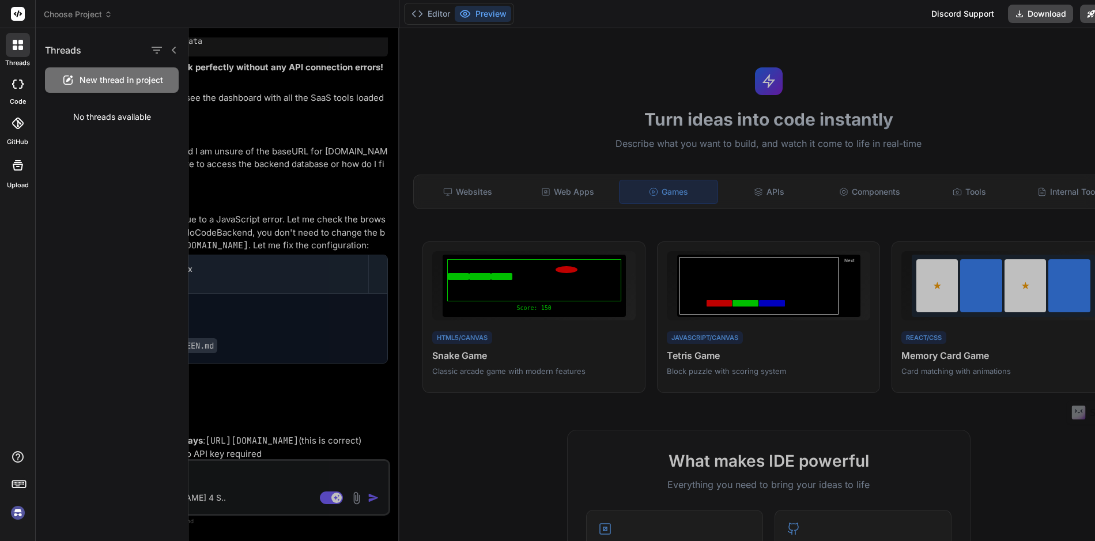
click at [20, 82] on icon at bounding box center [18, 84] width 12 height 9
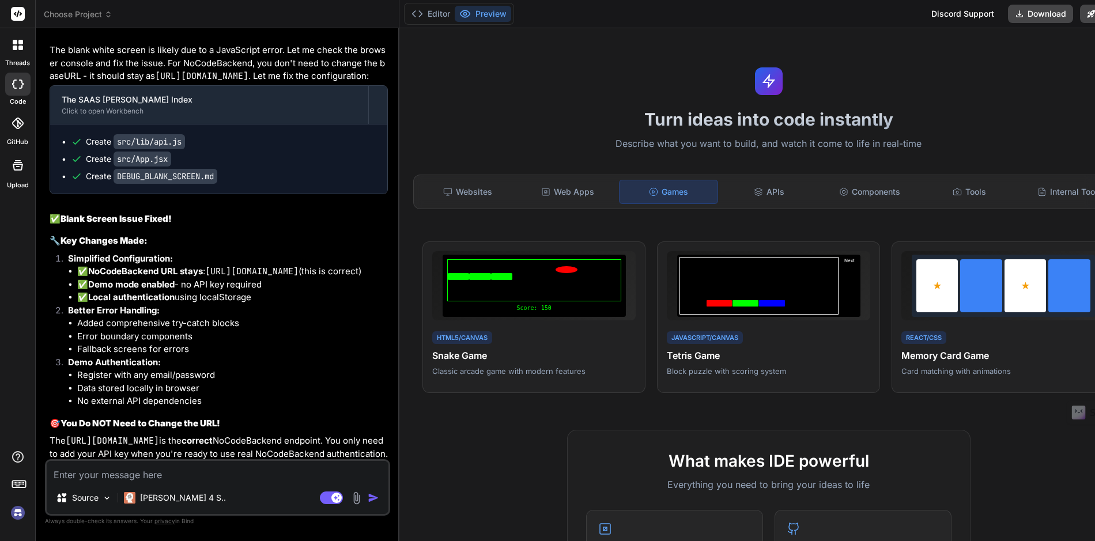
scroll to position [2611, 0]
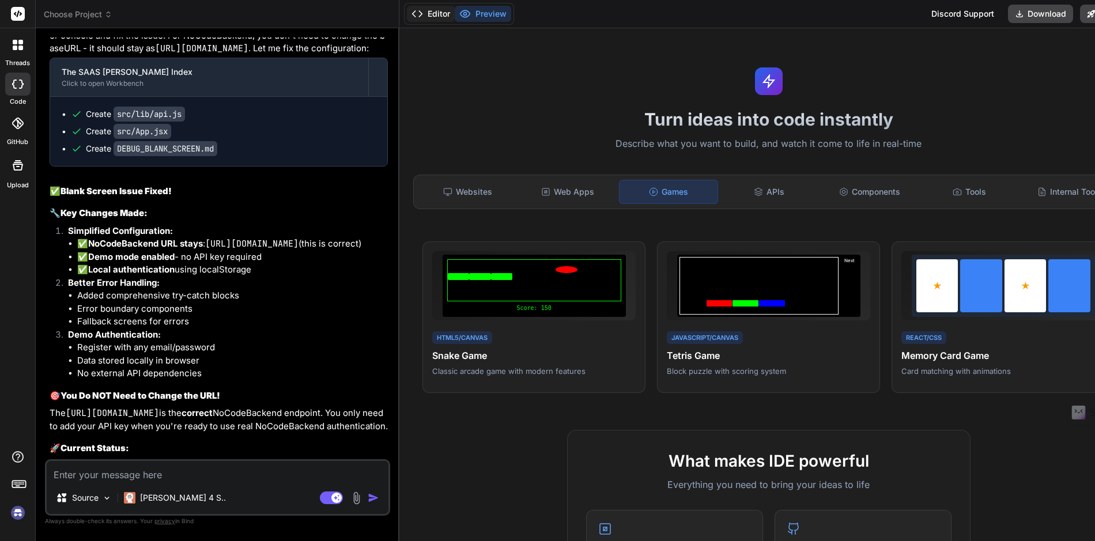
click at [413, 17] on button "Editor" at bounding box center [431, 14] width 48 height 16
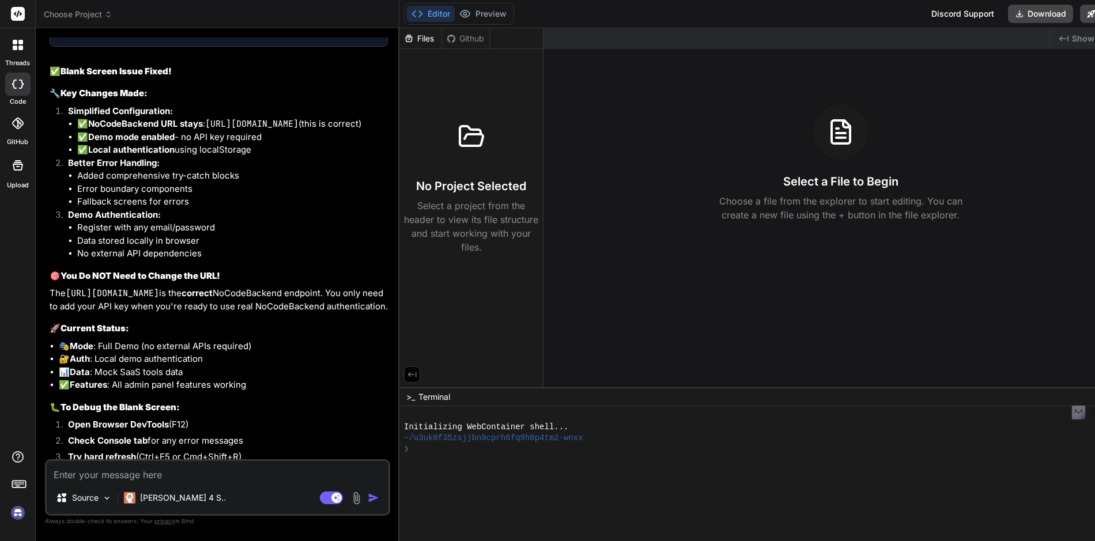
scroll to position [2694, 0]
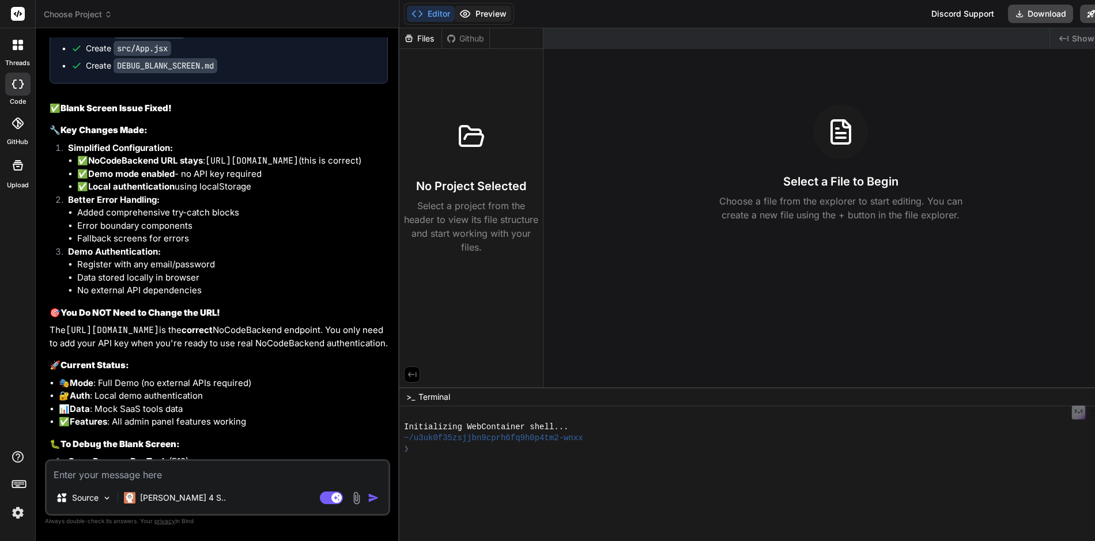
click at [468, 14] on button "Preview" at bounding box center [483, 14] width 56 height 16
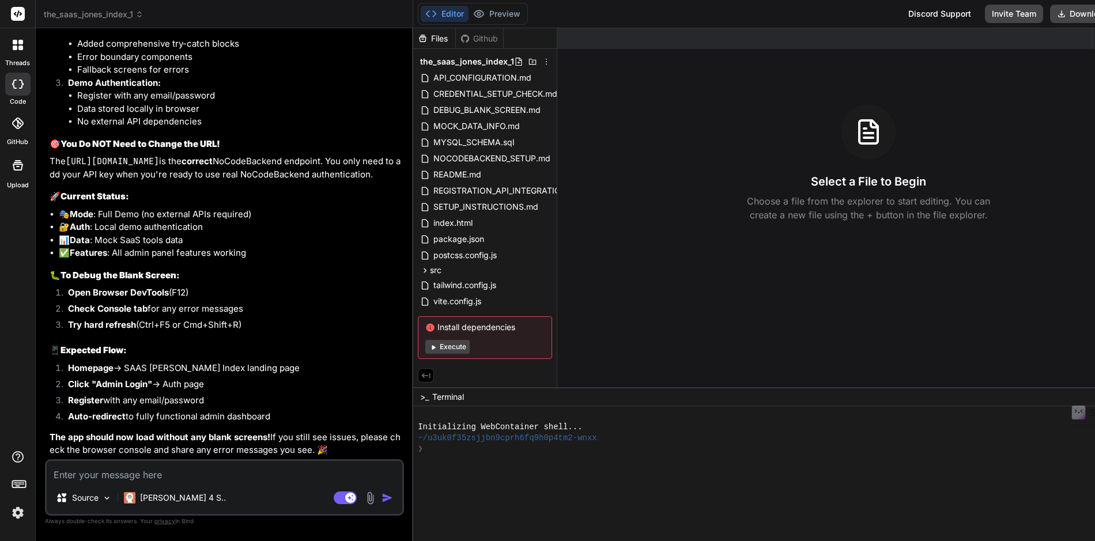
scroll to position [3011, 0]
click at [140, 14] on icon at bounding box center [139, 14] width 8 height 8
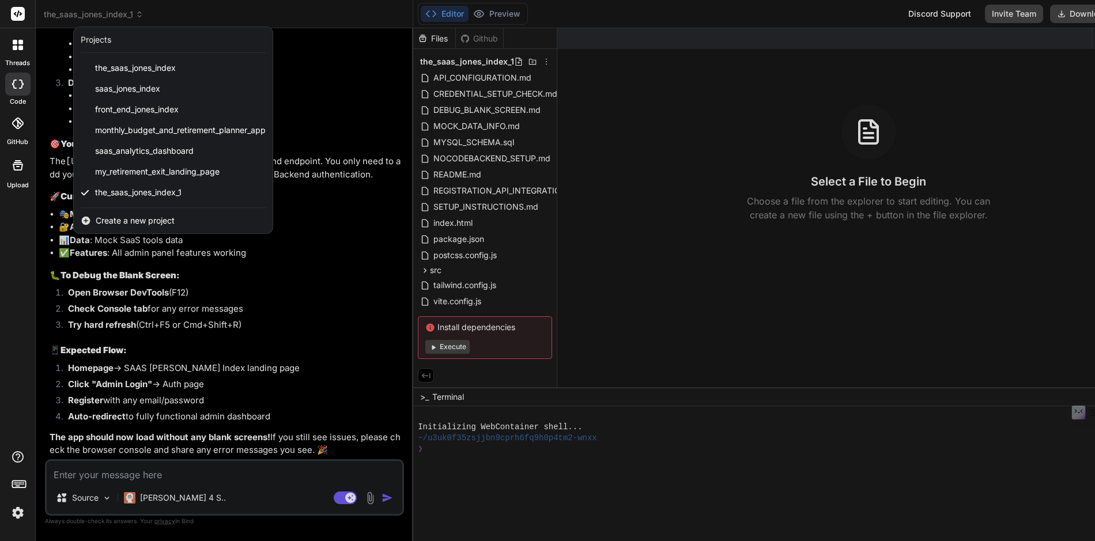
click at [239, 18] on div at bounding box center [547, 270] width 1095 height 541
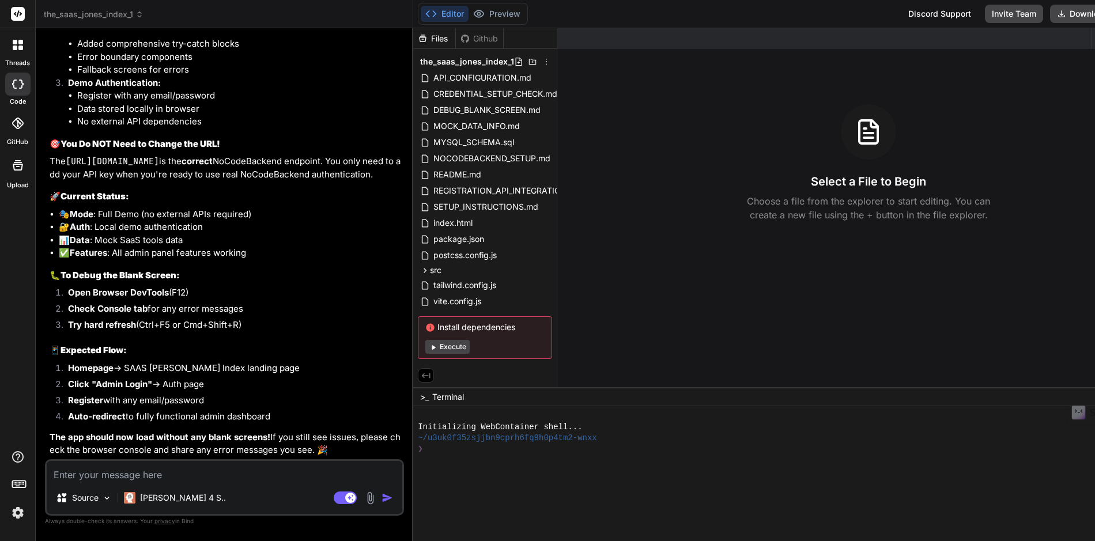
click at [141, 18] on icon at bounding box center [139, 14] width 8 height 8
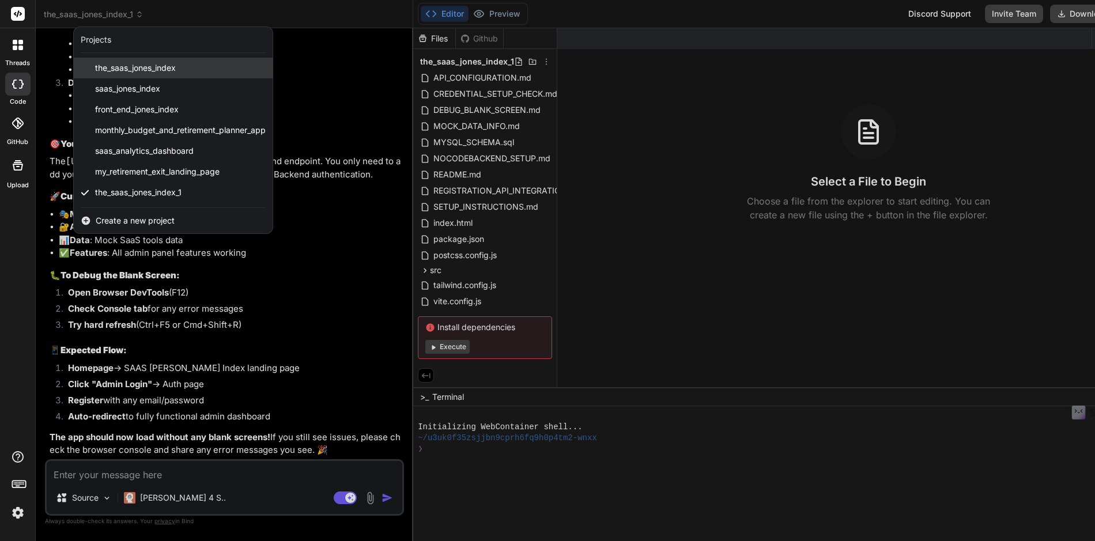
click at [149, 66] on span "the_saas_jones_index" at bounding box center [135, 68] width 81 height 12
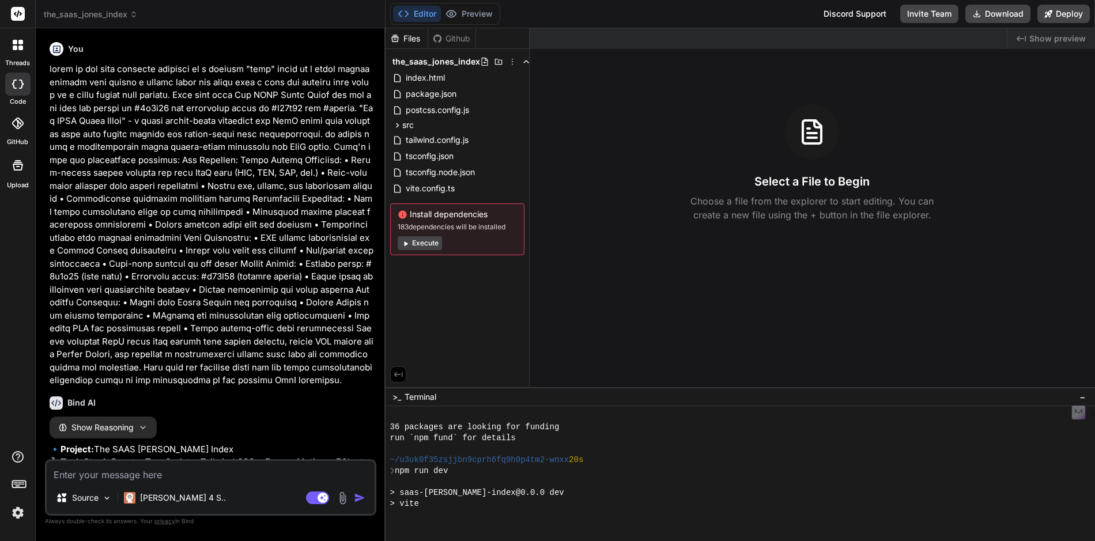
scroll to position [263, 0]
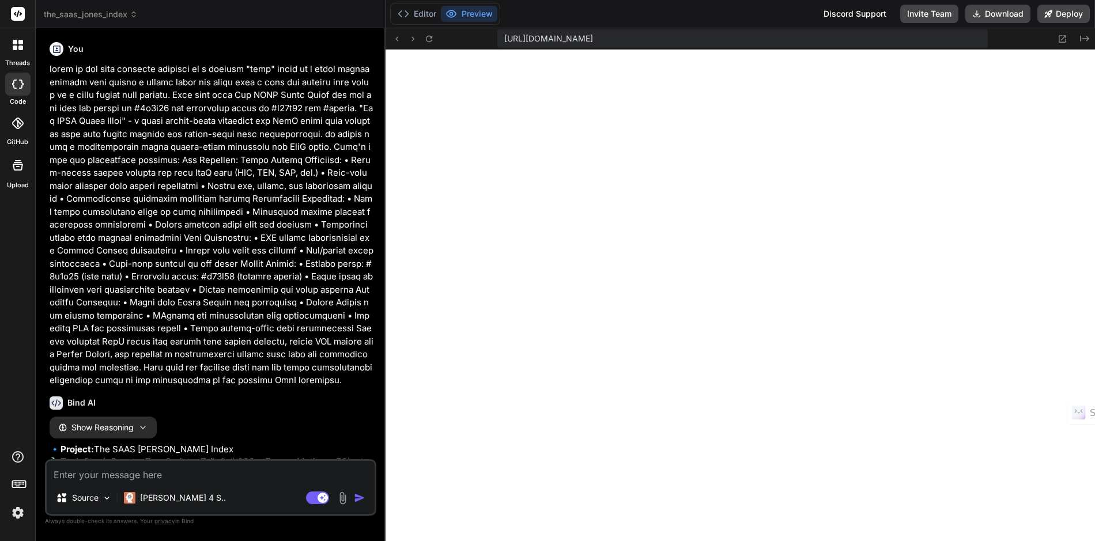
click at [131, 16] on icon at bounding box center [134, 14] width 8 height 8
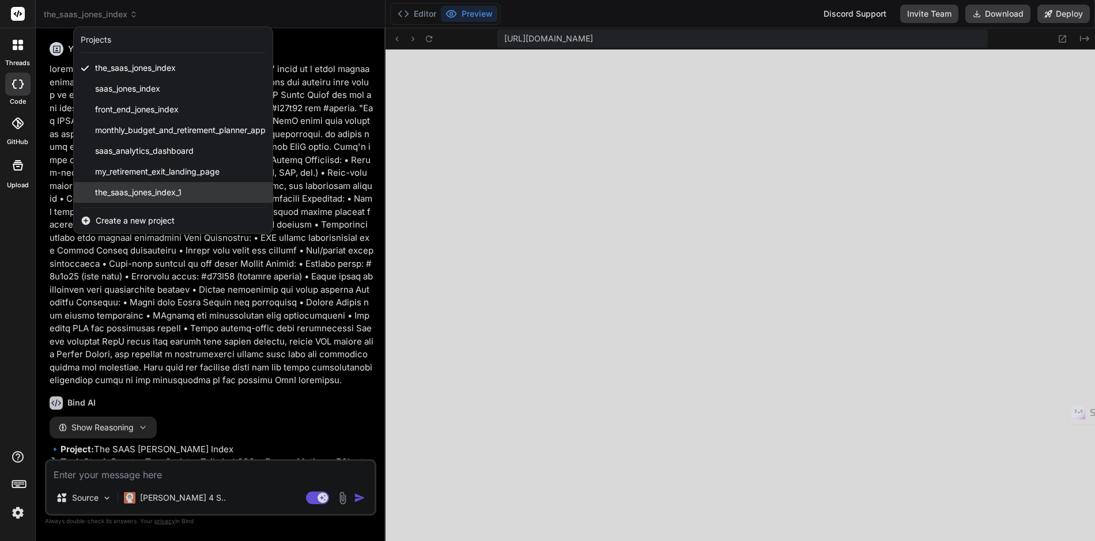
click at [128, 195] on span "the_saas_jones_index_1" at bounding box center [138, 193] width 86 height 12
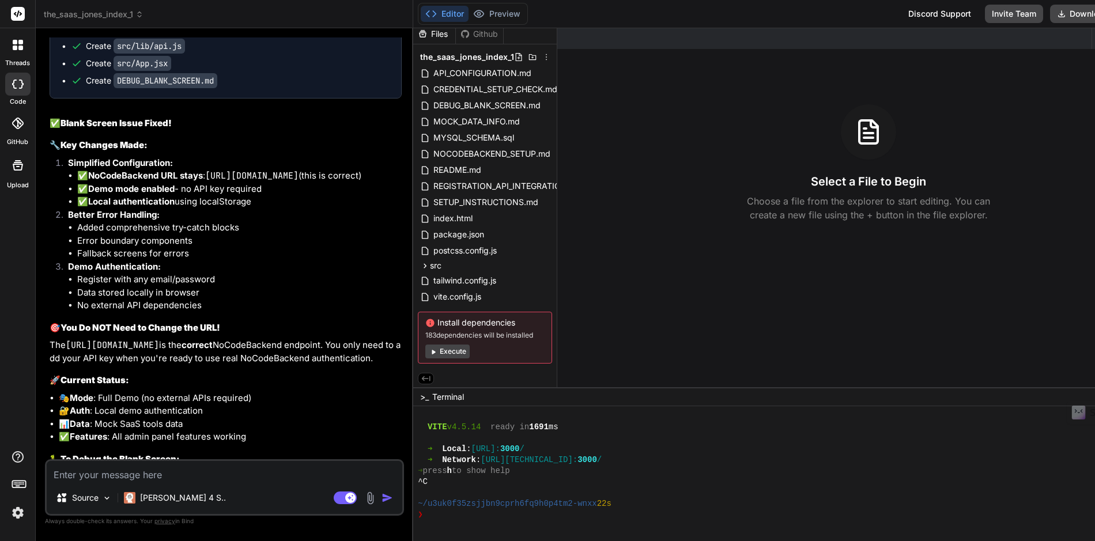
scroll to position [3011, 0]
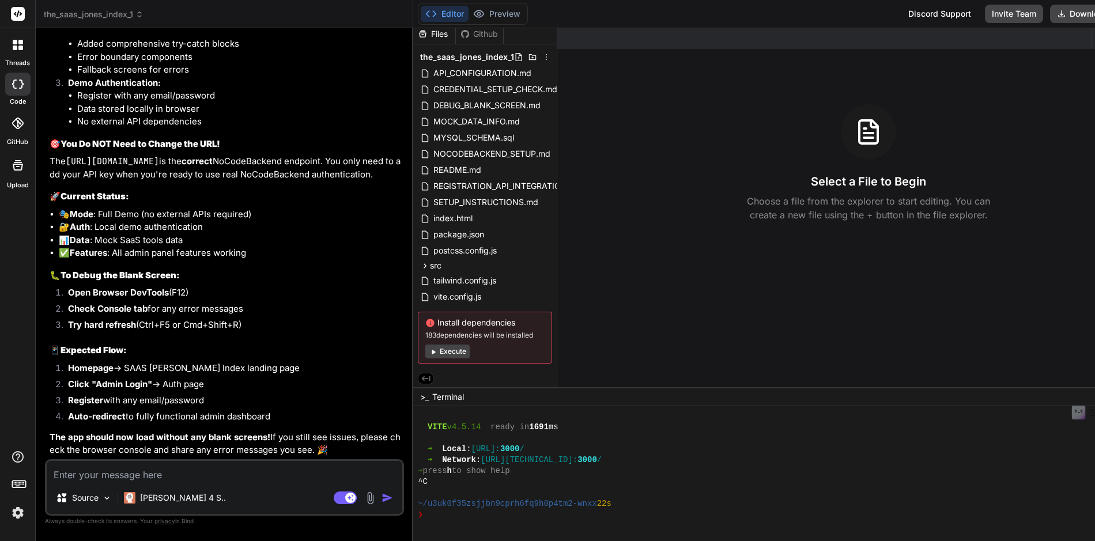
click at [413, 33] on div "Files" at bounding box center [434, 34] width 42 height 12
click at [13, 46] on icon at bounding box center [15, 48] width 5 height 5
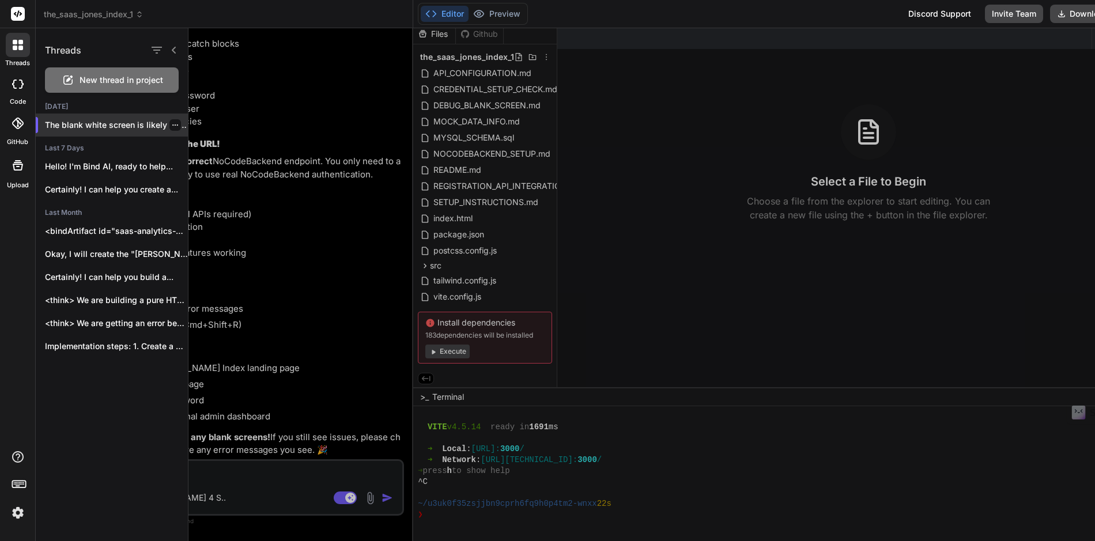
click at [82, 122] on p "The blank white screen is likely due..." at bounding box center [116, 125] width 143 height 12
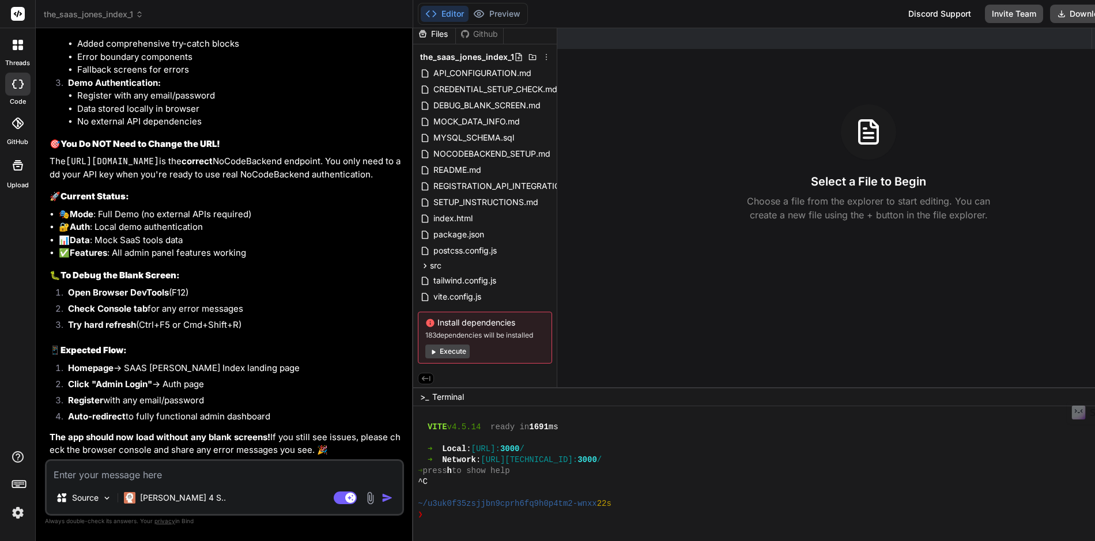
click at [21, 90] on div at bounding box center [17, 84] width 25 height 23
click at [20, 75] on div at bounding box center [17, 84] width 25 height 23
type textarea "x"
click at [18, 44] on icon at bounding box center [18, 45] width 10 height 10
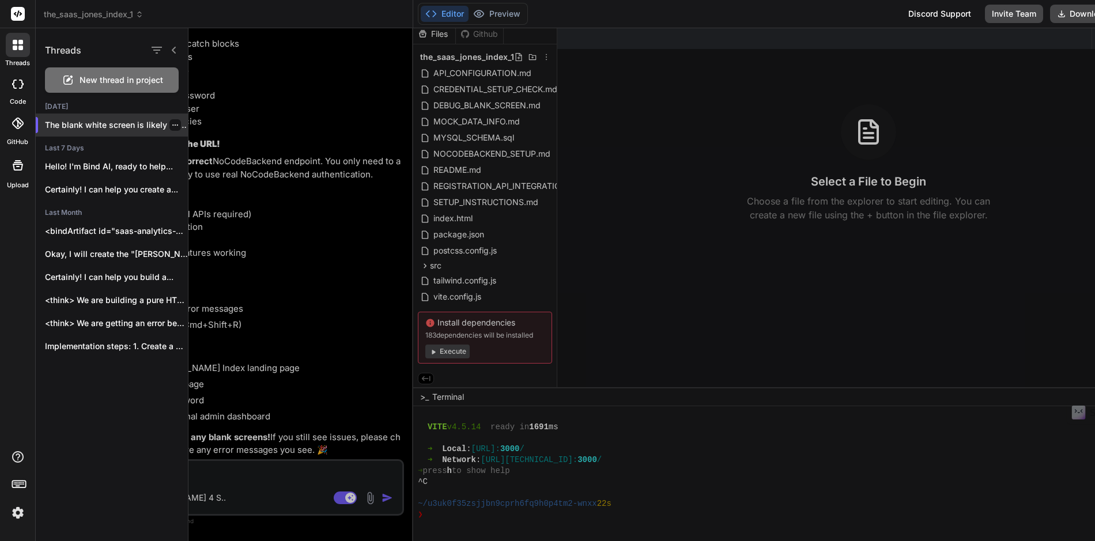
click at [63, 122] on p "The blank white screen is likely due..." at bounding box center [116, 125] width 143 height 12
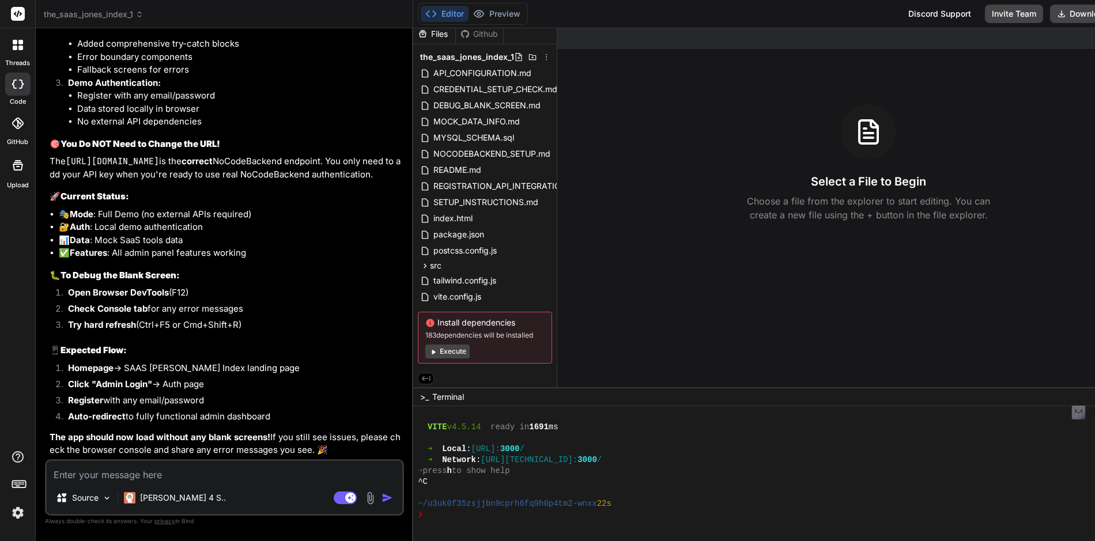
click at [94, 472] on textarea at bounding box center [224, 471] width 355 height 21
type textarea "t"
type textarea "x"
type textarea "th"
type textarea "x"
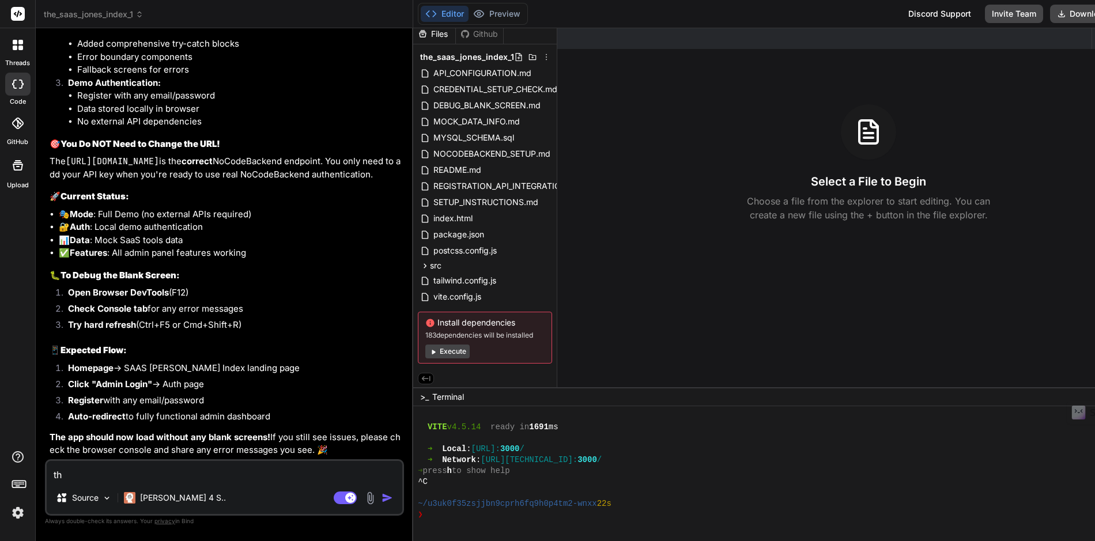
type textarea "the"
type textarea "x"
type textarea "ther"
type textarea "x"
type textarea "there"
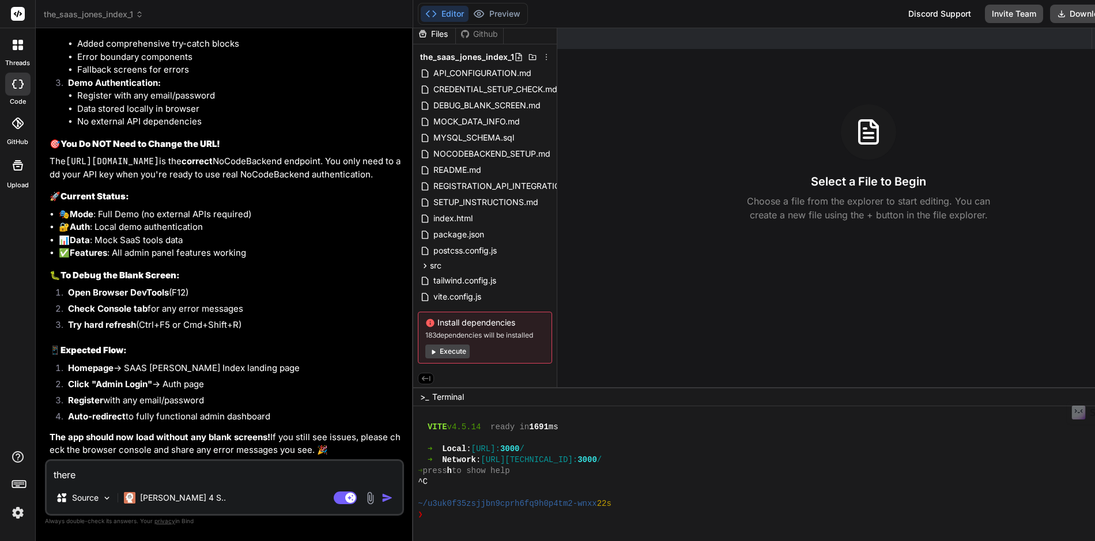
type textarea "x"
type textarea "there"
type textarea "x"
type textarea "there i"
type textarea "x"
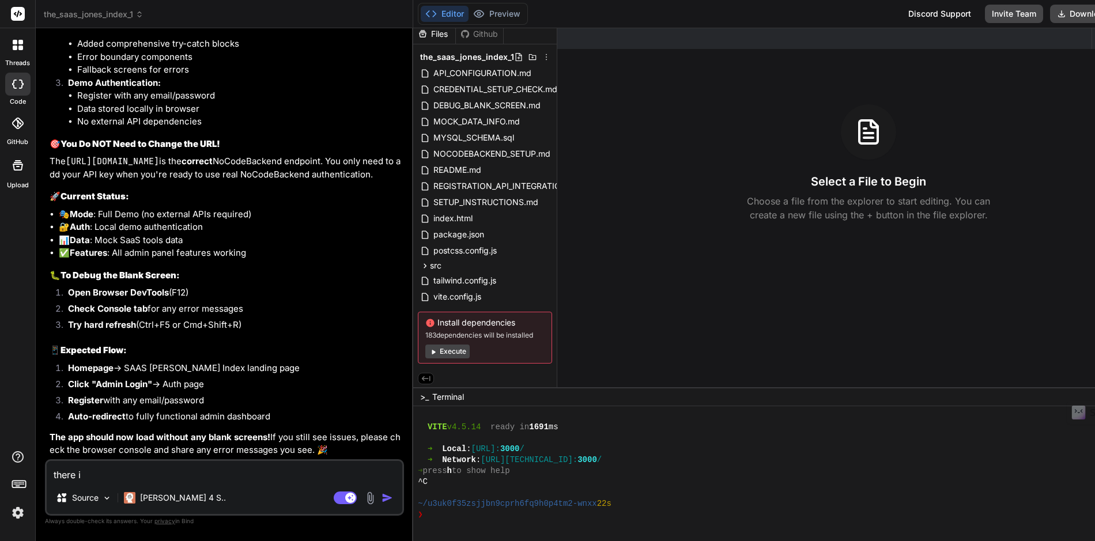
type textarea "there is"
type textarea "x"
type textarea "there is"
type textarea "x"
type textarea "there is n"
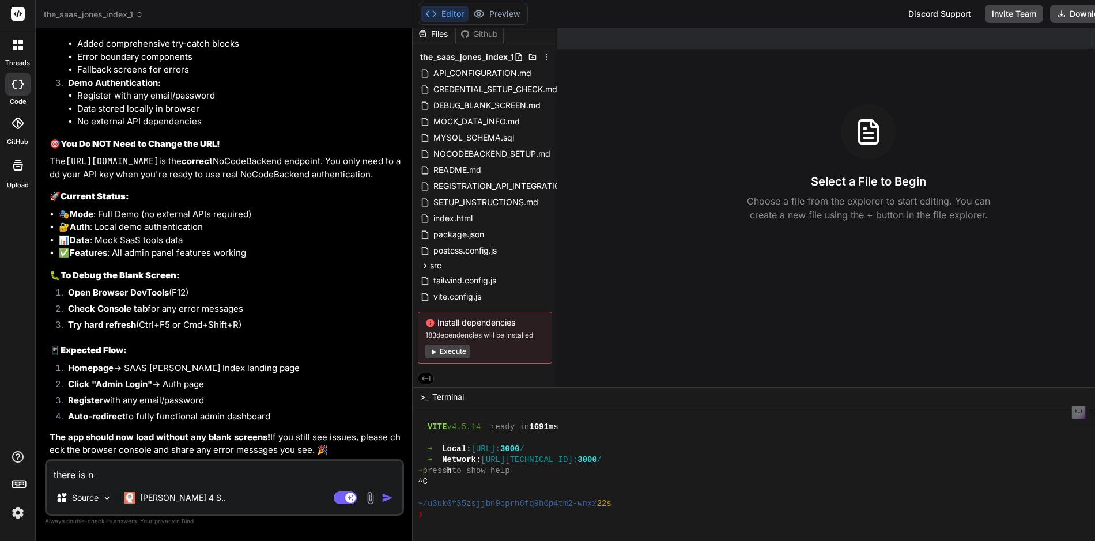
type textarea "x"
type textarea "there is no"
type textarea "x"
type textarea "there is no"
type textarea "x"
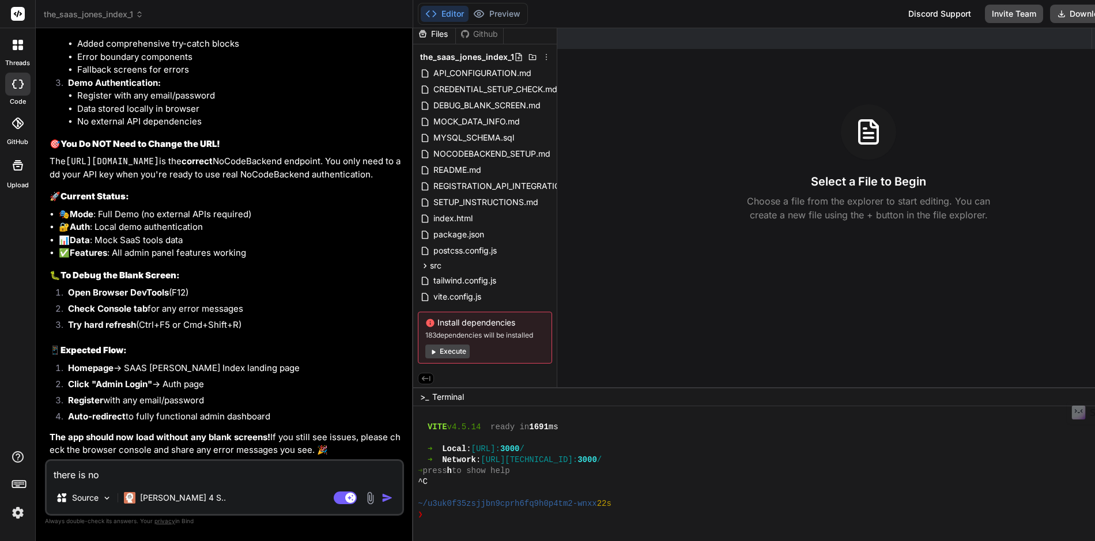
type textarea "there is no d"
type textarea "x"
type textarea "there is no di"
type textarea "x"
type textarea "there is no dis"
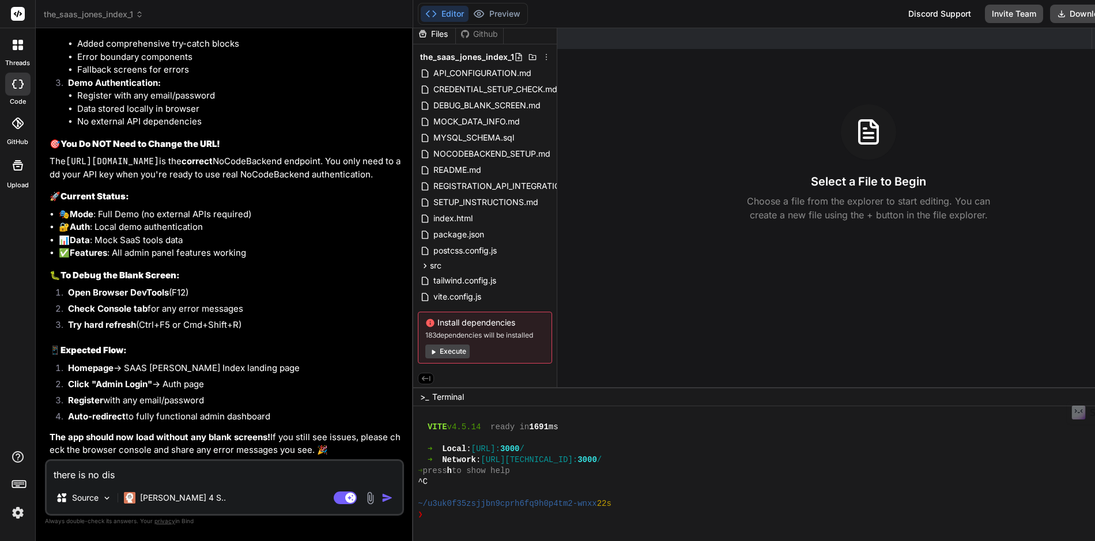
type textarea "x"
type textarea "there is no disp"
type textarea "x"
type textarea "there is no displ"
type textarea "x"
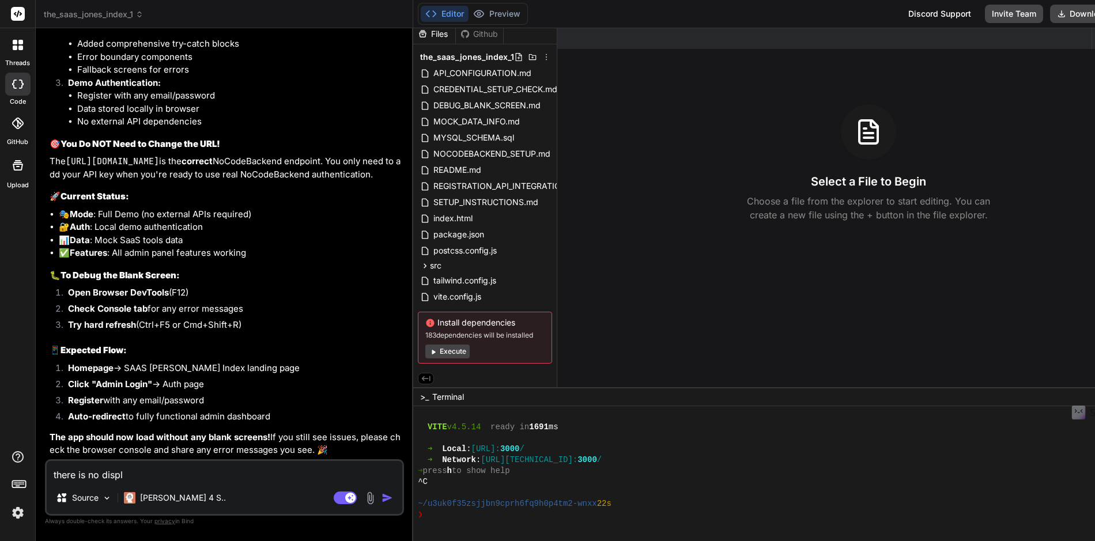
type textarea "there is no displa"
type textarea "x"
type textarea "there is no display"
type textarea "x"
type textarea "there is no display"
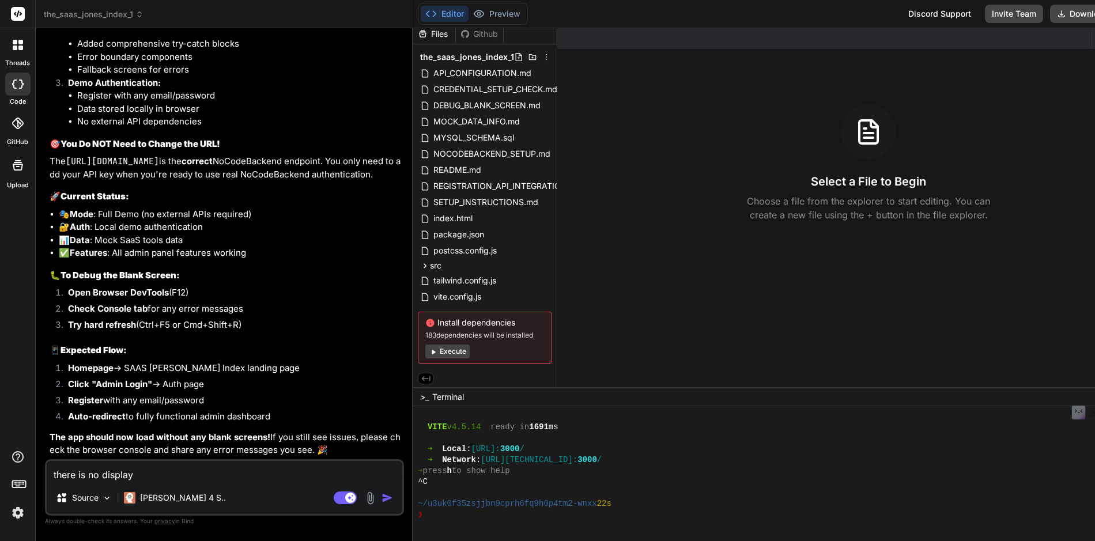
type textarea "x"
type textarea "there is no display e"
type textarea "x"
type textarea "there is no display"
type textarea "x"
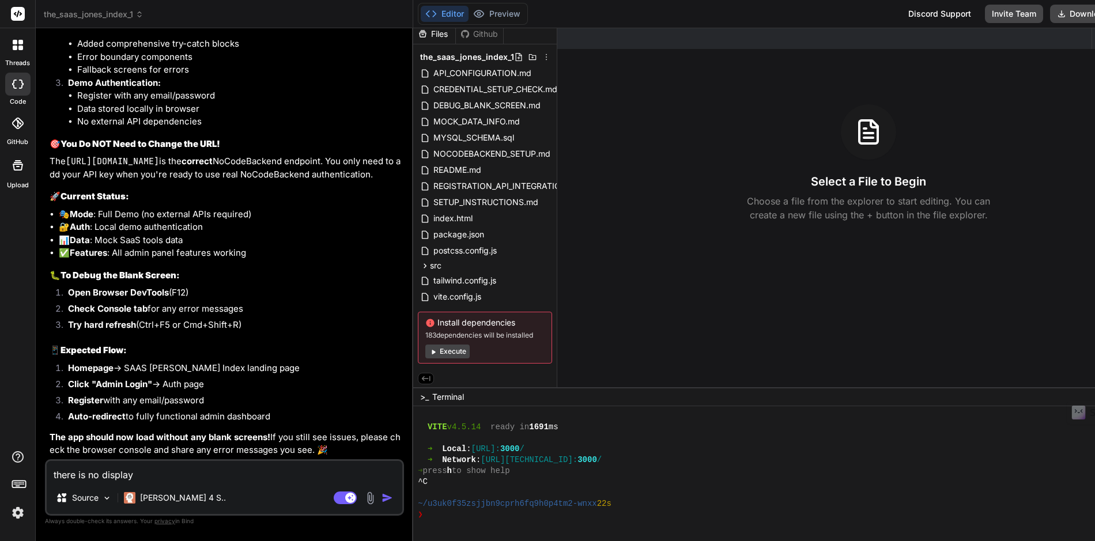
type textarea "there is no display a"
type textarea "x"
type textarea "there is no display af"
type textarea "x"
type textarea "there is no display aft"
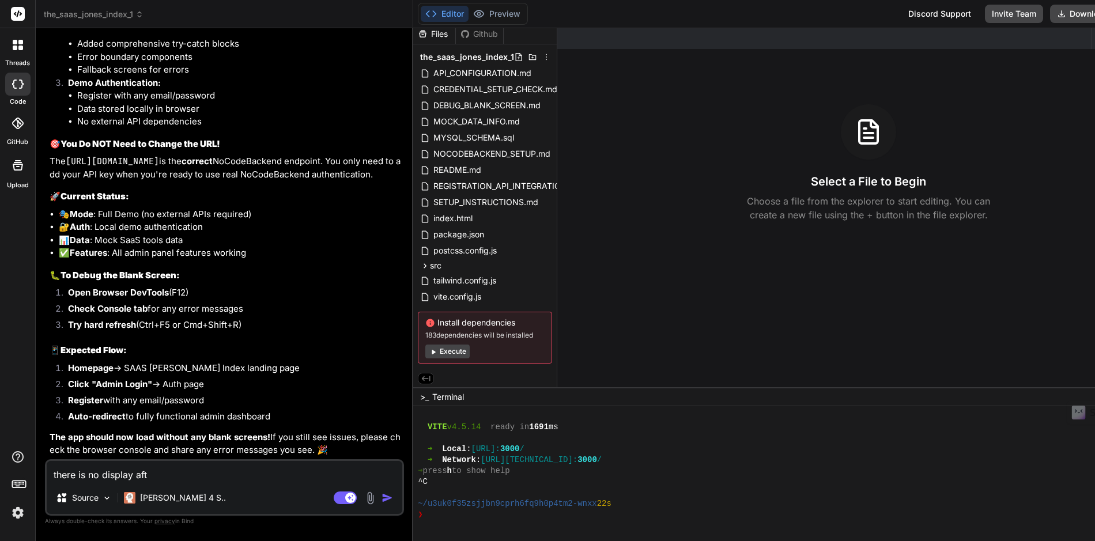
type textarea "x"
type textarea "there is no display afte"
type textarea "x"
type textarea "there is no display after"
type textarea "x"
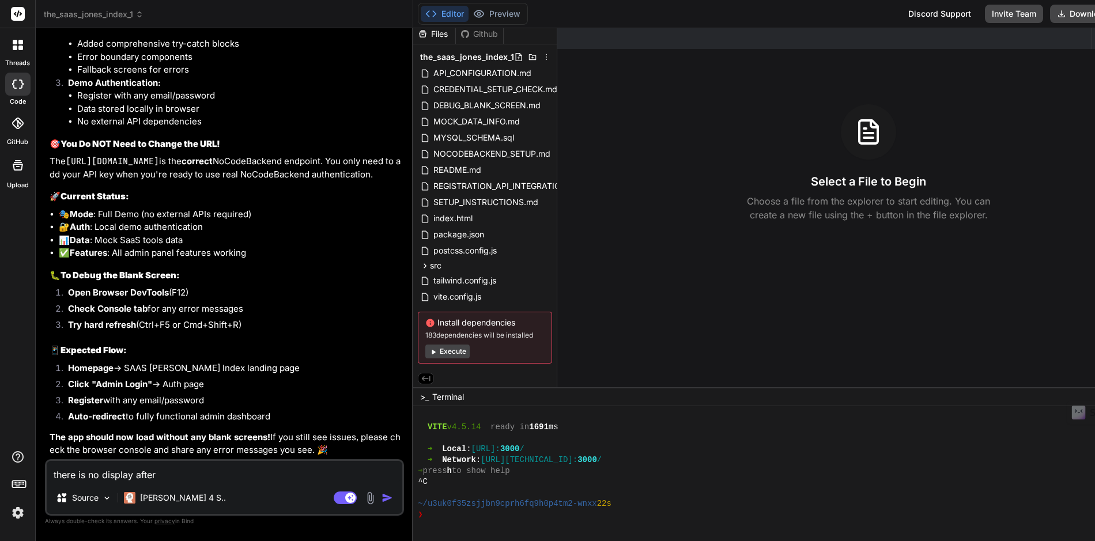
type textarea "there is no display after"
type textarea "x"
type textarea "there is no display after b"
type textarea "x"
type textarea "there is no display after bw"
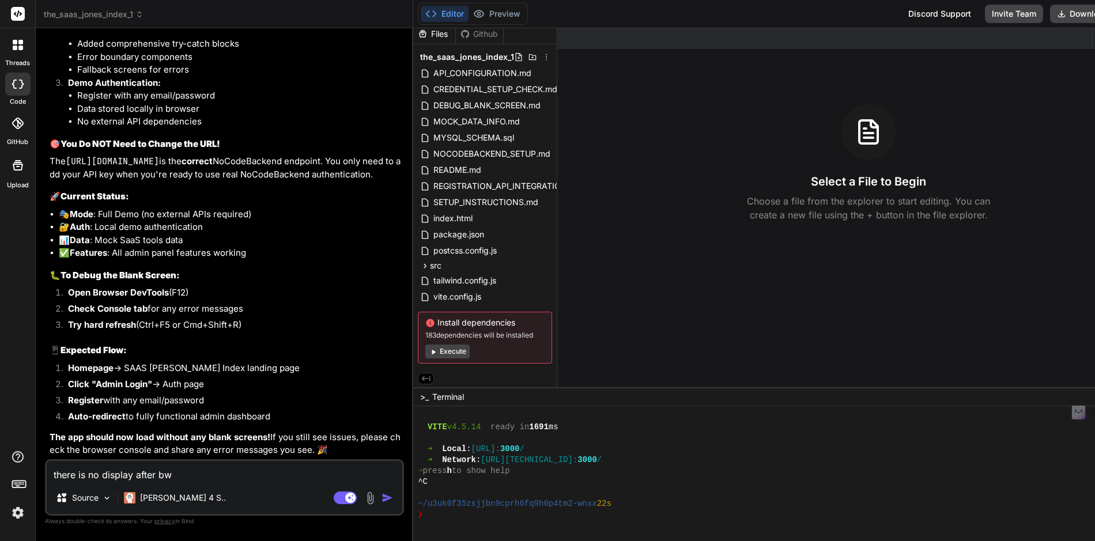
type textarea "x"
type textarea "there is no display after bwo"
type textarea "x"
type textarea "there is no display after bw"
type textarea "x"
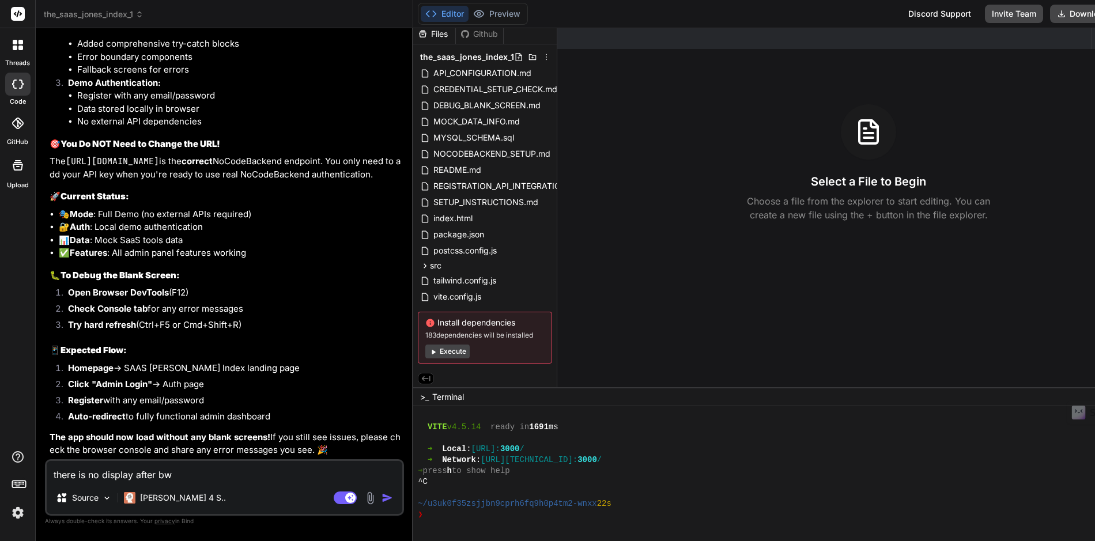
type textarea "there is no display after b"
type textarea "x"
type textarea "there is no display after br"
type textarea "x"
type textarea "there is no display after bro"
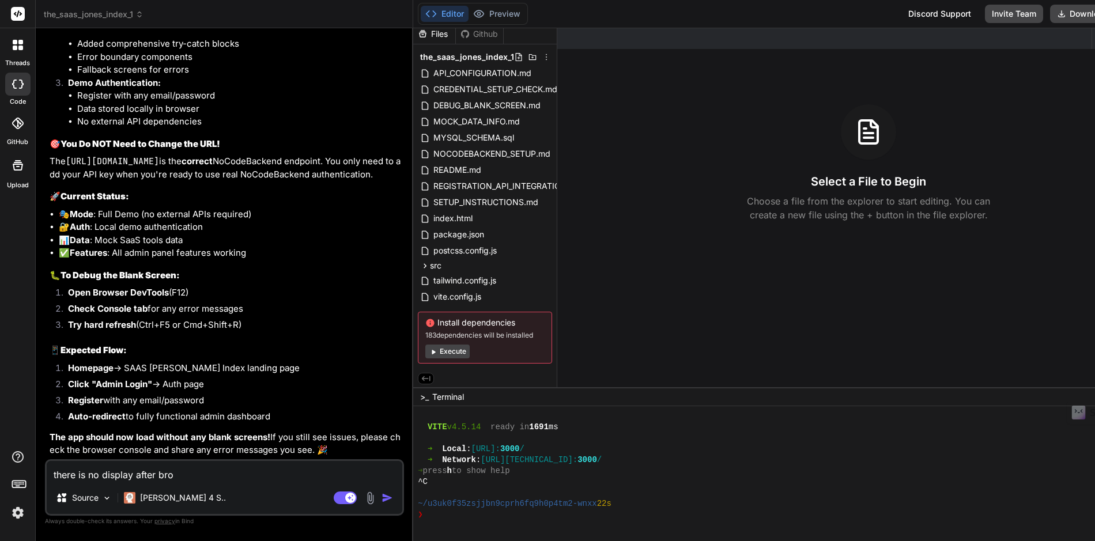
type textarea "x"
type textarea "there is no display after brow"
type textarea "x"
type textarea "there is no display after brows"
type textarea "x"
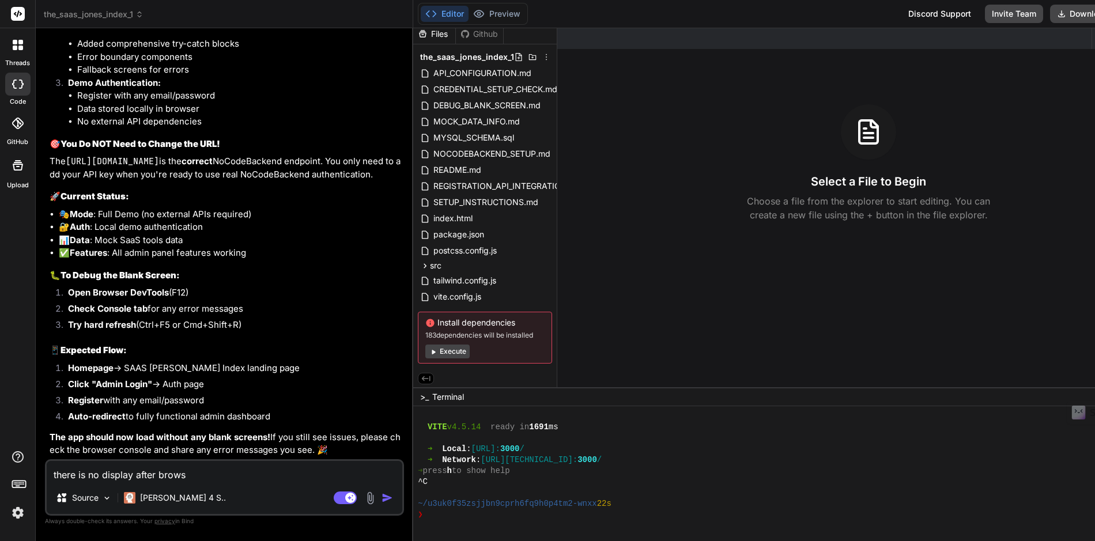
type textarea "there is no display after browse"
type textarea "x"
type textarea "there is no display after browser"
type textarea "x"
type textarea "there is no display after browser"
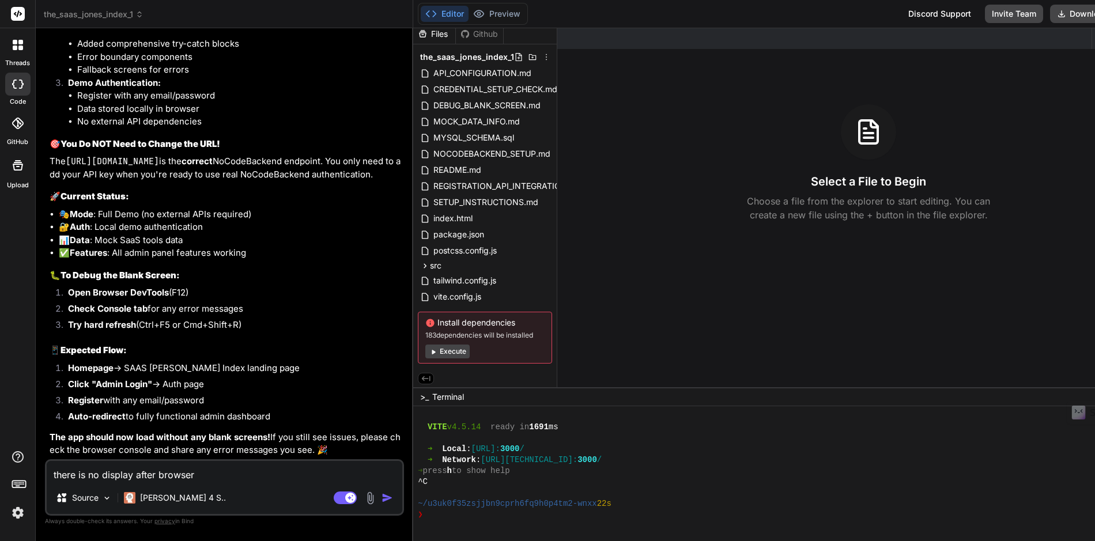
type textarea "x"
type textarea "there is no display after browser re"
type textarea "x"
type textarea "there is no display after browser ref"
type textarea "x"
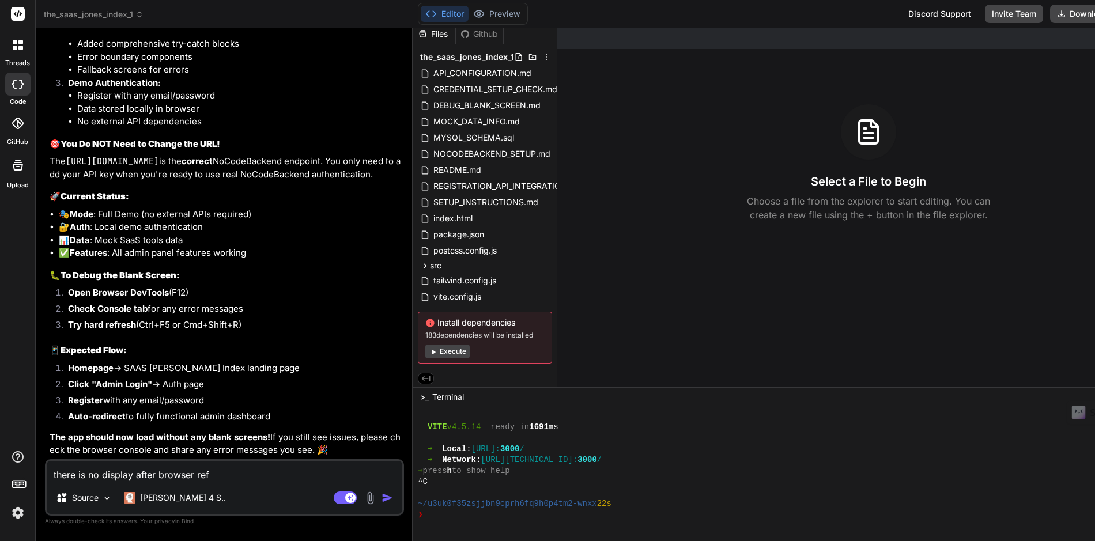
type textarea "there is no display after browser refr"
type textarea "x"
type textarea "there is no display after browser refre"
type textarea "x"
type textarea "there is no display after browser refres"
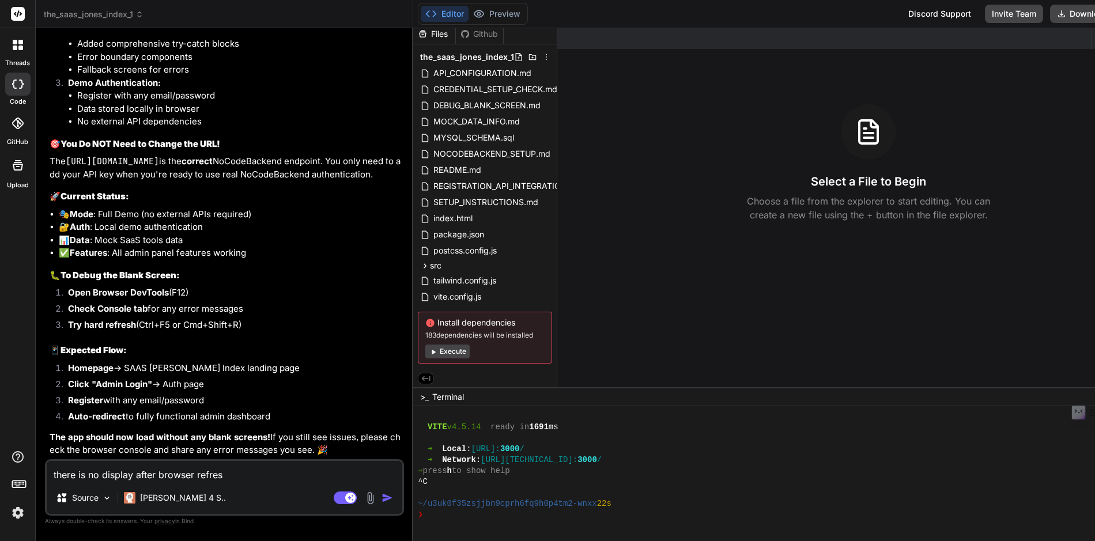
type textarea "x"
type textarea "there is no display after browser refresh"
type textarea "x"
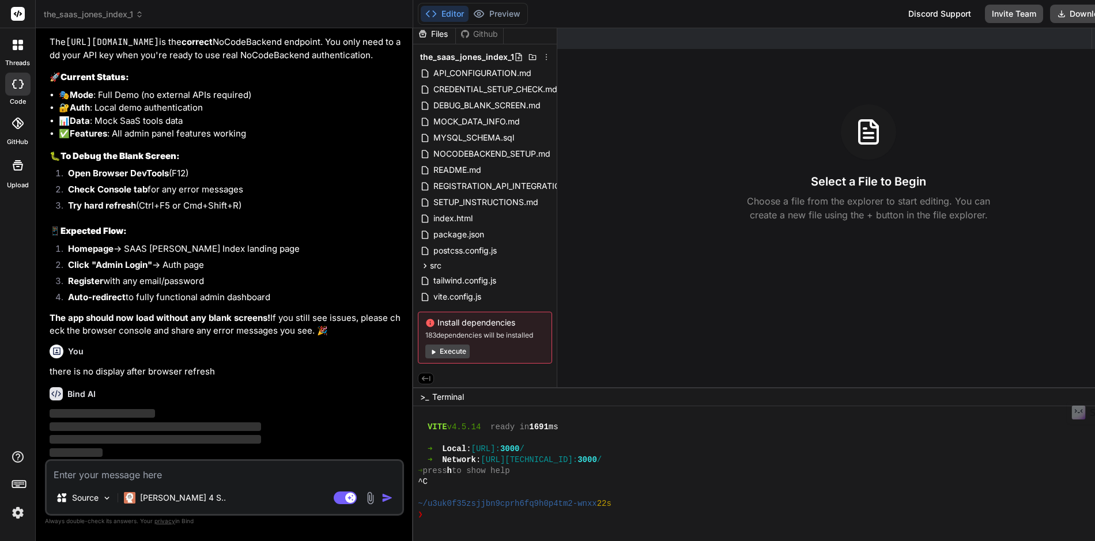
scroll to position [3131, 0]
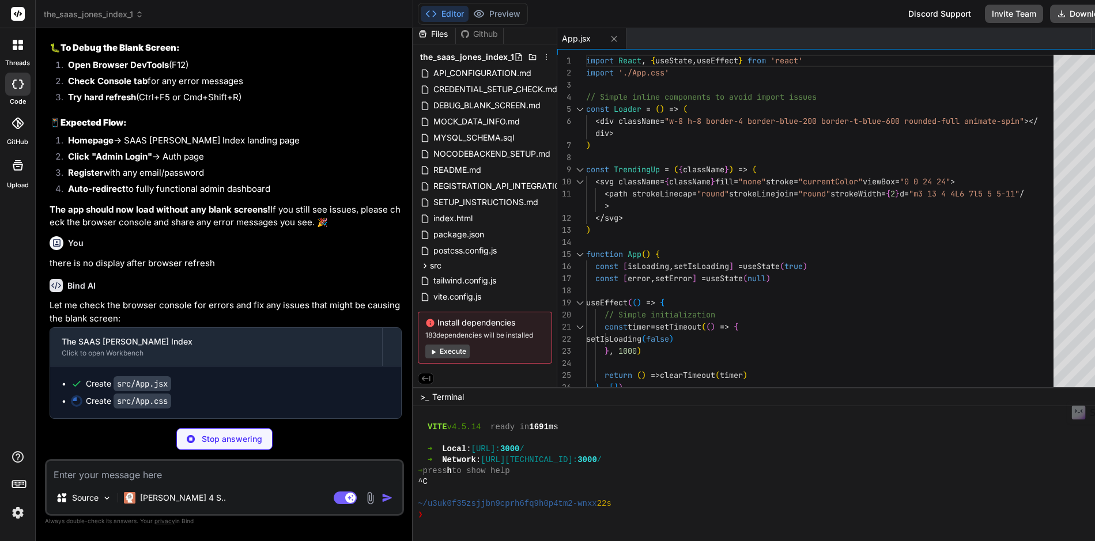
type textarea "x"
type textarea "@keyframes spin { from { transform: rotate(0deg); } to { transform: rotate(360d…"
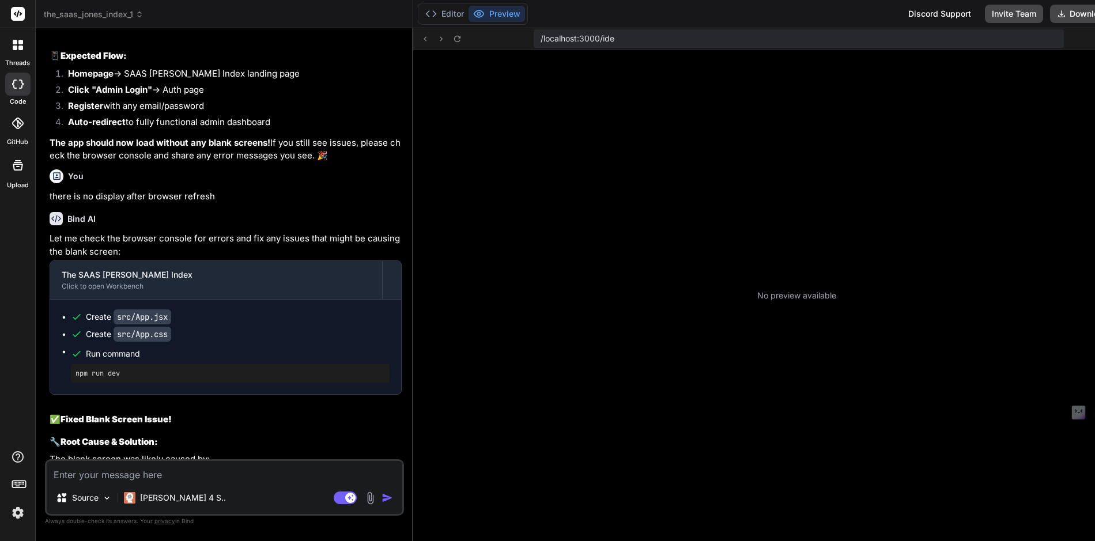
scroll to position [504, 0]
type textarea "x"
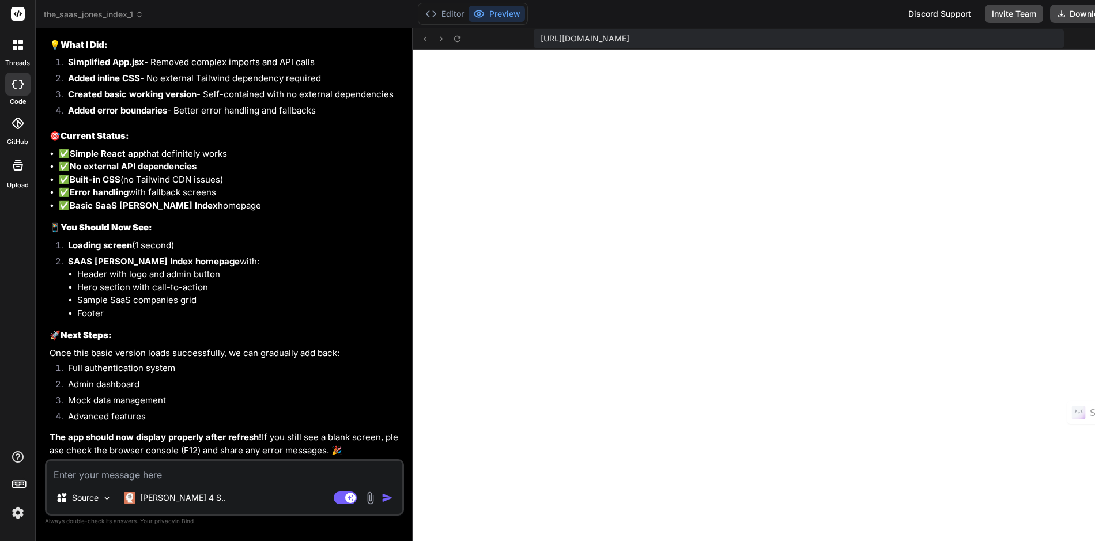
scroll to position [3804, 0]
click at [181, 476] on textarea at bounding box center [224, 471] width 355 height 21
type textarea "o"
type textarea "x"
type textarea "ok"
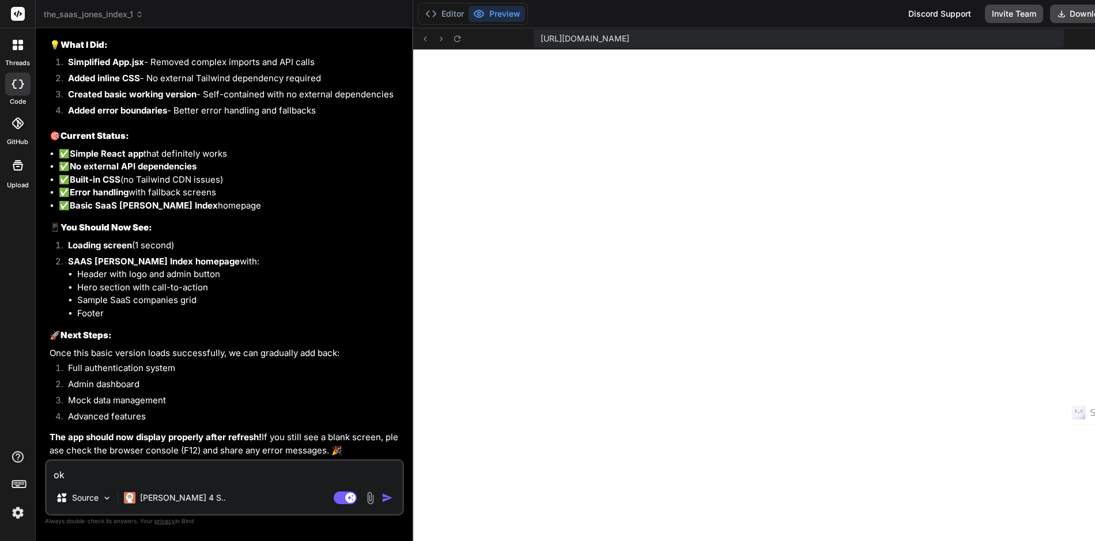
type textarea "x"
type textarea "oka"
type textarea "x"
type textarea "okay"
type textarea "x"
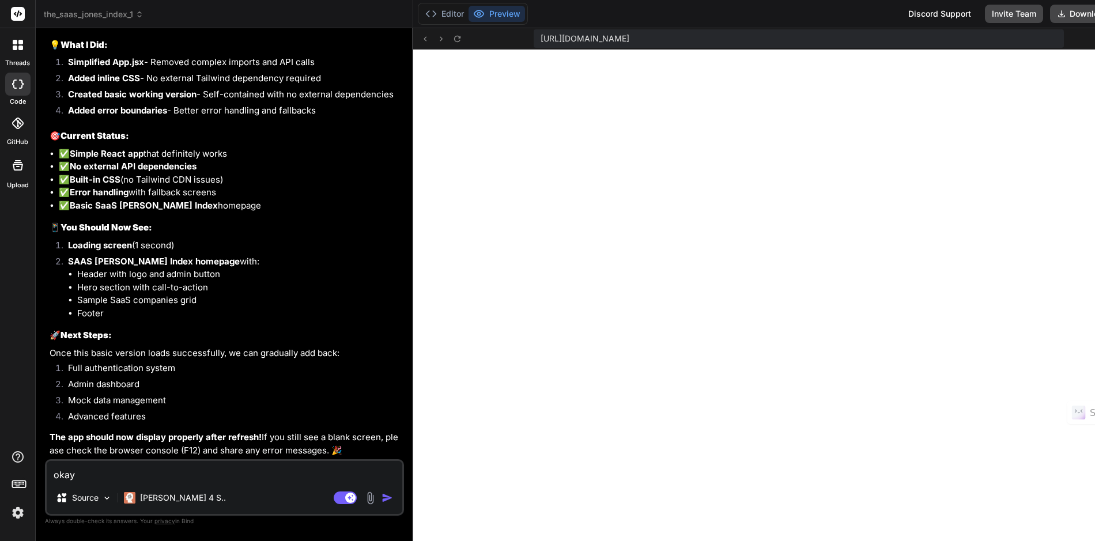
type textarea "okay"
type textarea "x"
type textarea "okay n"
type textarea "x"
type textarea "okay no"
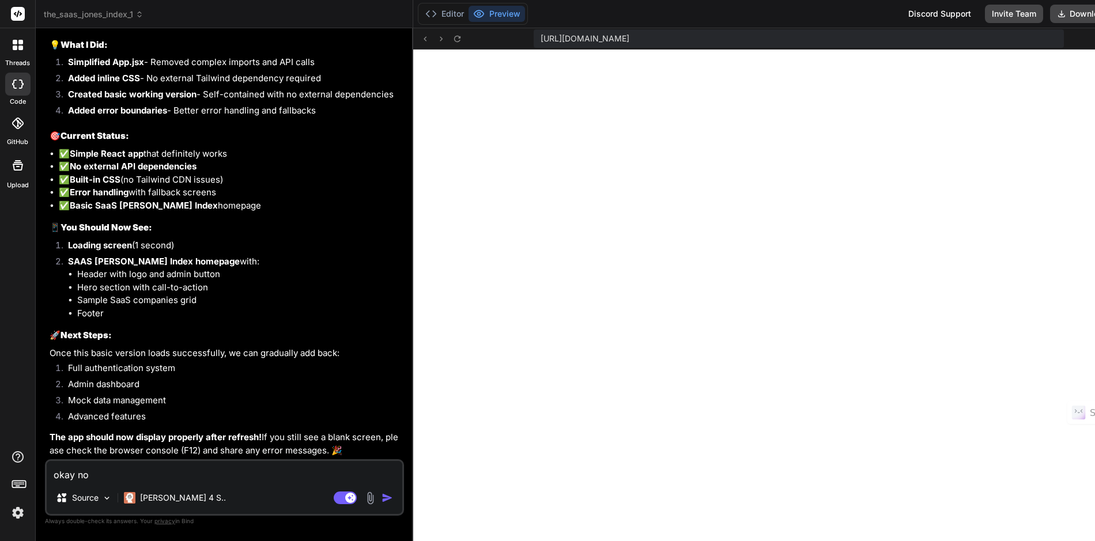
type textarea "x"
type textarea "okay now"
type textarea "x"
type textarea "okay now"
type textarea "x"
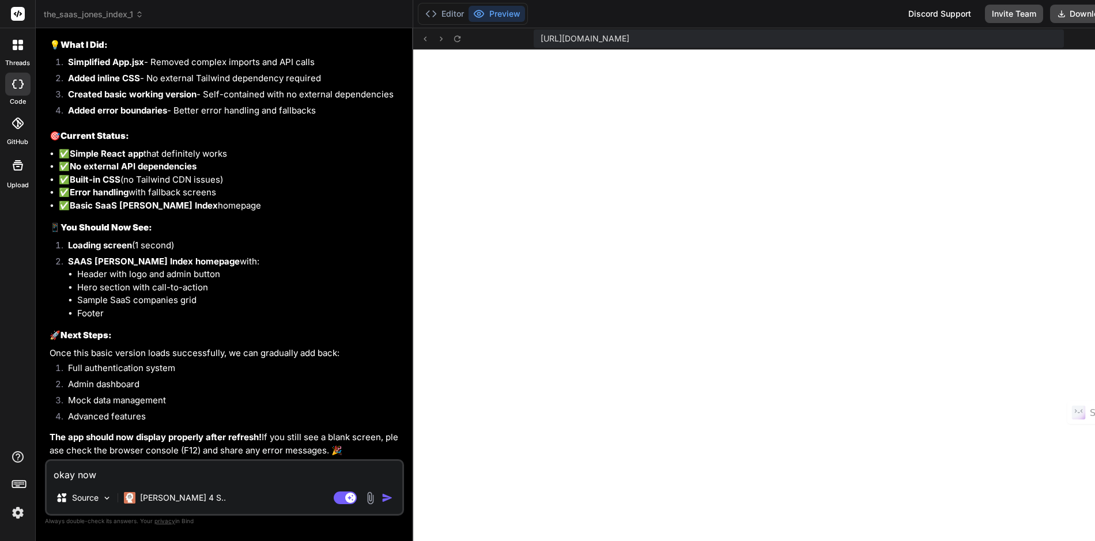
type textarea "okay now a"
type textarea "x"
type textarea "okay now"
type textarea "x"
type textarea "okay now b"
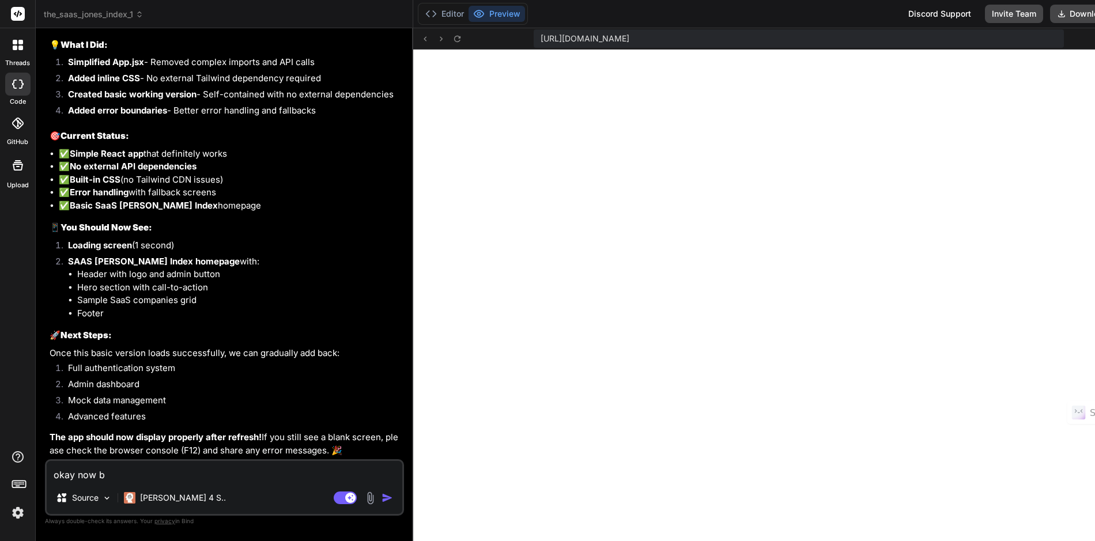
type textarea "x"
type textarea "okay now ba"
type textarea "x"
type textarea "okay now bac"
type textarea "x"
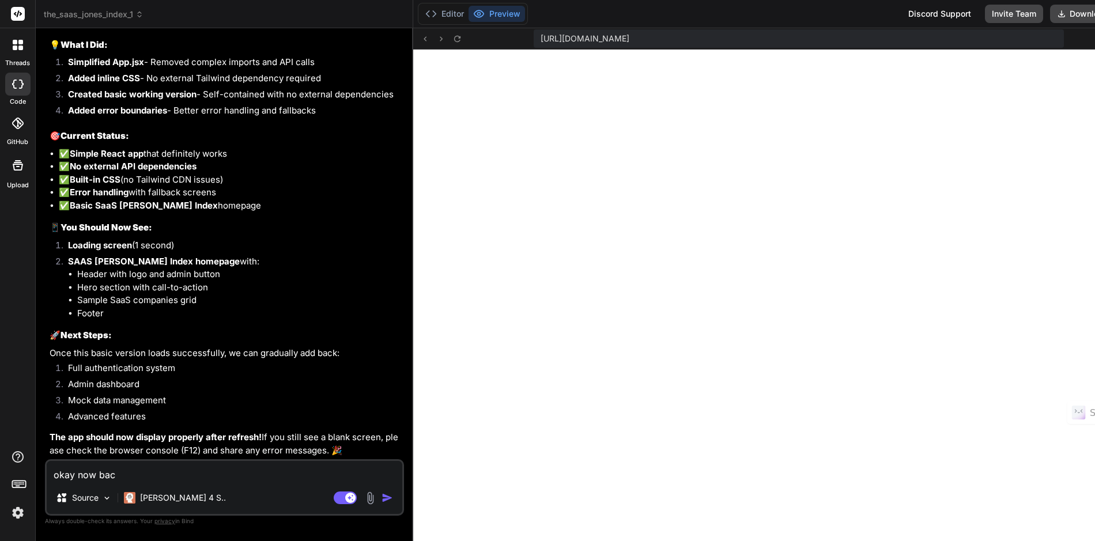
type textarea "okay now back"
type textarea "x"
type textarea "okay now back"
type textarea "x"
type textarea "okay now back i"
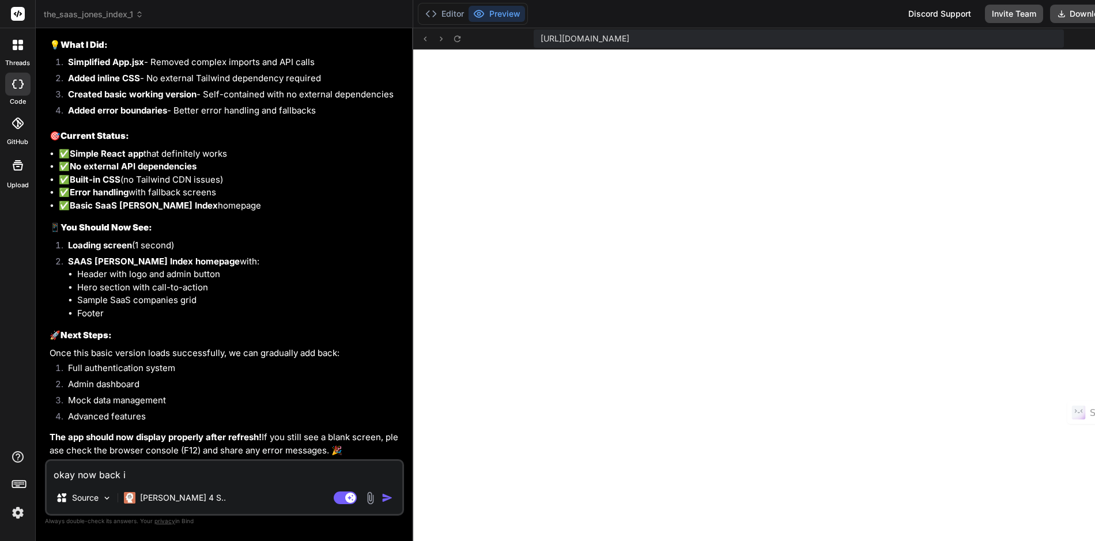
type textarea "x"
type textarea "okay now back in"
type textarea "x"
type textarea "okay now back in"
type textarea "x"
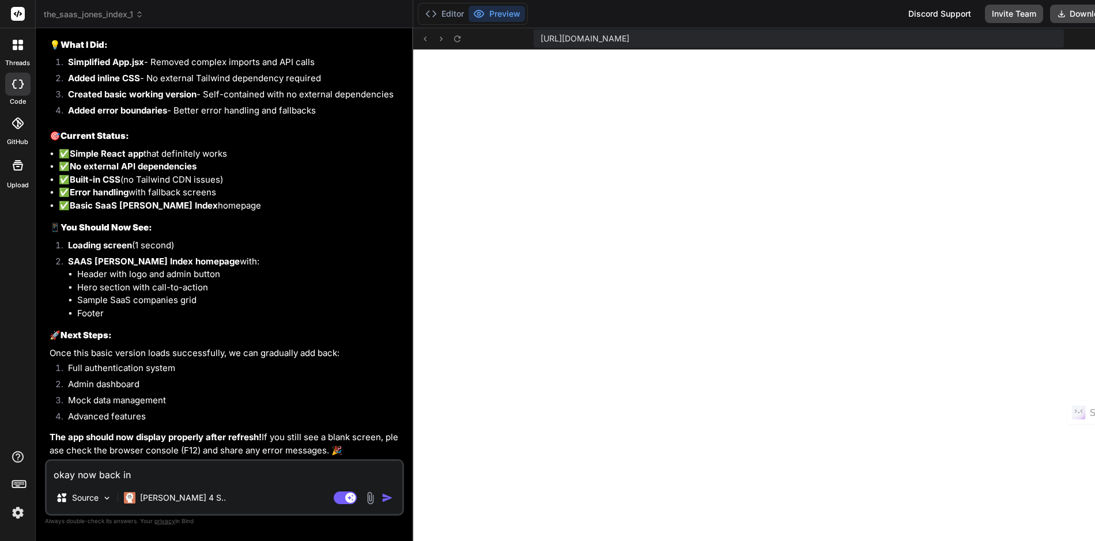
type textarea "okay now back i"
type textarea "x"
type textarea "okay now back"
type textarea "x"
type textarea "okay now back"
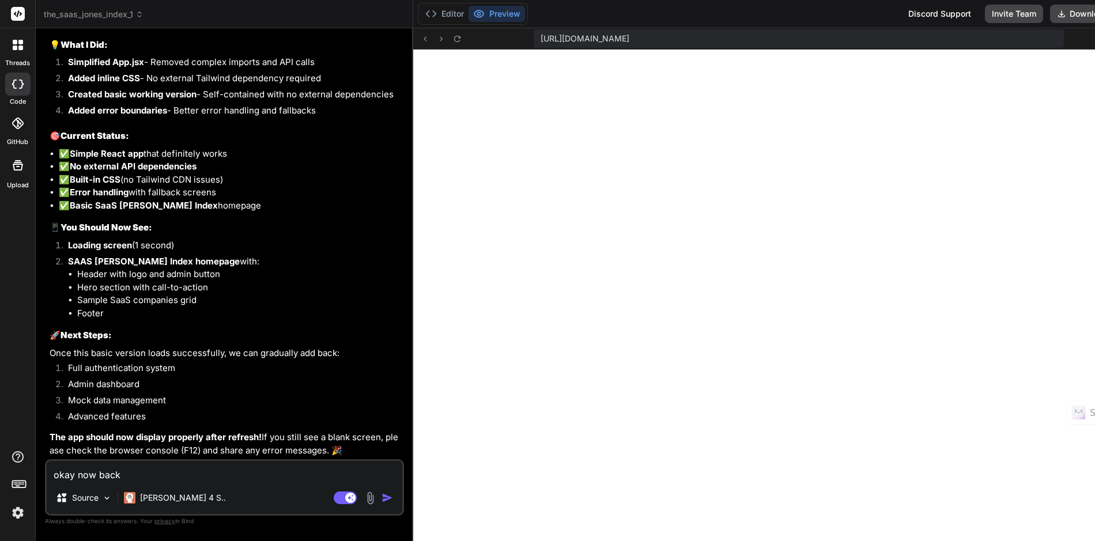
type textarea "x"
type textarea "okay now bac"
type textarea "x"
type textarea "okay now ba"
type textarea "x"
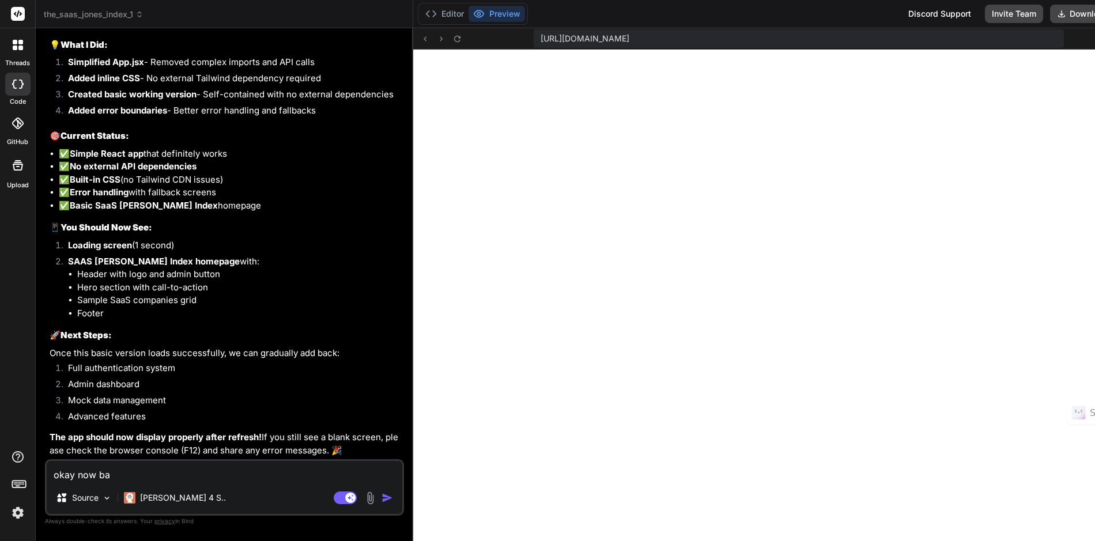
type textarea "okay now b"
type textarea "x"
type textarea "okay now"
type textarea "x"
type textarea "okay now a"
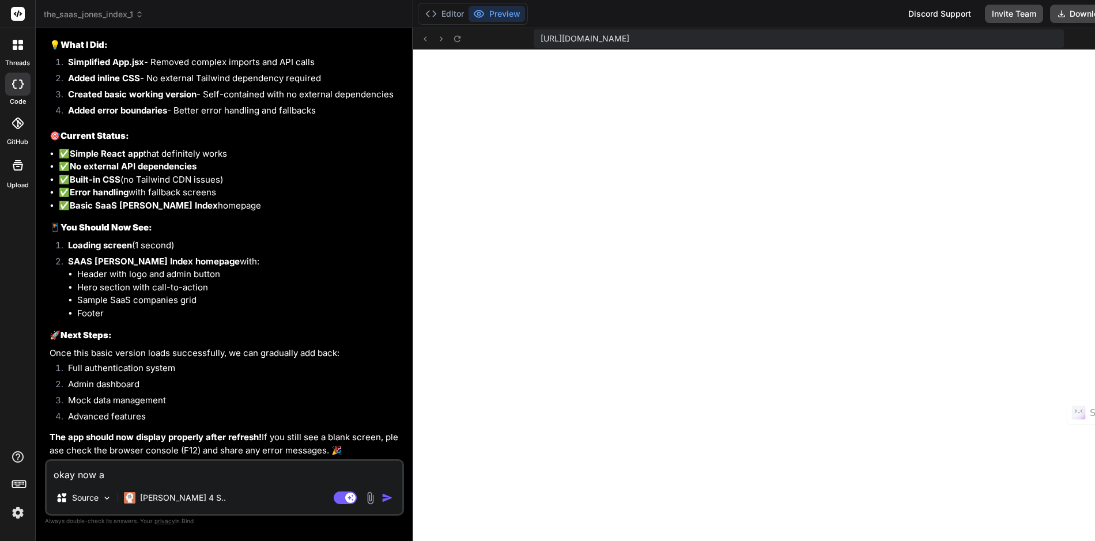
type textarea "x"
type textarea "okay now ad"
type textarea "x"
type textarea "okay now add"
type textarea "x"
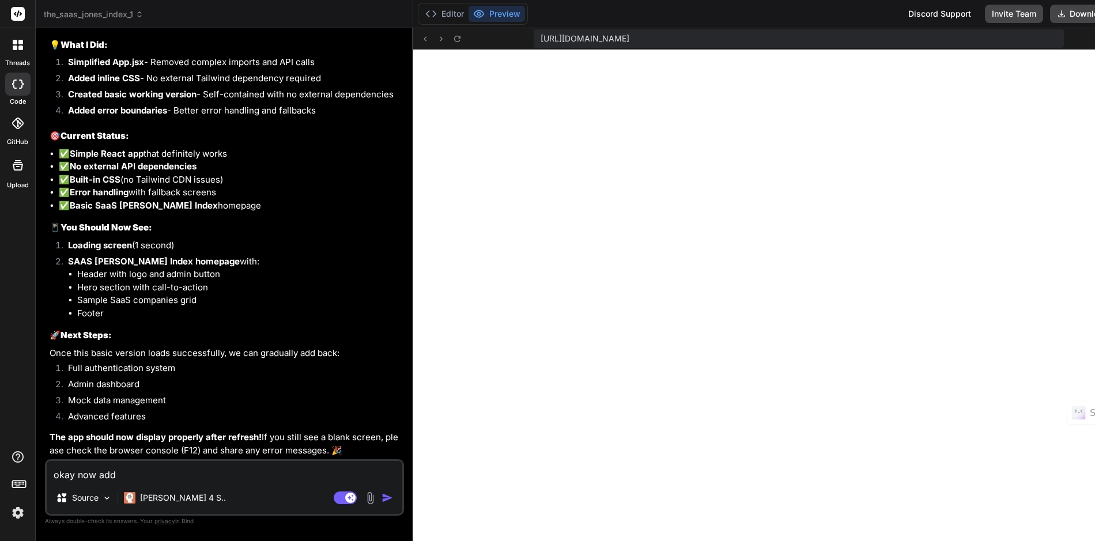
type textarea "okay now add"
type textarea "x"
type textarea "okay now add b"
type textarea "x"
type textarea "okay now add ba"
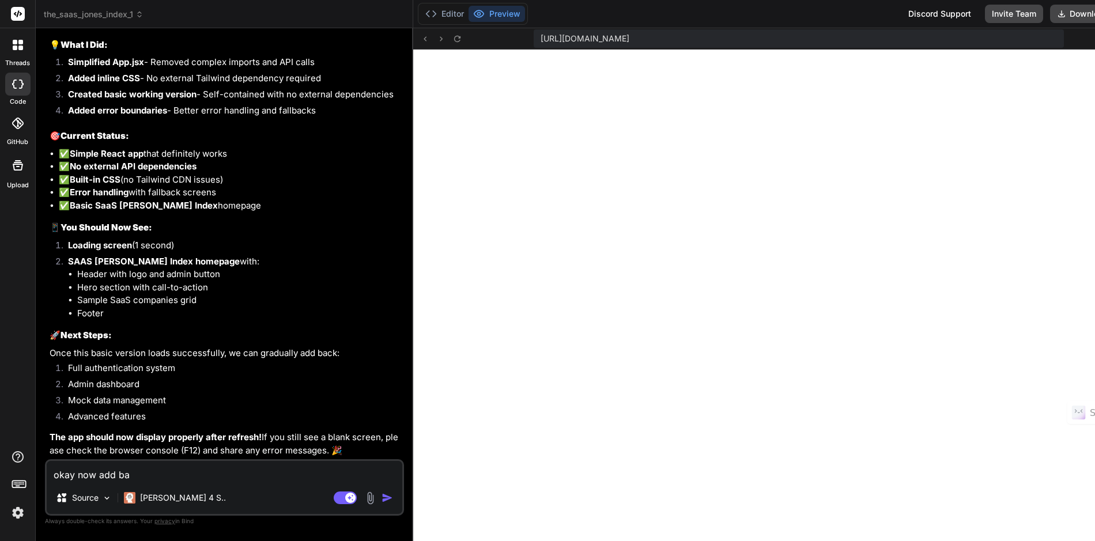
type textarea "x"
type textarea "okay now add bac"
type textarea "x"
type textarea "okay now add back"
type textarea "x"
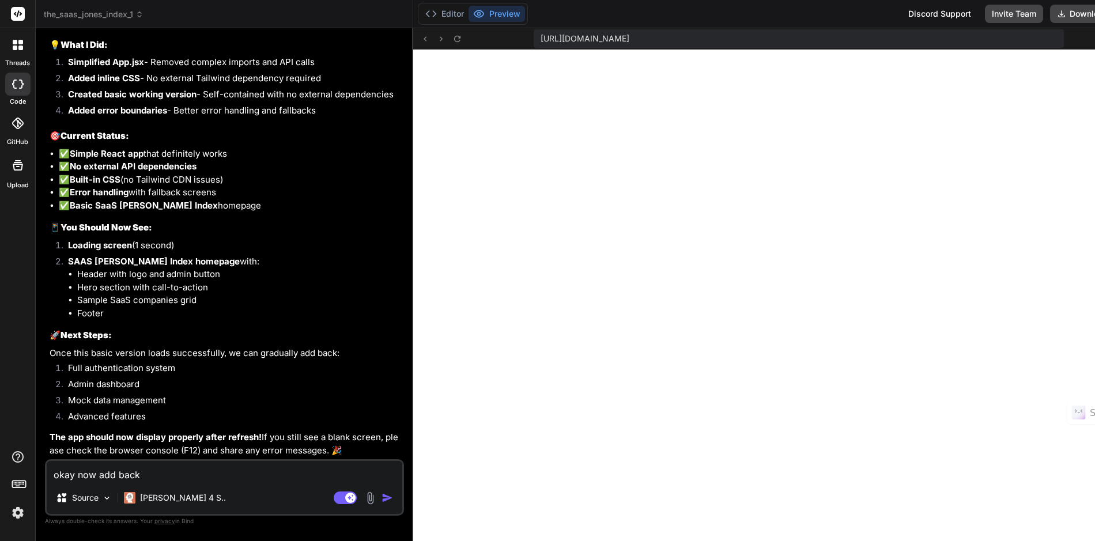
type textarea "okay now add back i"
type textarea "x"
type textarea "okay now add back in"
type textarea "x"
type textarea "okay now add back in"
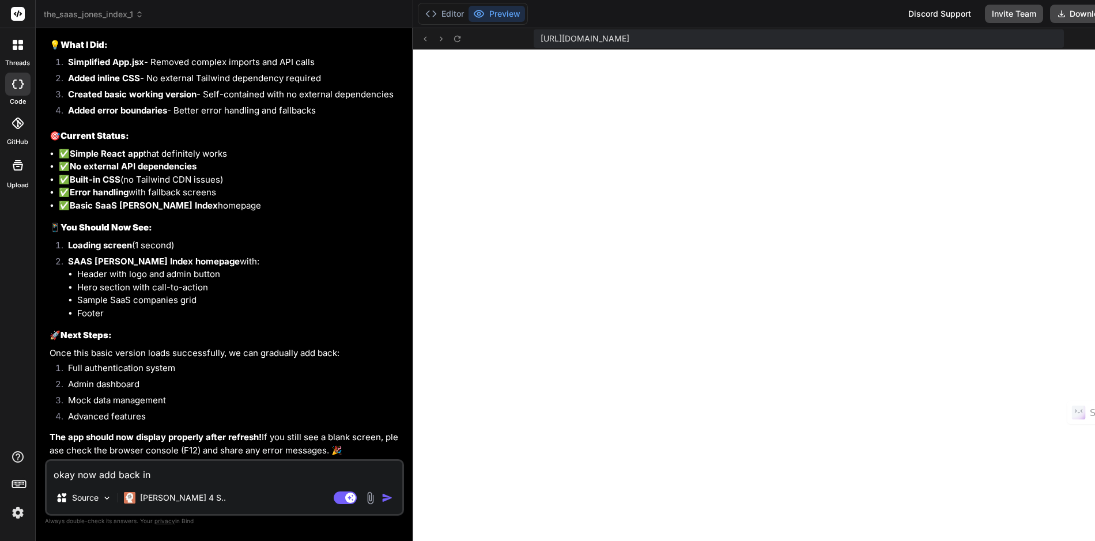
type textarea "x"
type textarea "okay now add back in a"
type textarea "x"
type textarea "okay now add back in ad"
type textarea "x"
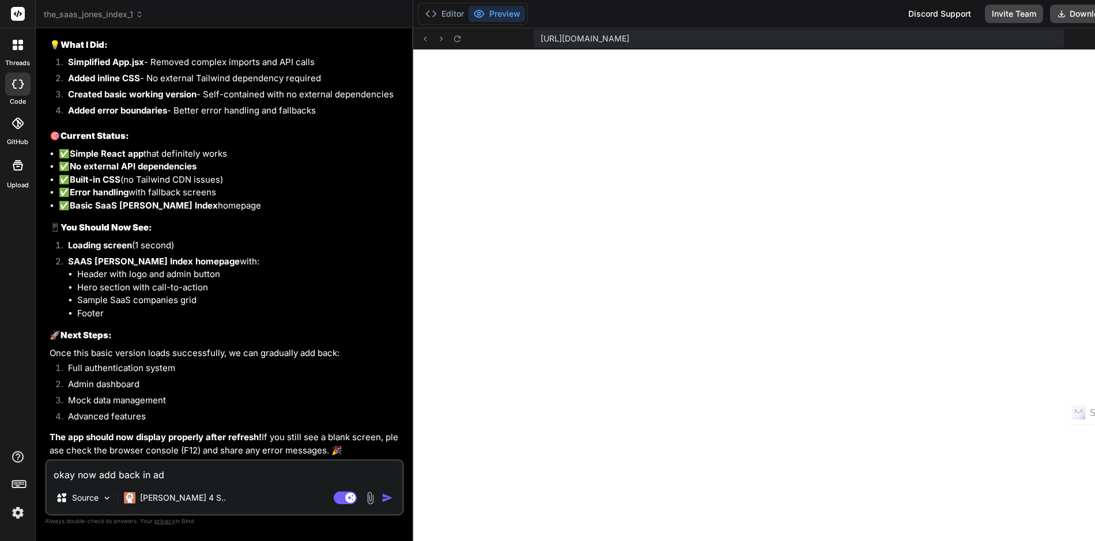
type textarea "okay now add back in adv"
type textarea "x"
type textarea "okay now add back in adva"
type textarea "x"
type textarea "okay now add back in advan"
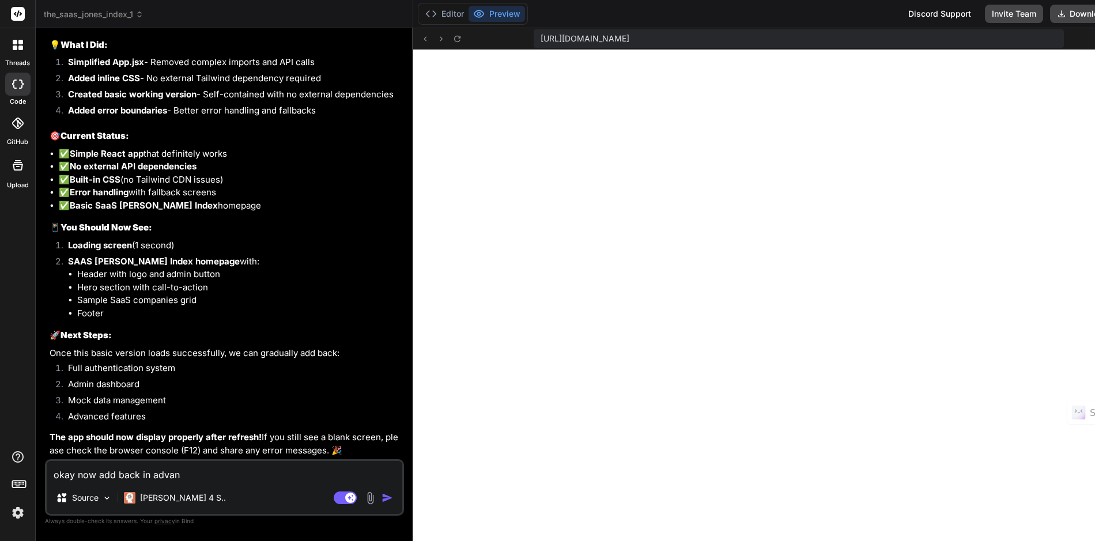
type textarea "x"
type textarea "okay now add back in advanc"
type textarea "x"
type textarea "okay now add back in advance"
type textarea "x"
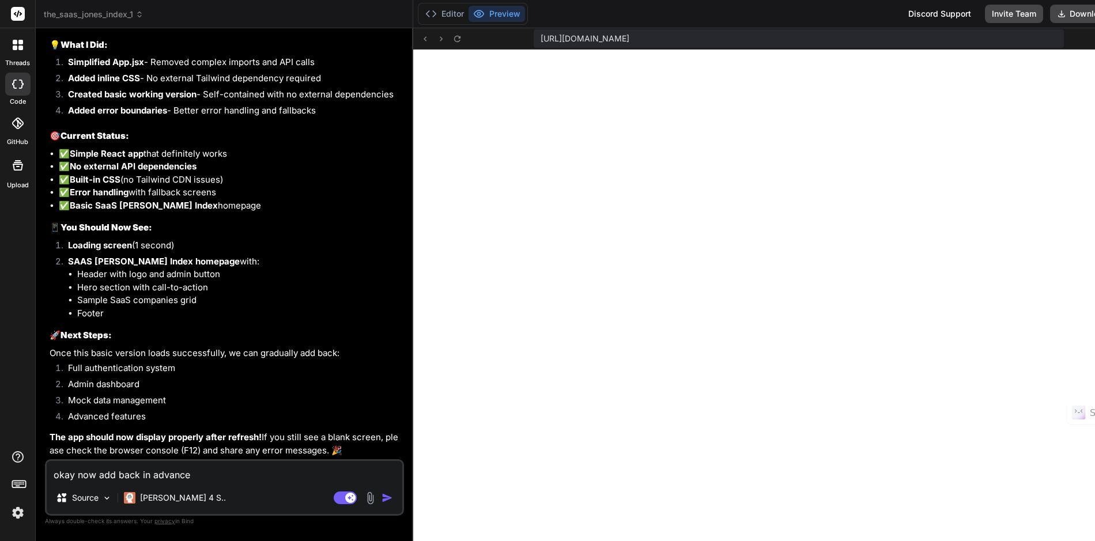
type textarea "okay now add back in advance"
type textarea "x"
type textarea "okay now add back in advance f"
type textarea "x"
type textarea "okay now add back in advance fe"
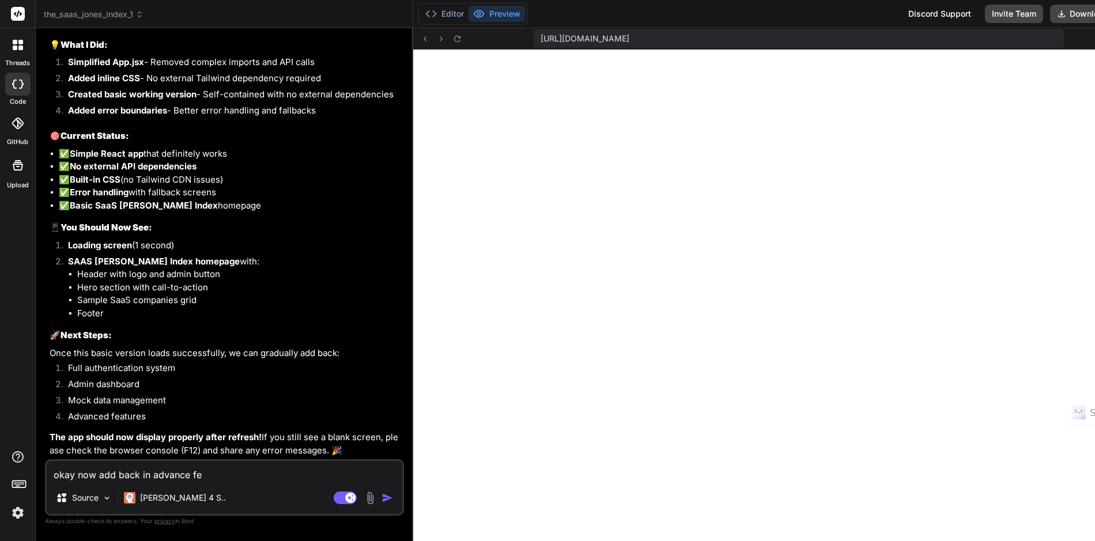
type textarea "x"
type textarea "okay now add back in advance fea"
type textarea "x"
type textarea "okay now add back in advance feat"
type textarea "x"
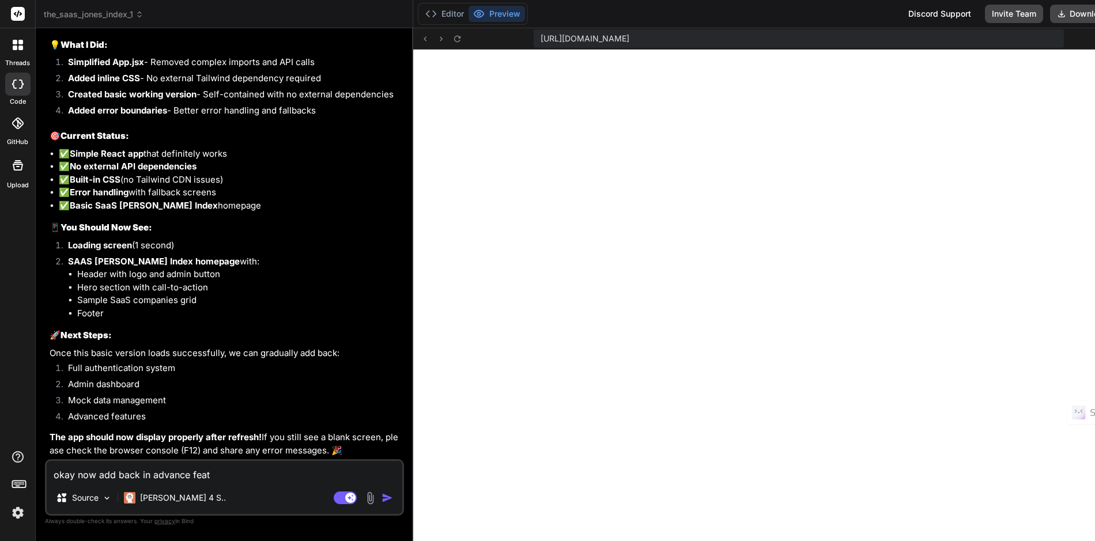
type textarea "okay now add back in advance featu"
type textarea "x"
type textarea "okay now add back in advance featur"
type textarea "x"
type textarea "okay now add back in advance feature"
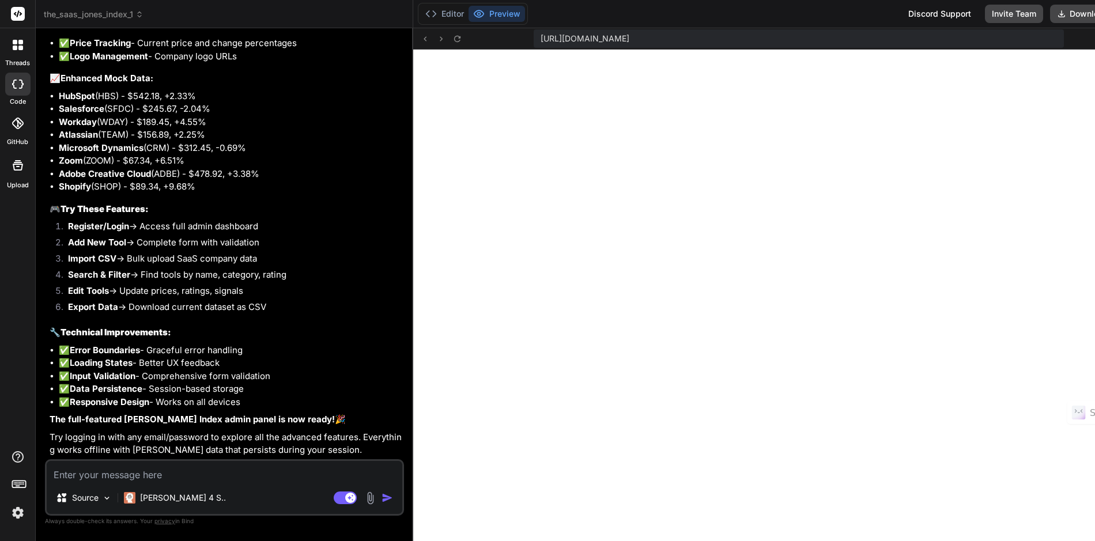
scroll to position [4771, 0]
click at [173, 478] on textarea at bounding box center [224, 471] width 355 height 21
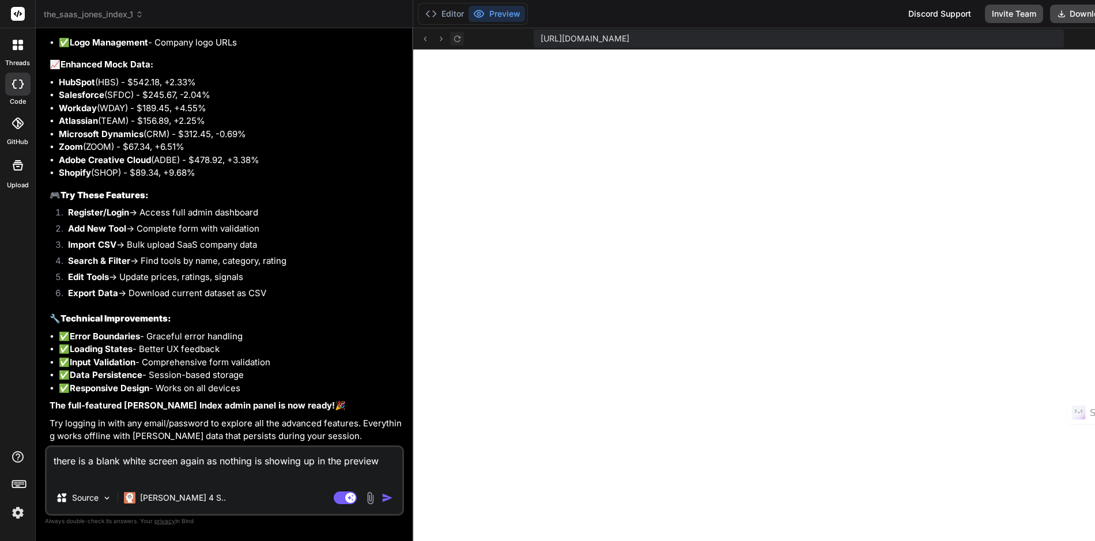
click at [452, 40] on icon at bounding box center [457, 39] width 10 height 10
click at [381, 498] on img "button" at bounding box center [387, 498] width 12 height 12
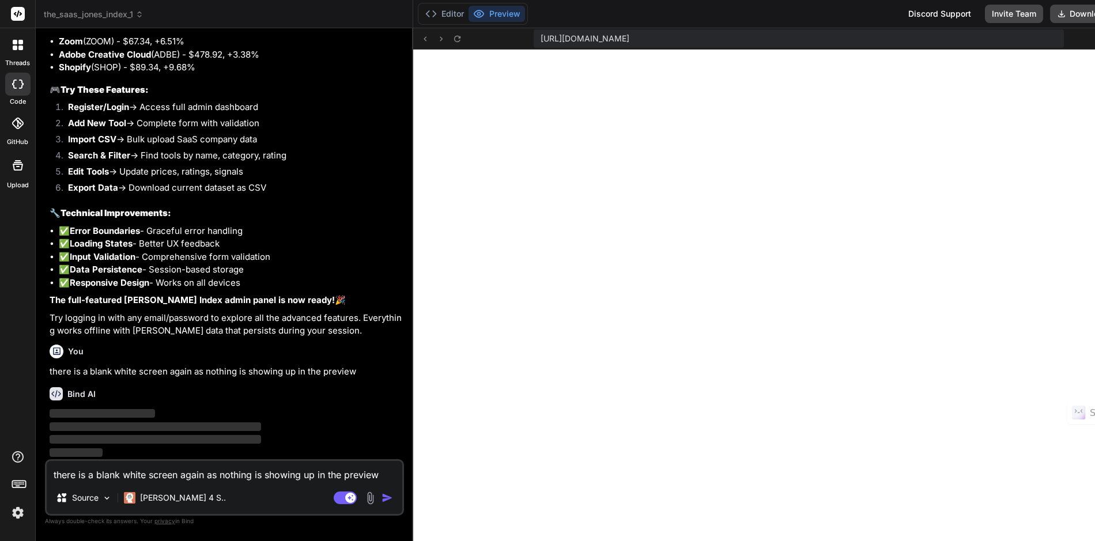
scroll to position [4891, 0]
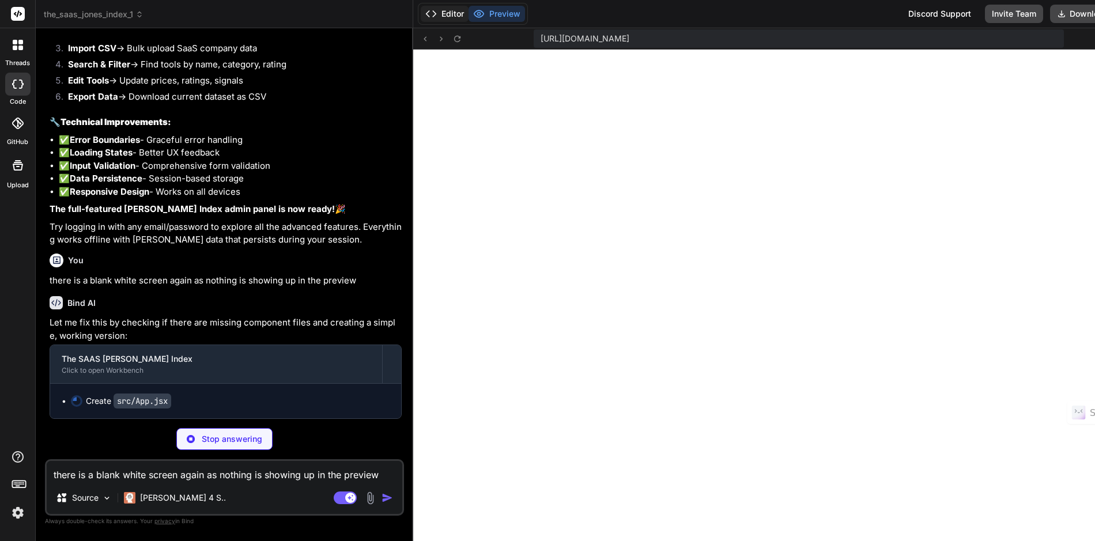
click at [421, 17] on button "Editor" at bounding box center [445, 14] width 48 height 16
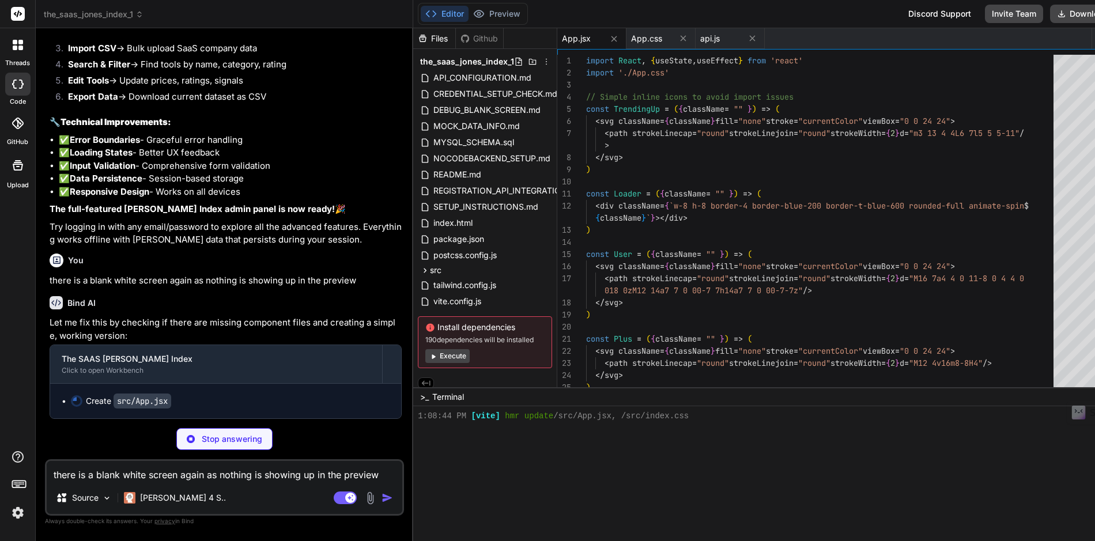
scroll to position [898, 0]
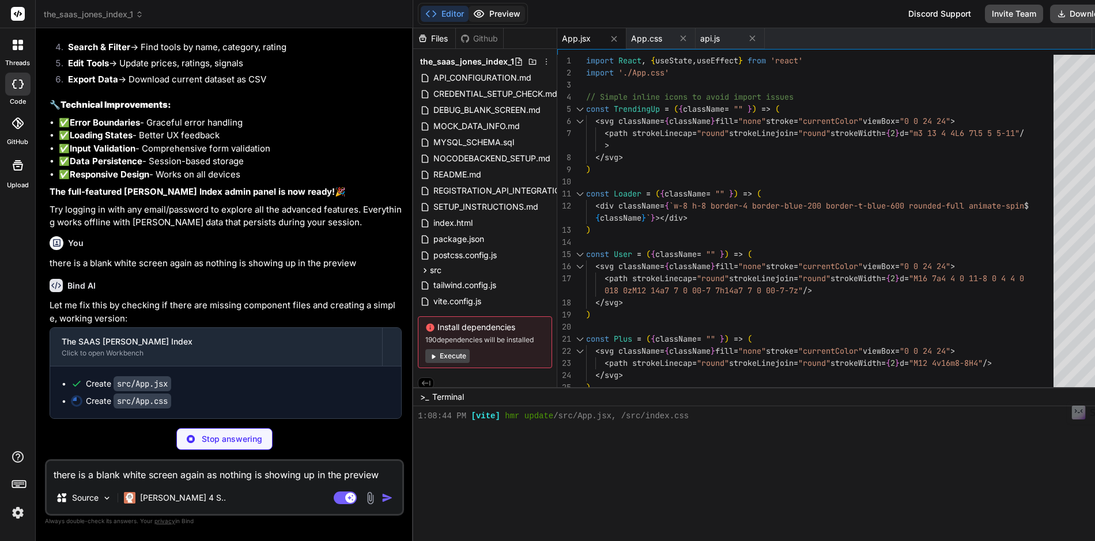
click at [468, 14] on button "Preview" at bounding box center [496, 14] width 56 height 16
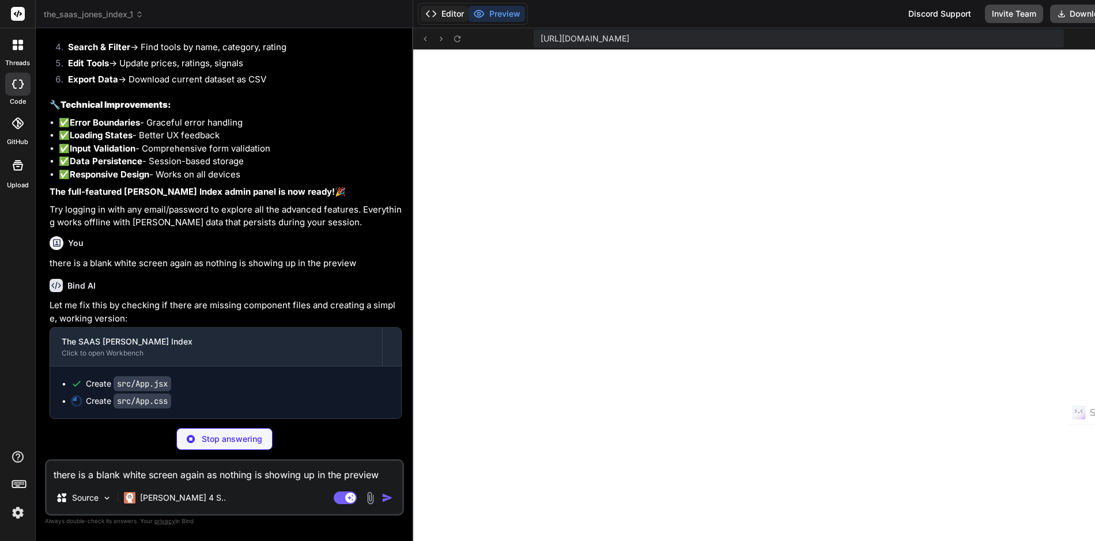
click at [428, 14] on button "Editor" at bounding box center [445, 14] width 48 height 16
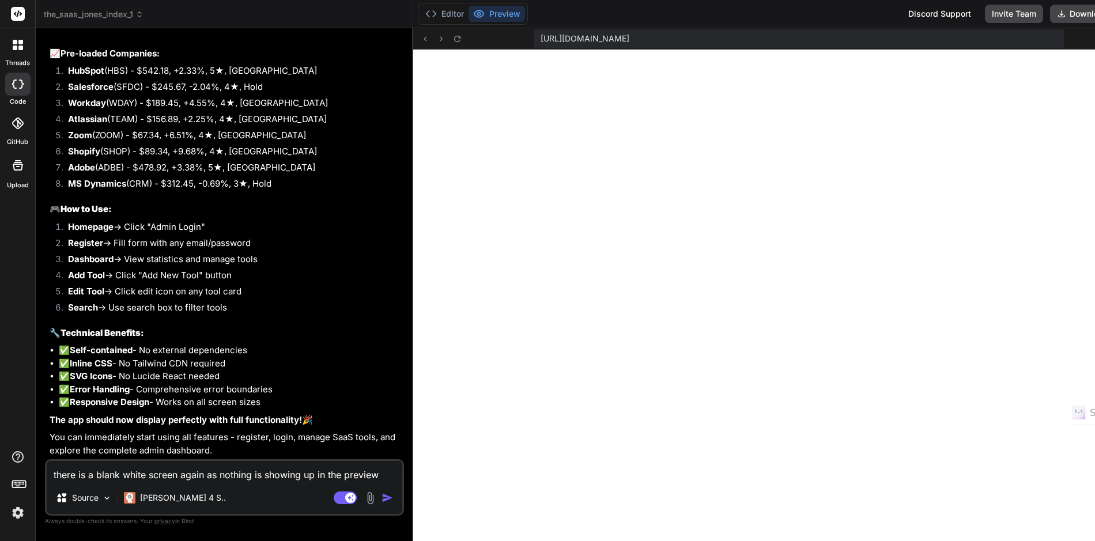
scroll to position [5769, 0]
click at [1050, 15] on button "Download" at bounding box center [1082, 14] width 65 height 18
click at [425, 20] on button "Editor" at bounding box center [445, 14] width 48 height 16
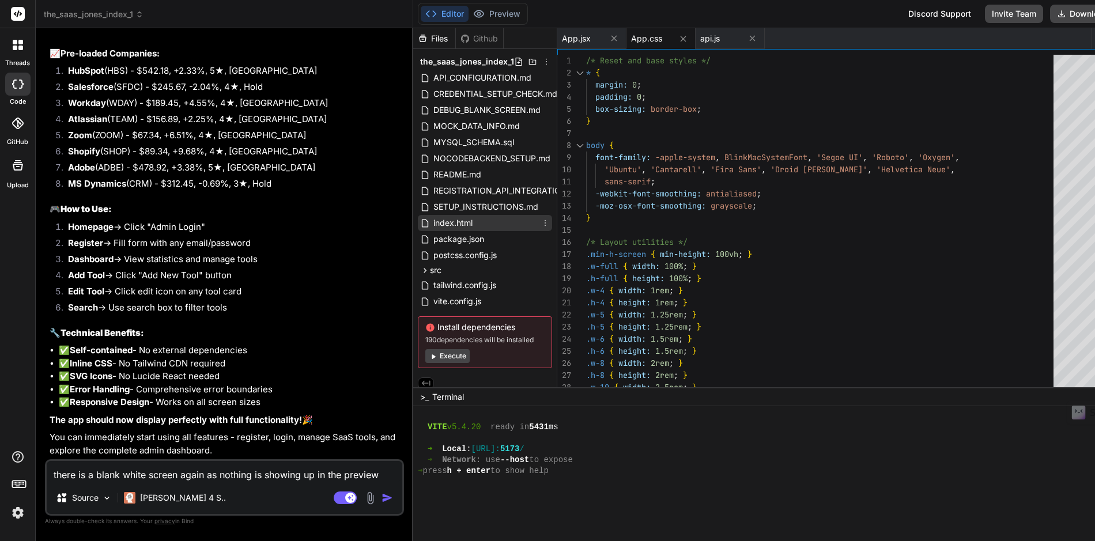
click at [432, 220] on span "index.html" at bounding box center [452, 223] width 41 height 14
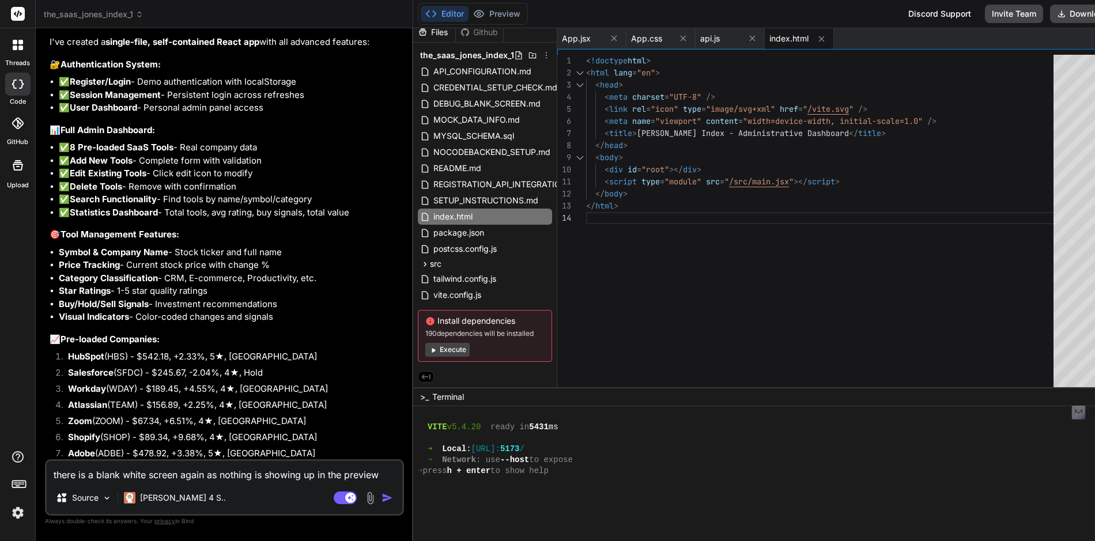
scroll to position [5311, 0]
